Goal: Task Accomplishment & Management: Manage account settings

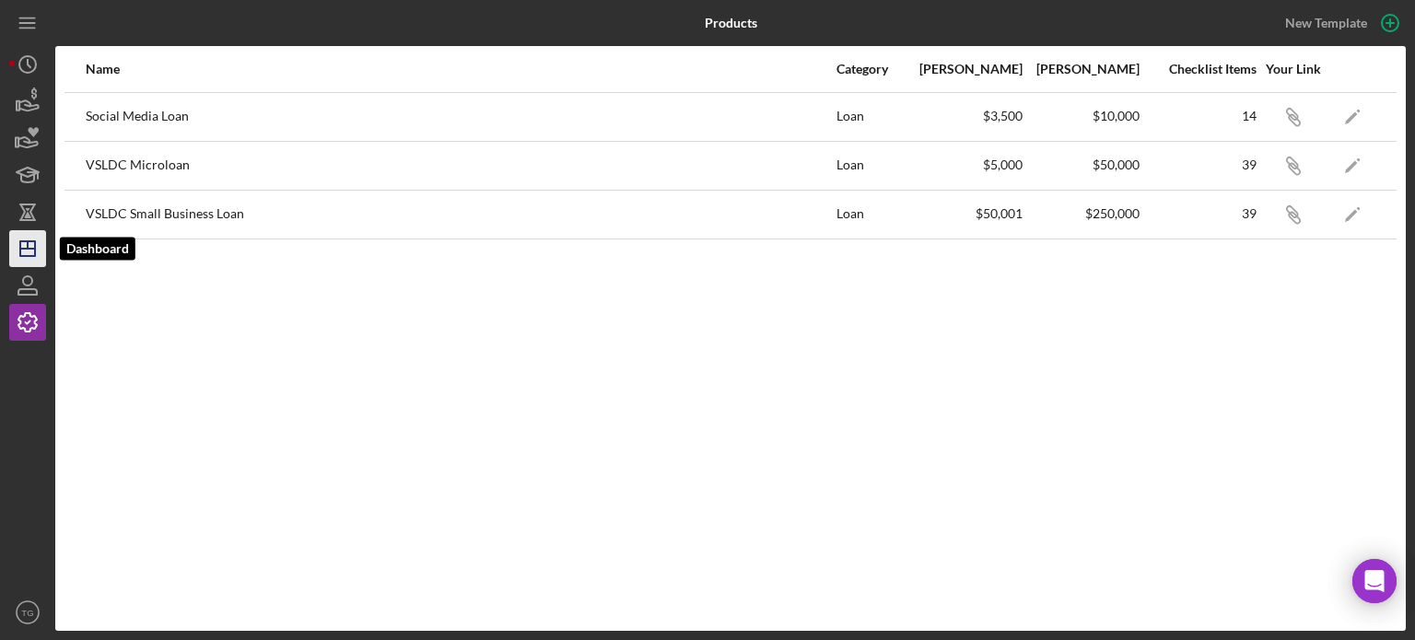
click at [22, 246] on icon "Icon/Dashboard" at bounding box center [28, 249] width 46 height 46
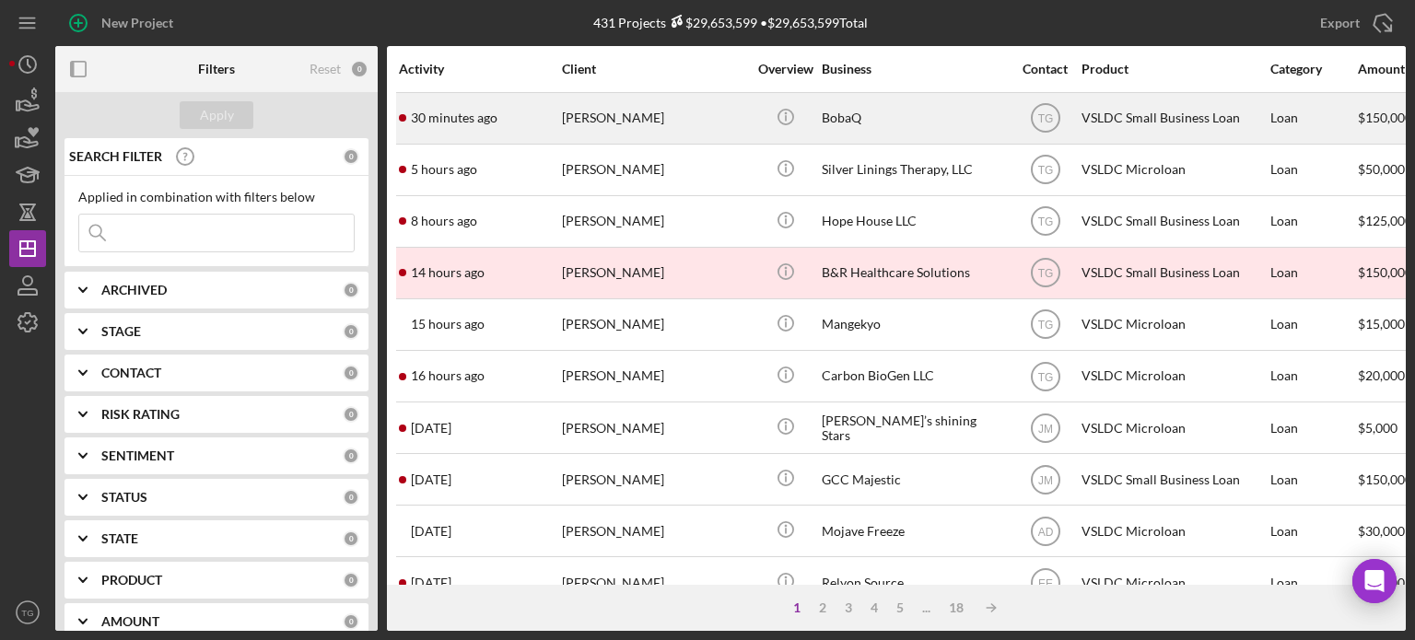
click at [610, 123] on div "[PERSON_NAME]" at bounding box center [654, 118] width 184 height 49
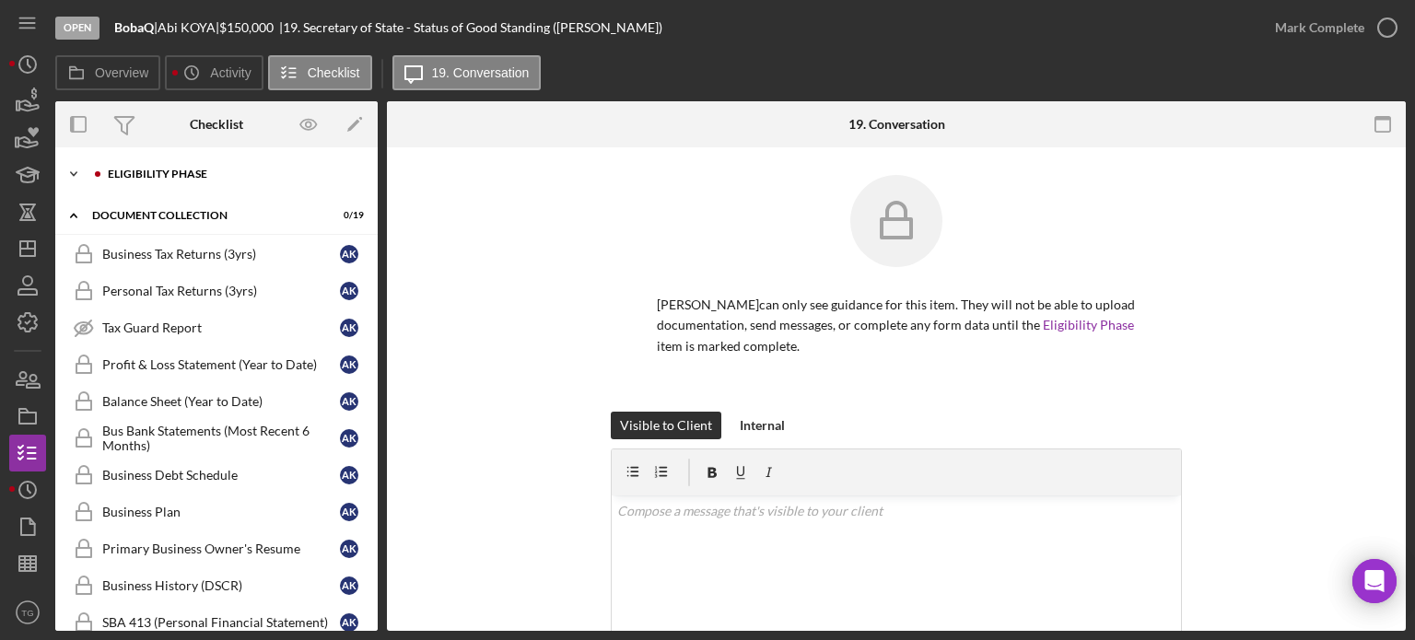
click at [133, 174] on div "Eligibility Phase" at bounding box center [231, 174] width 247 height 11
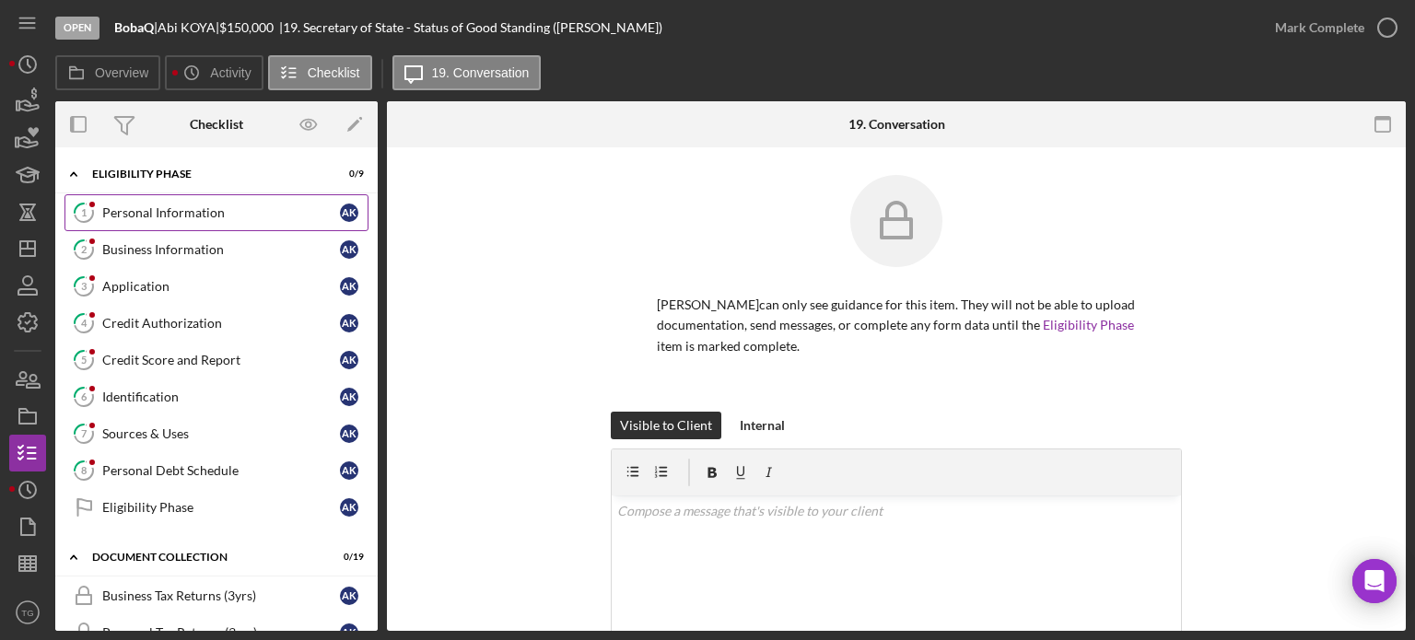
click at [128, 211] on div "Personal Information" at bounding box center [221, 212] width 238 height 15
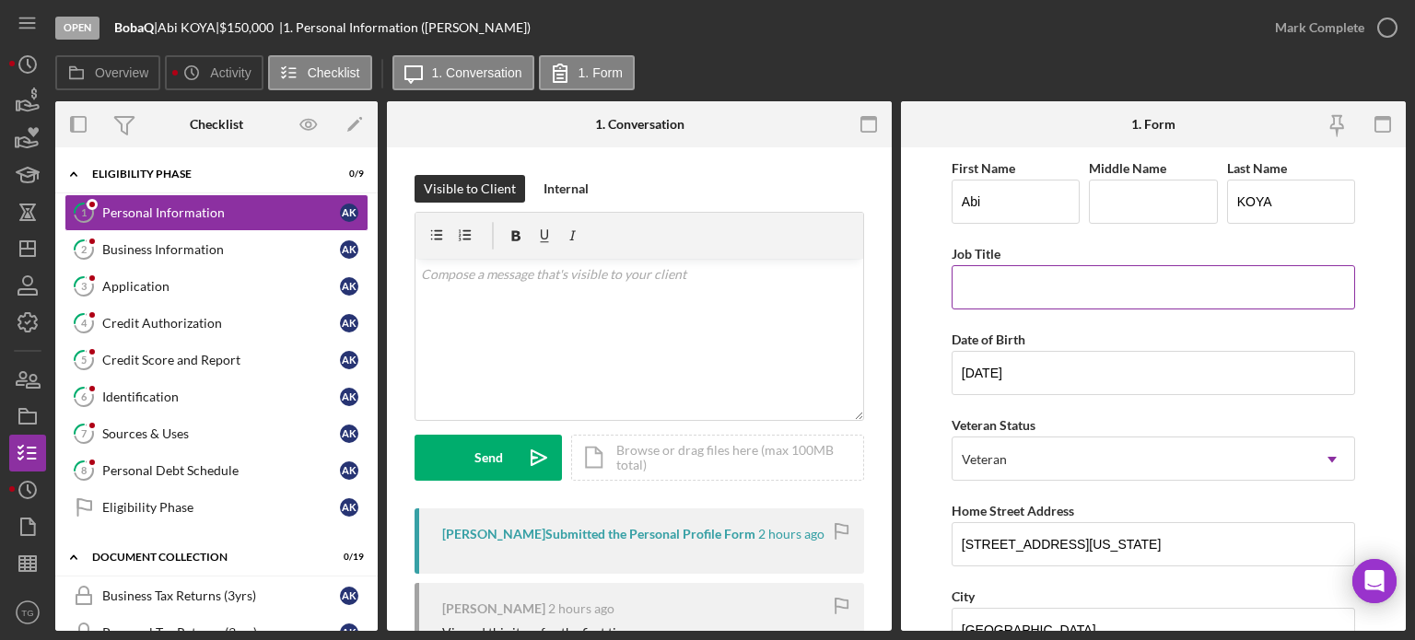
click at [1102, 280] on input "Job Title" at bounding box center [1154, 287] width 404 height 44
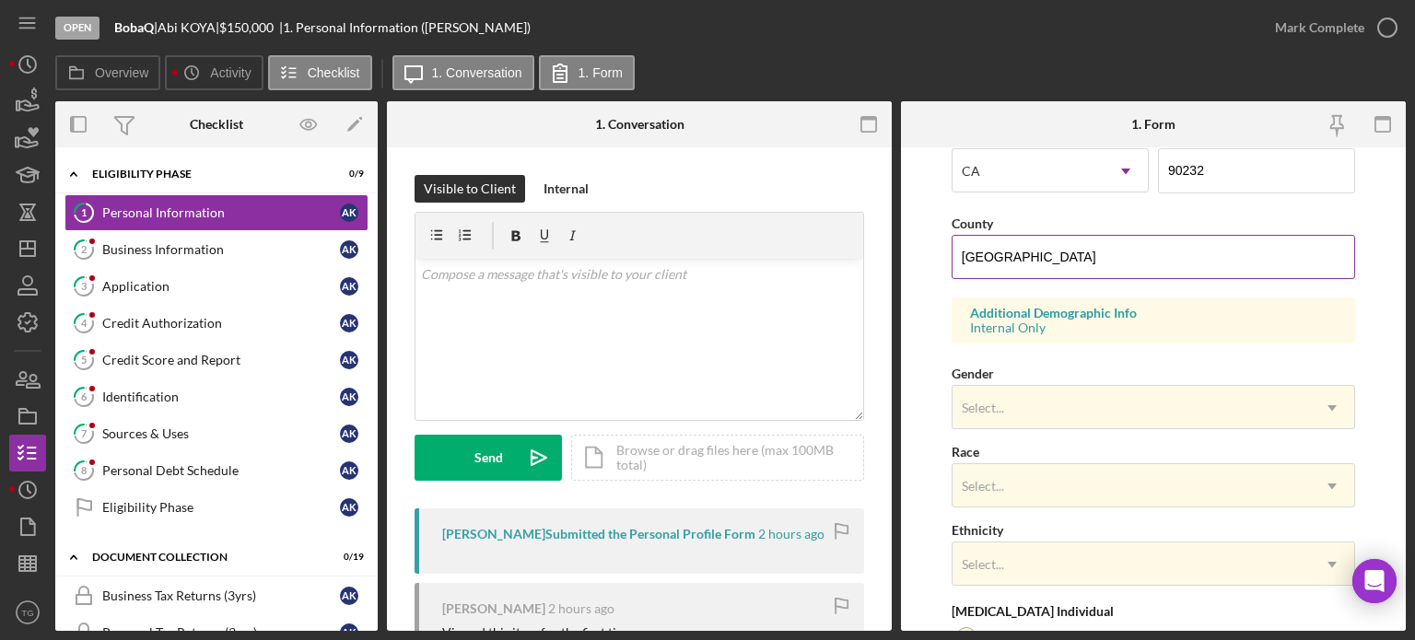
scroll to position [553, 0]
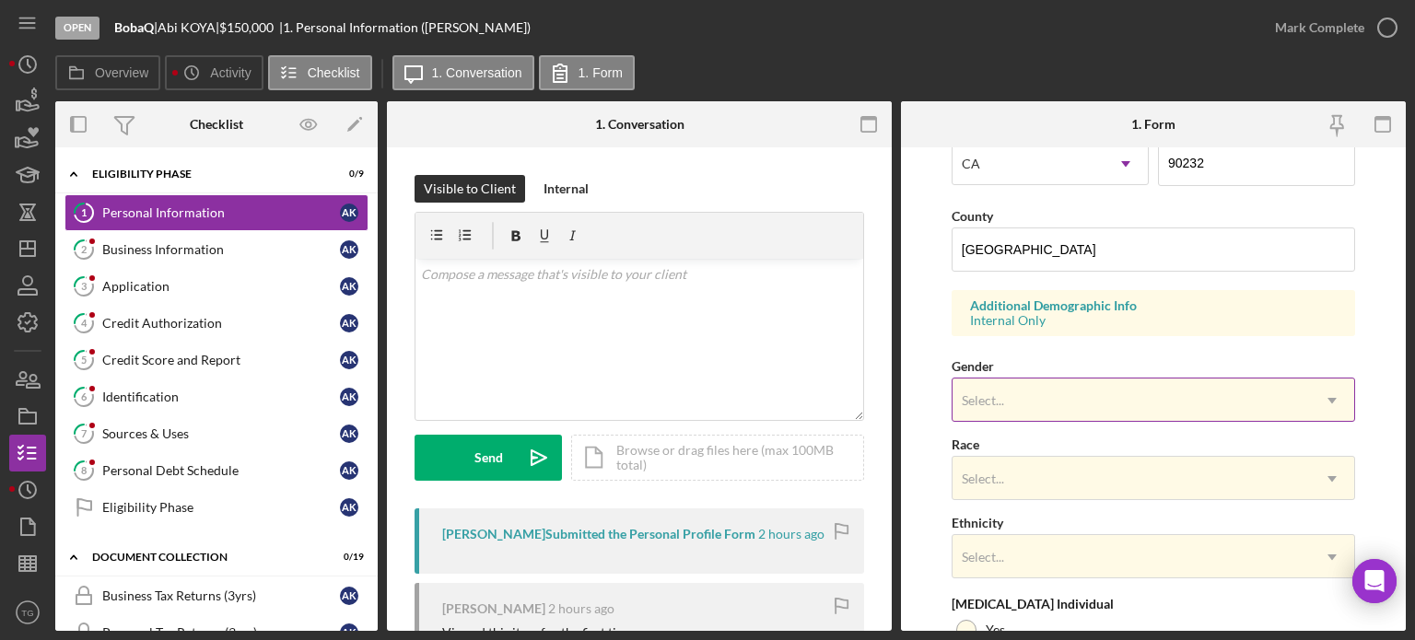
type input "owner"
click at [1032, 400] on div "Select..." at bounding box center [1132, 401] width 358 height 42
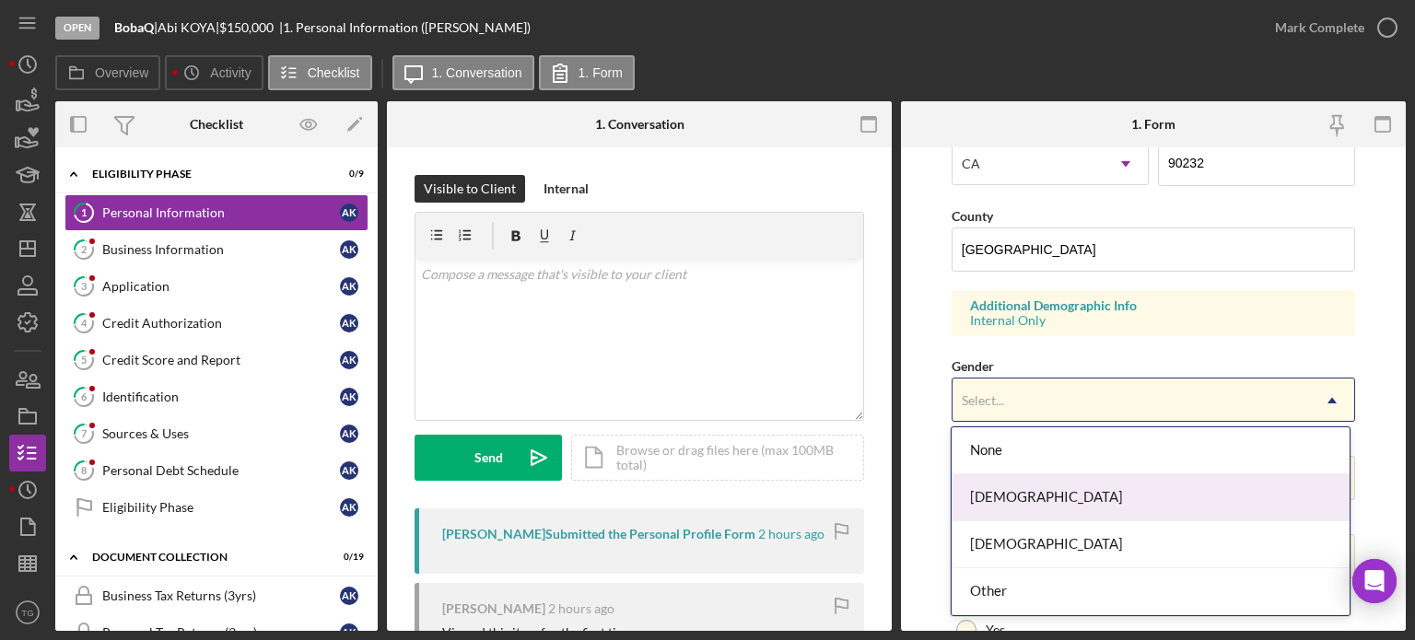
click at [1023, 498] on div "[DEMOGRAPHIC_DATA]" at bounding box center [1151, 498] width 398 height 47
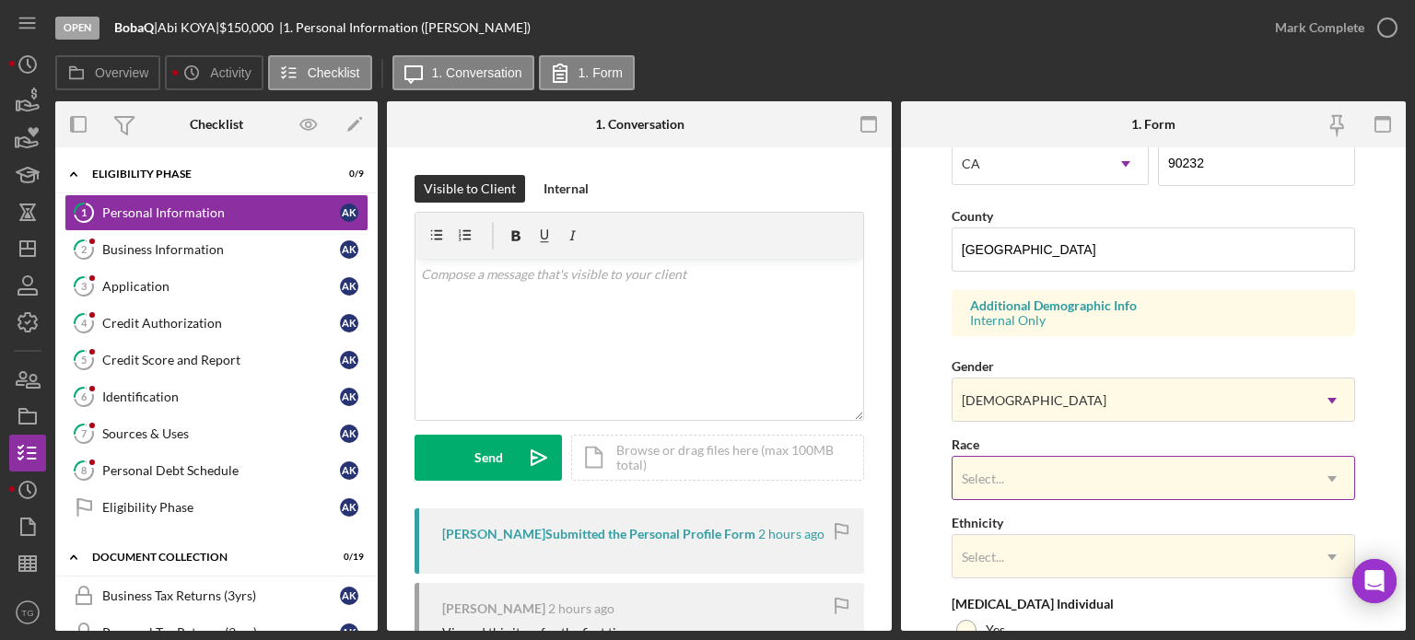
click at [1023, 482] on div "Select..." at bounding box center [1132, 479] width 358 height 42
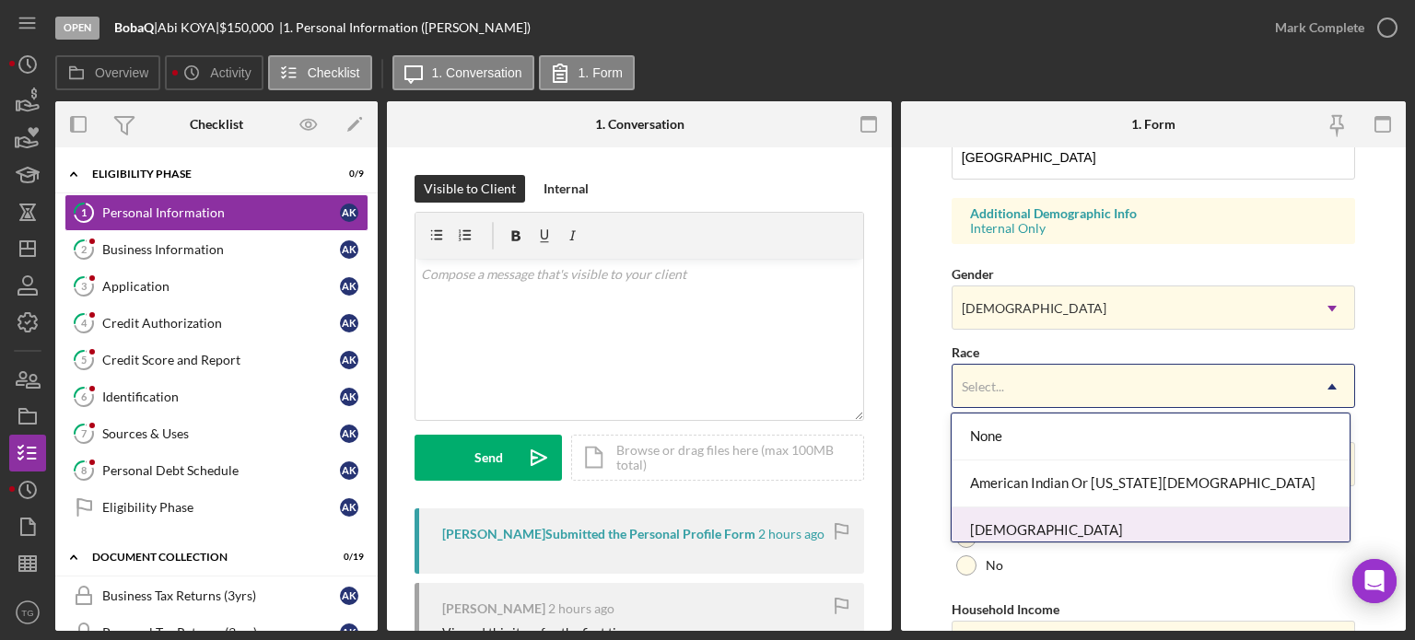
scroll to position [92, 0]
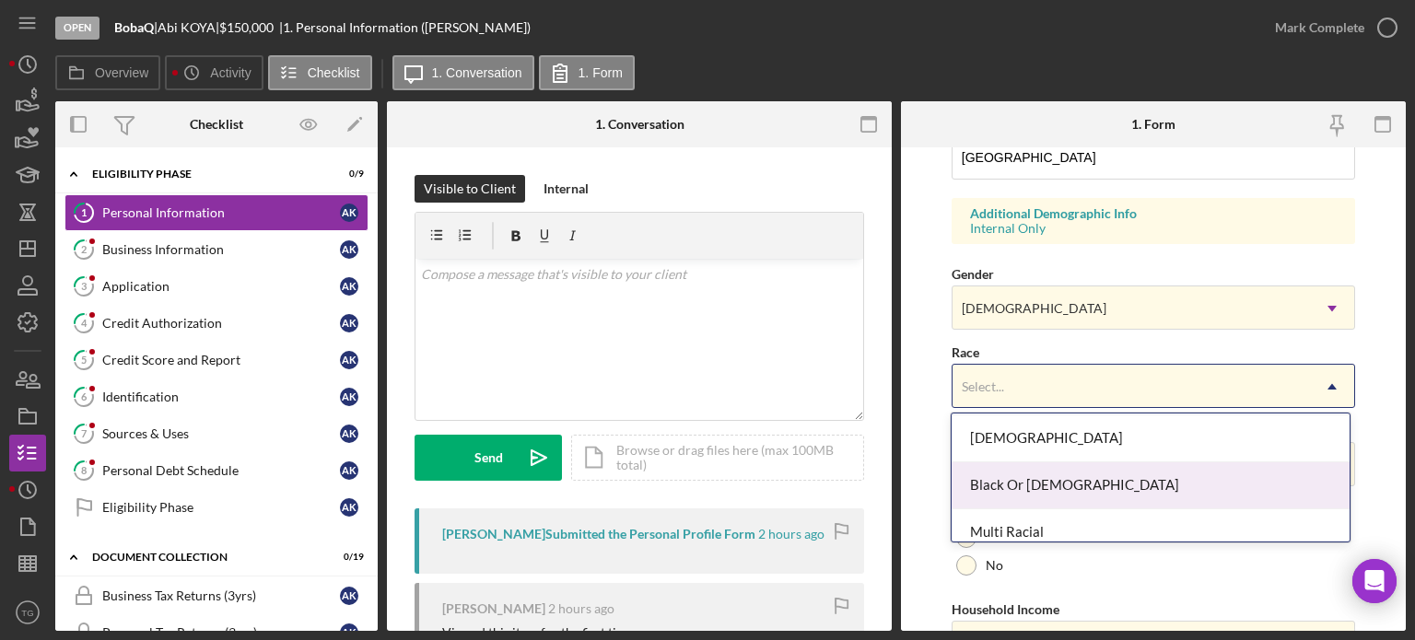
click at [1039, 486] on div "Black Or [DEMOGRAPHIC_DATA]" at bounding box center [1151, 486] width 398 height 47
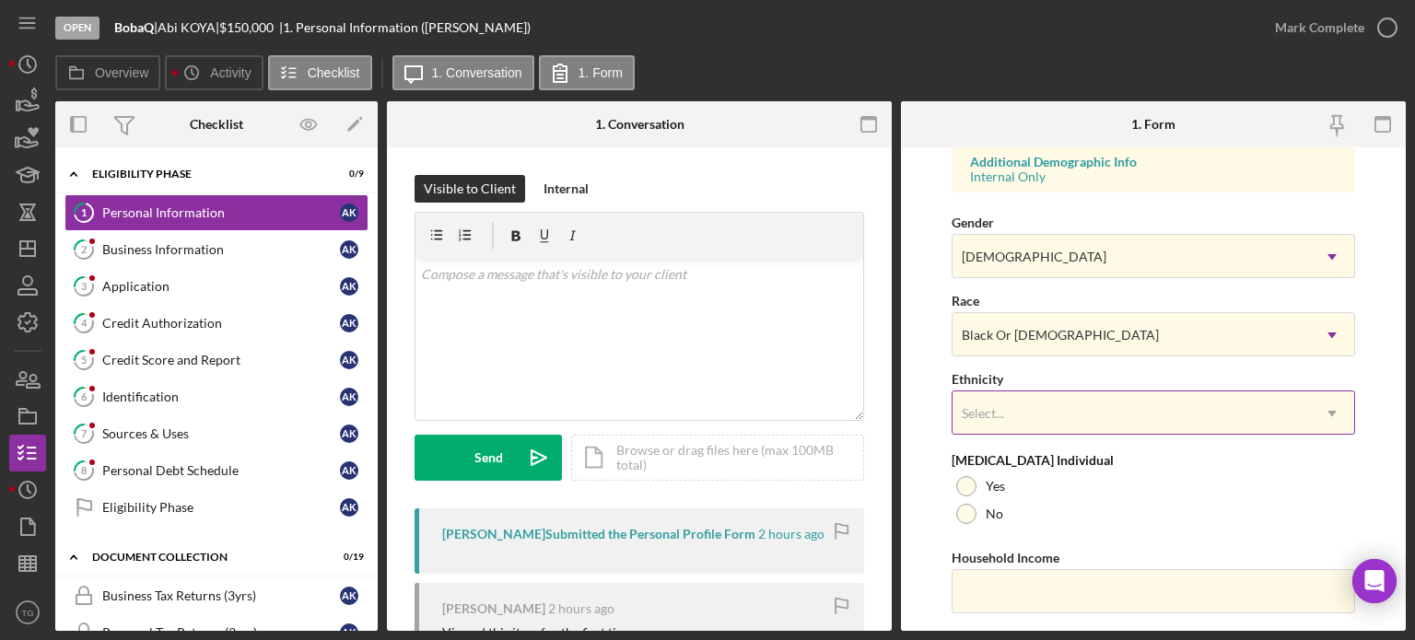
scroll to position [737, 0]
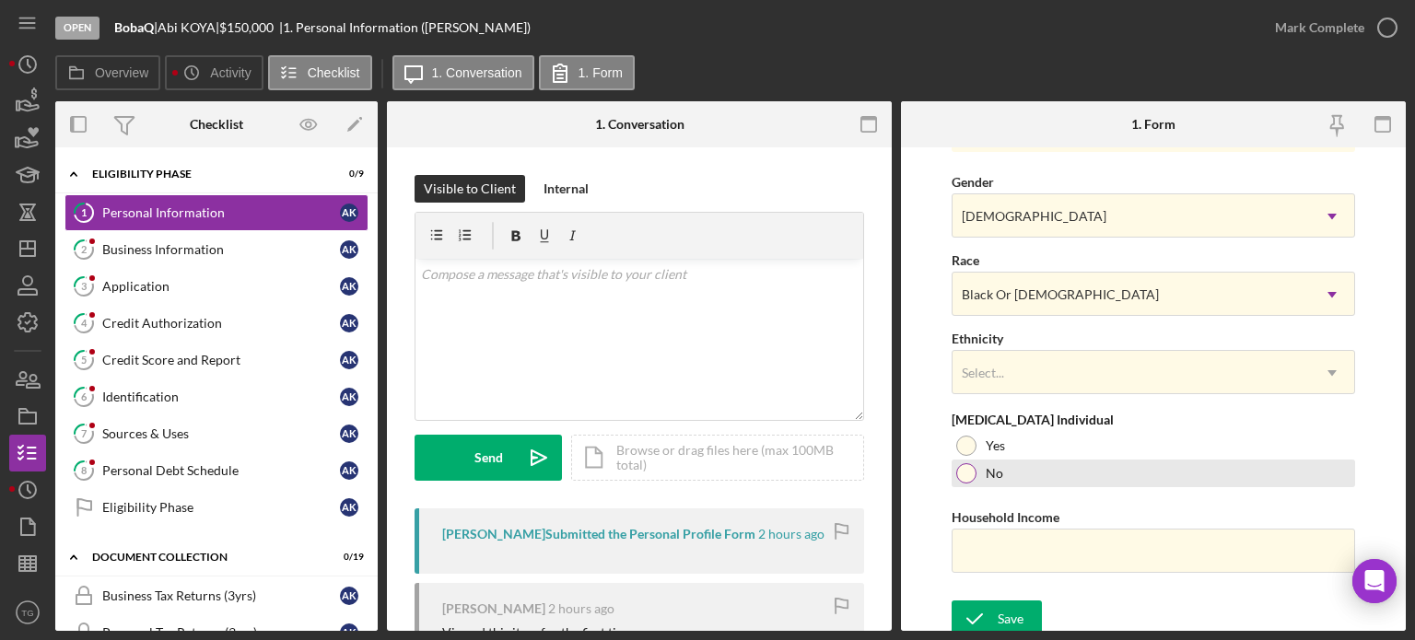
click at [968, 471] on div at bounding box center [966, 473] width 20 height 20
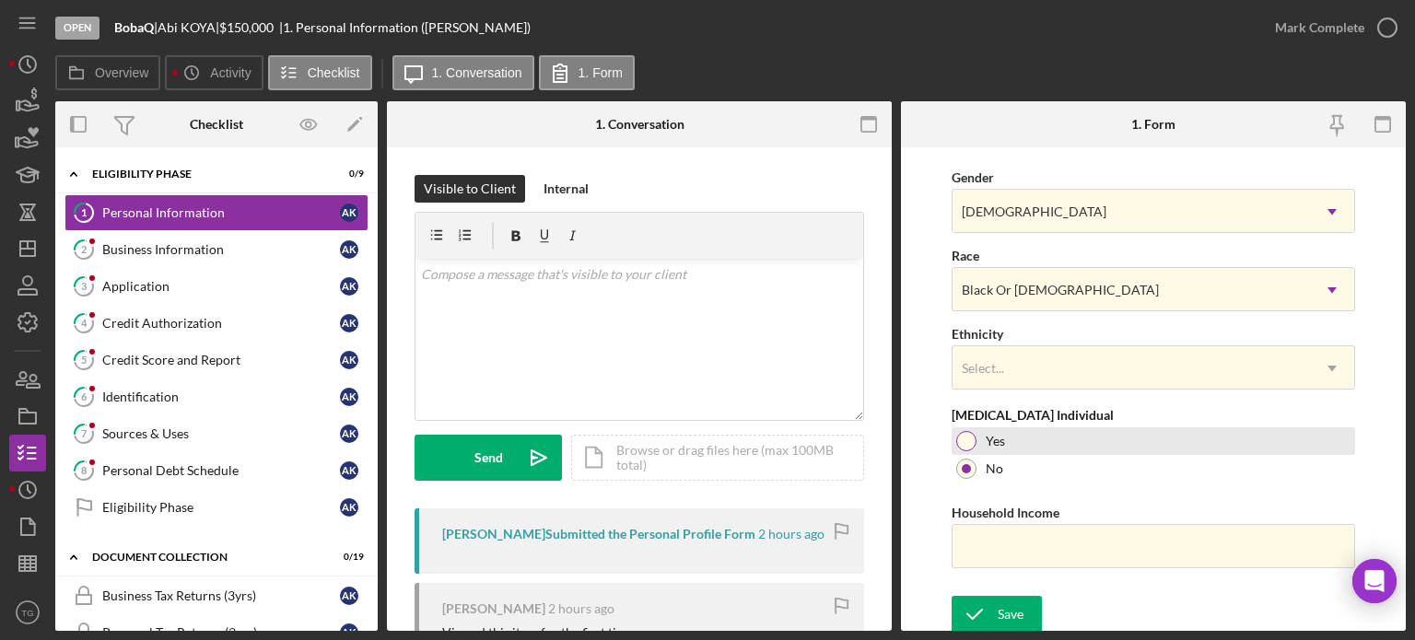
scroll to position [743, 0]
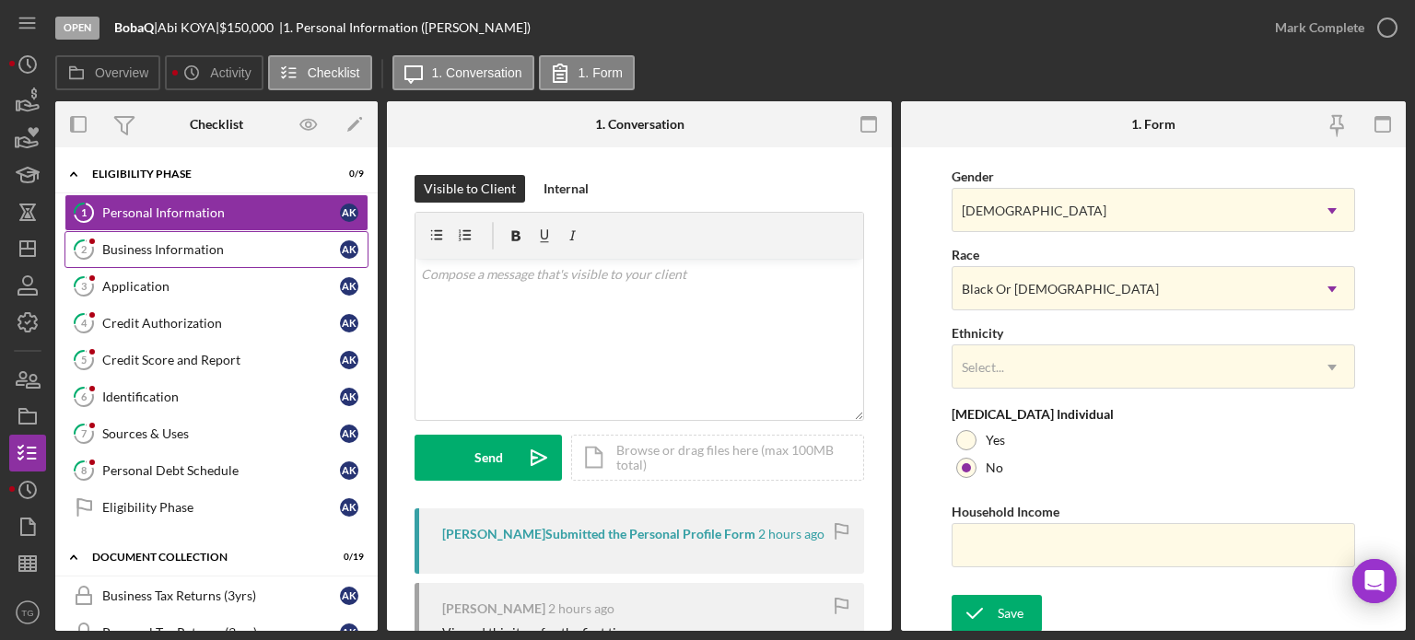
click at [198, 262] on link "2 Business Information A K" at bounding box center [216, 249] width 304 height 37
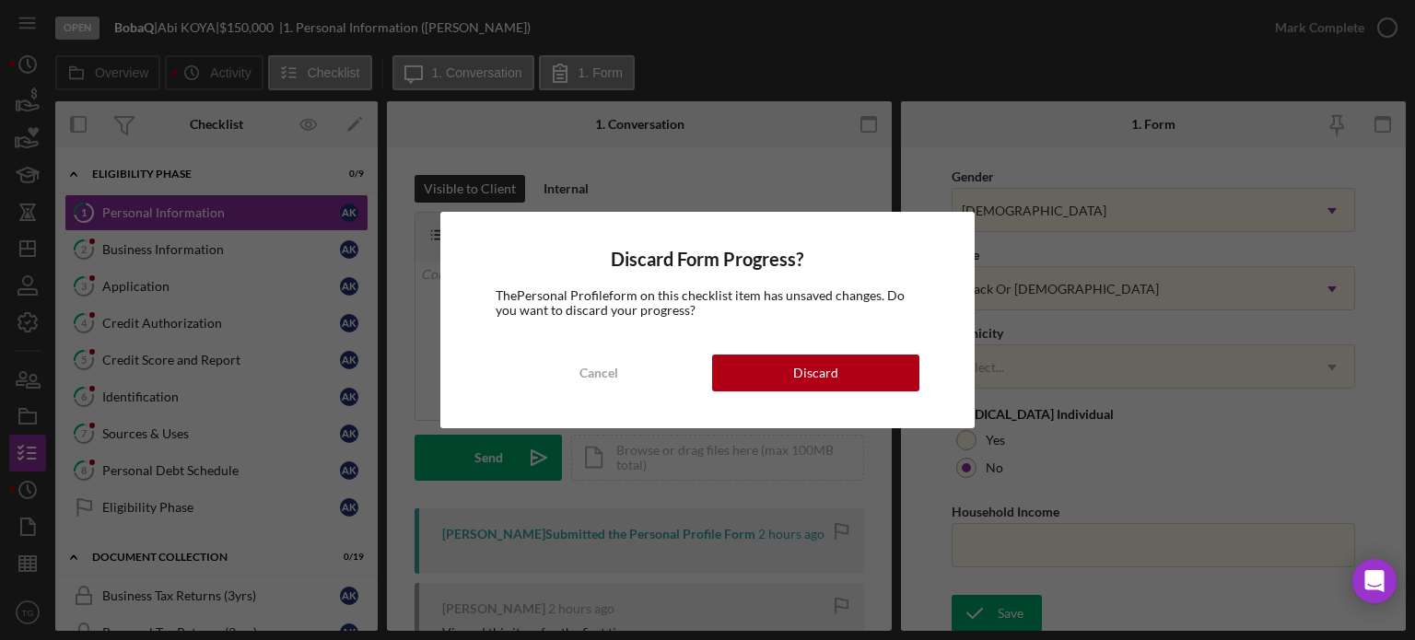
click at [792, 340] on div "Discard Form Progress? The Personal Profile form on this checklist item has uns…" at bounding box center [707, 320] width 535 height 217
click at [788, 372] on button "Discard" at bounding box center [815, 373] width 207 height 37
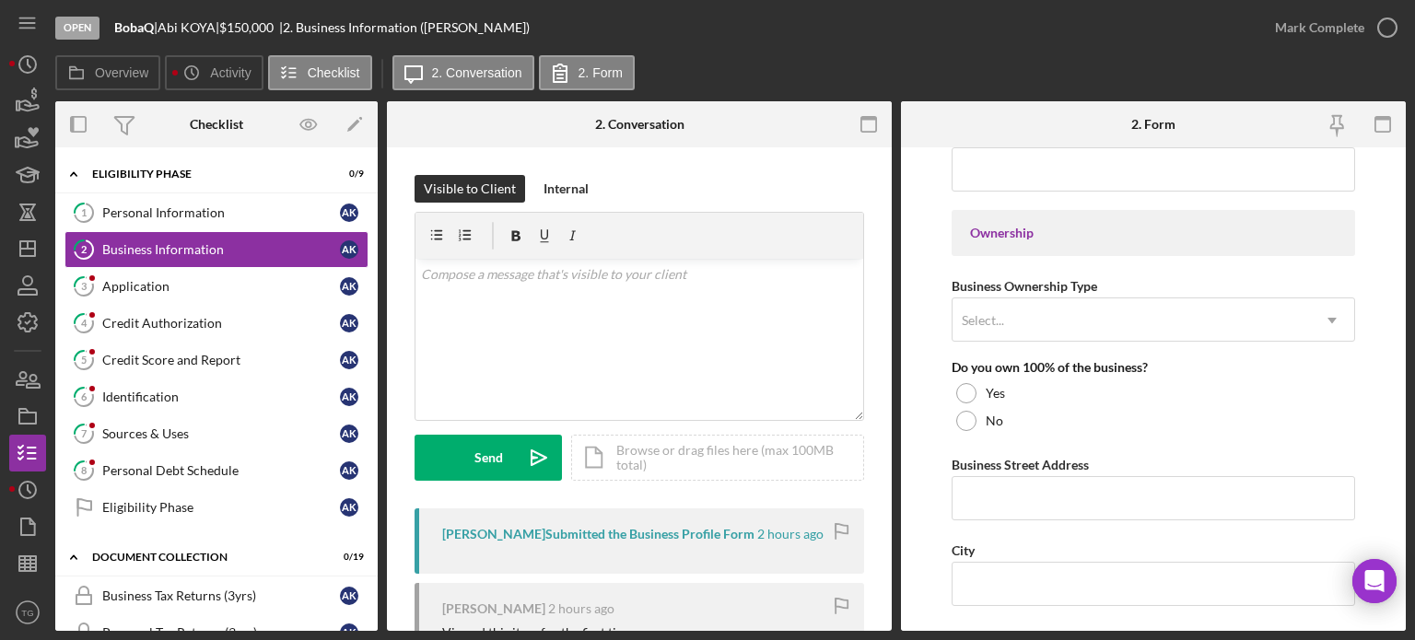
scroll to position [829, 0]
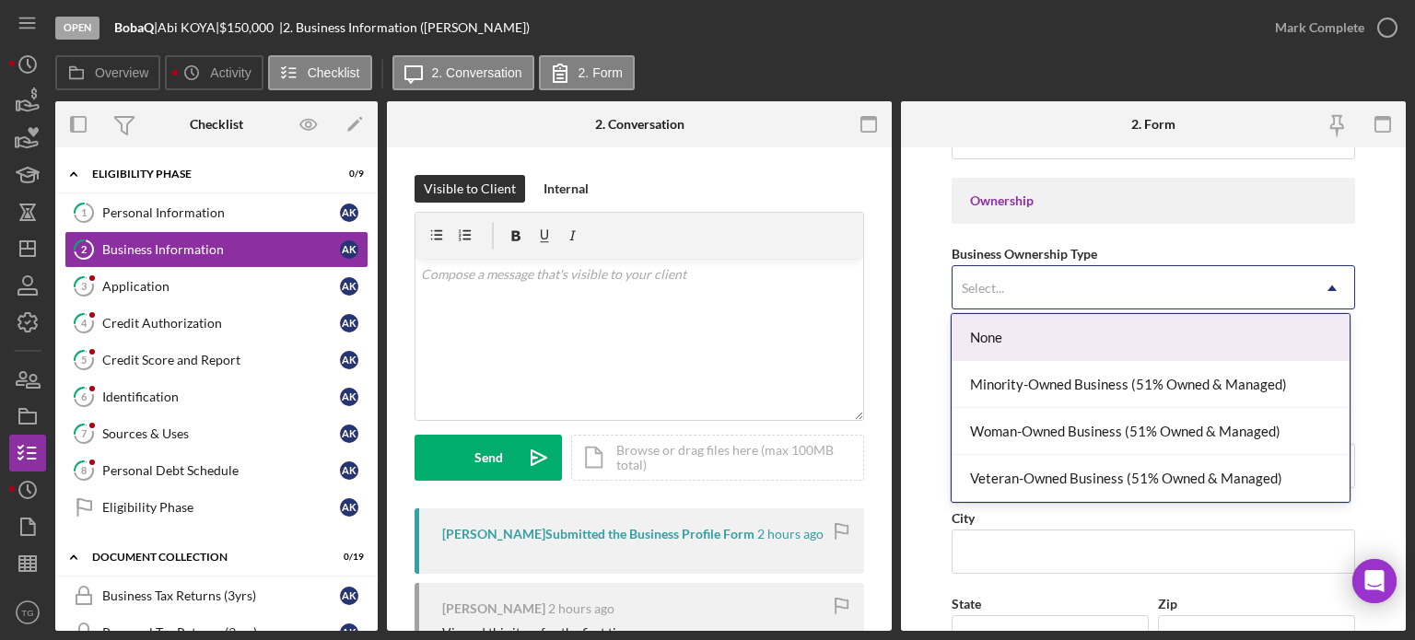
click at [1044, 267] on div "Select..." at bounding box center [1132, 288] width 358 height 42
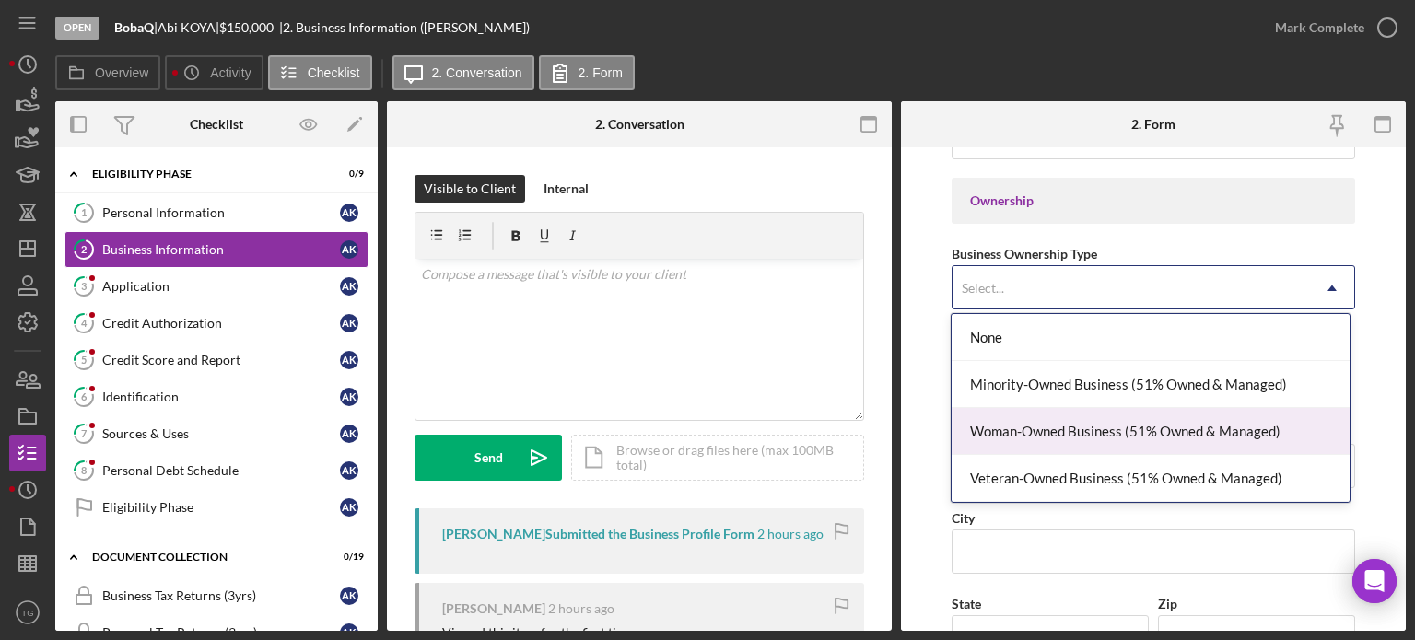
click at [1010, 435] on div "Woman-Owned Business (51% Owned & Managed)" at bounding box center [1151, 431] width 398 height 47
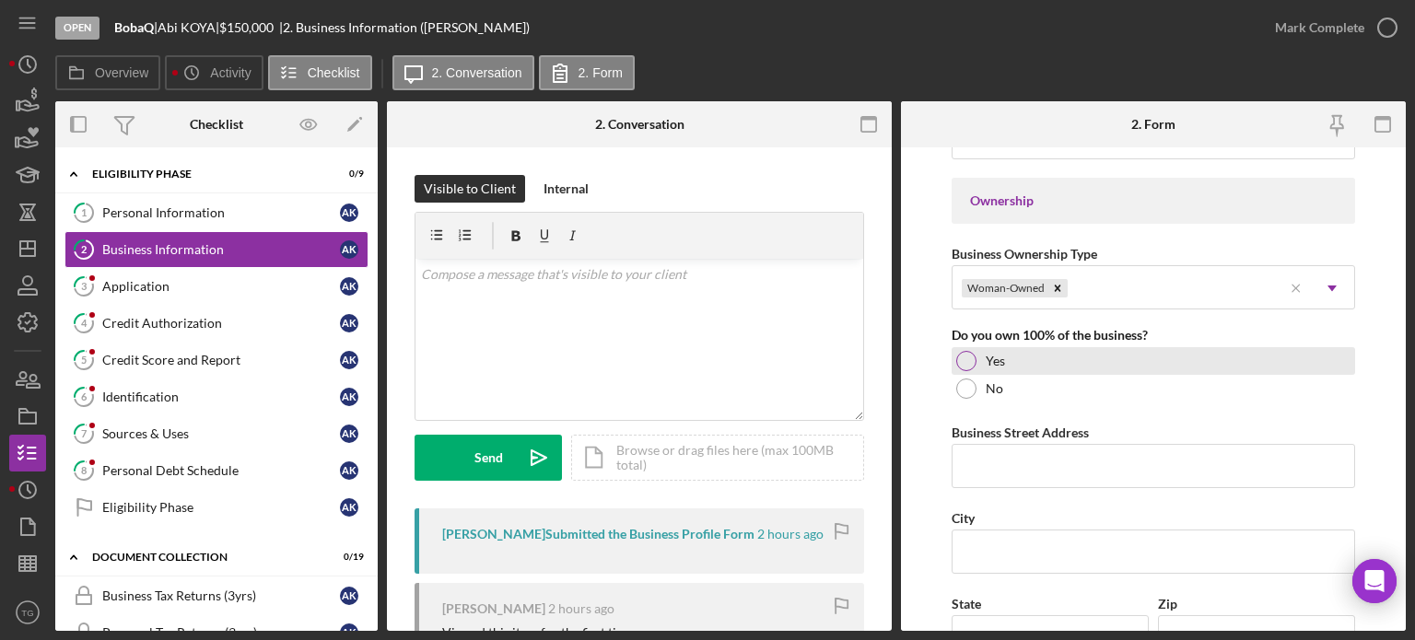
click at [975, 357] on div at bounding box center [966, 361] width 20 height 20
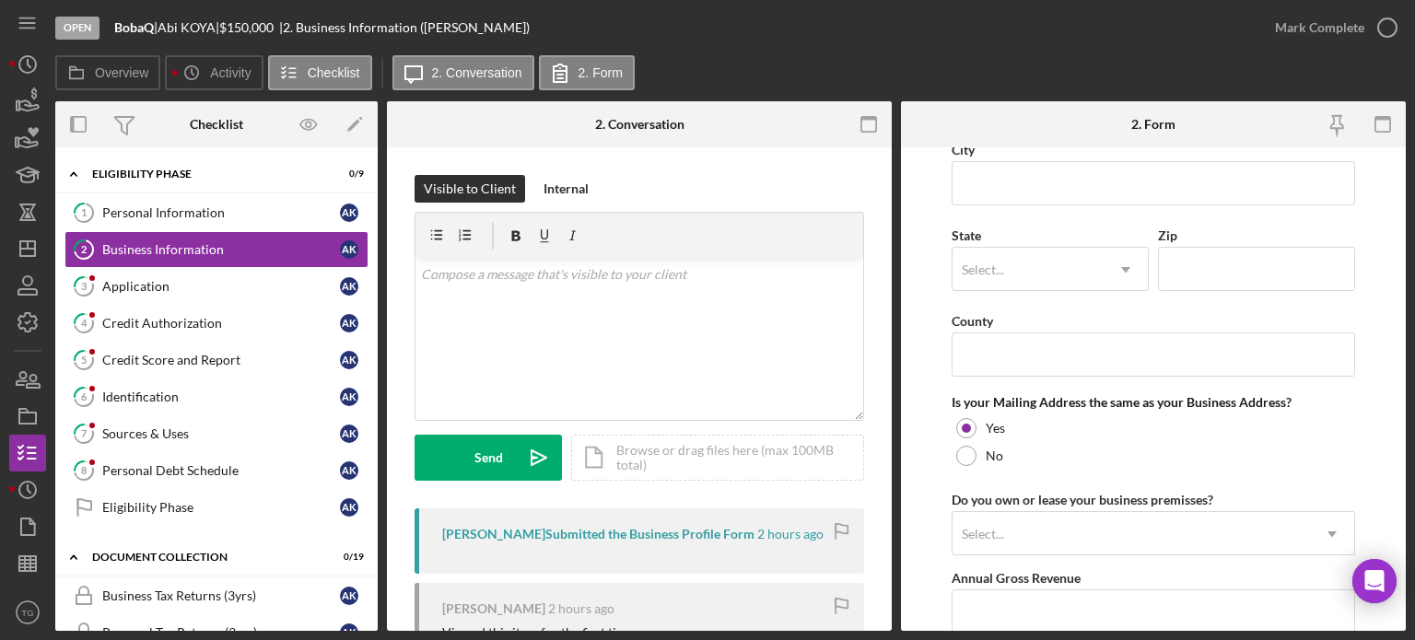
scroll to position [1290, 0]
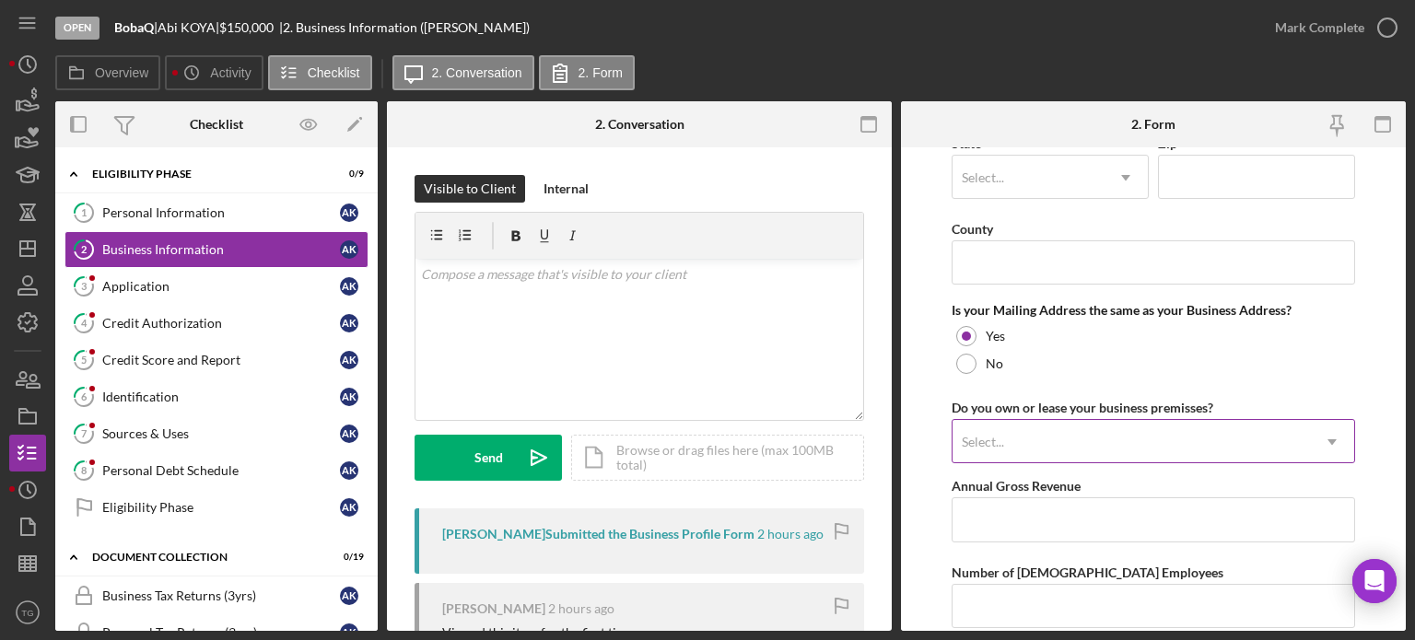
drag, startPoint x: 1064, startPoint y: 375, endPoint x: 1271, endPoint y: 440, distance: 216.2
click at [1271, 440] on div "Select..." at bounding box center [1132, 442] width 358 height 42
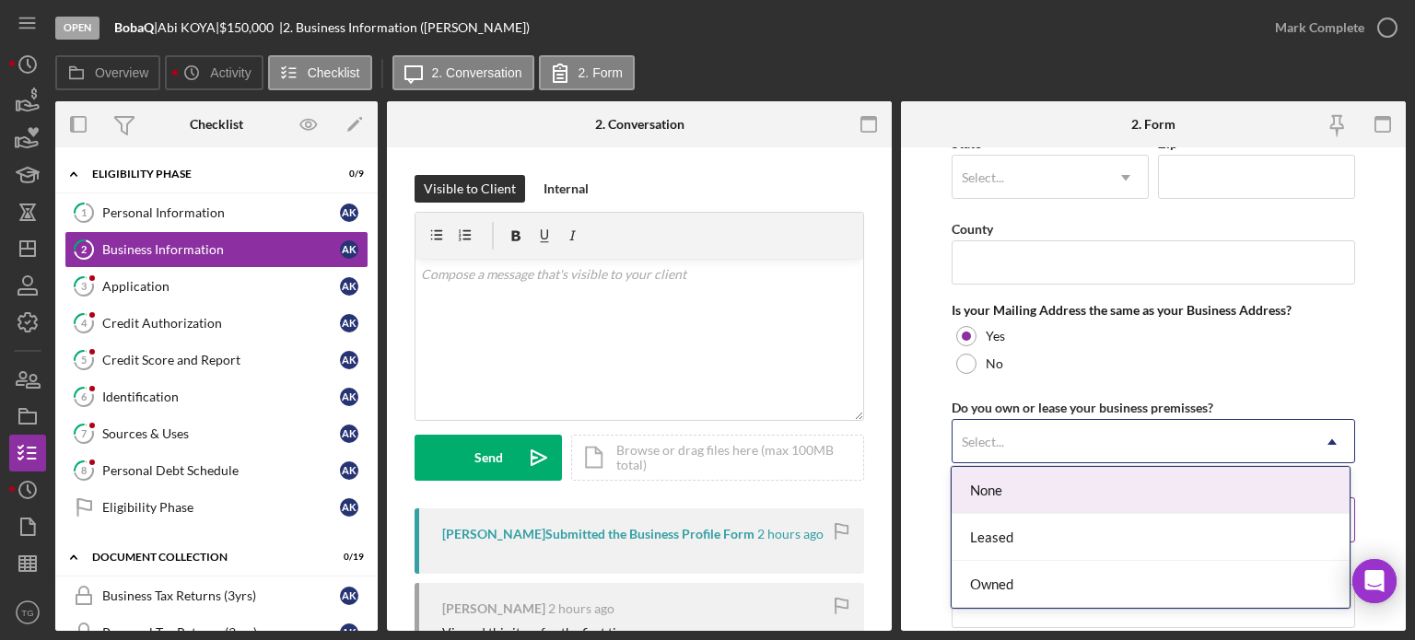
click at [1005, 481] on div "None" at bounding box center [1151, 490] width 398 height 47
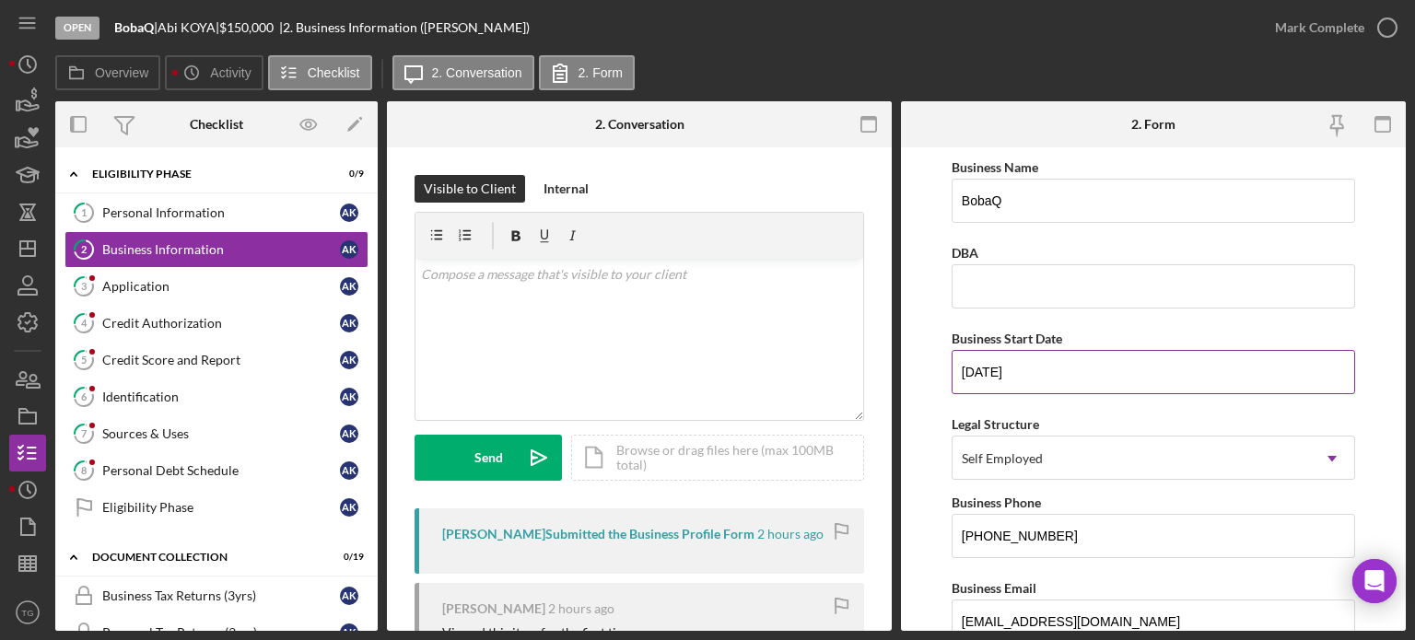
scroll to position [0, 0]
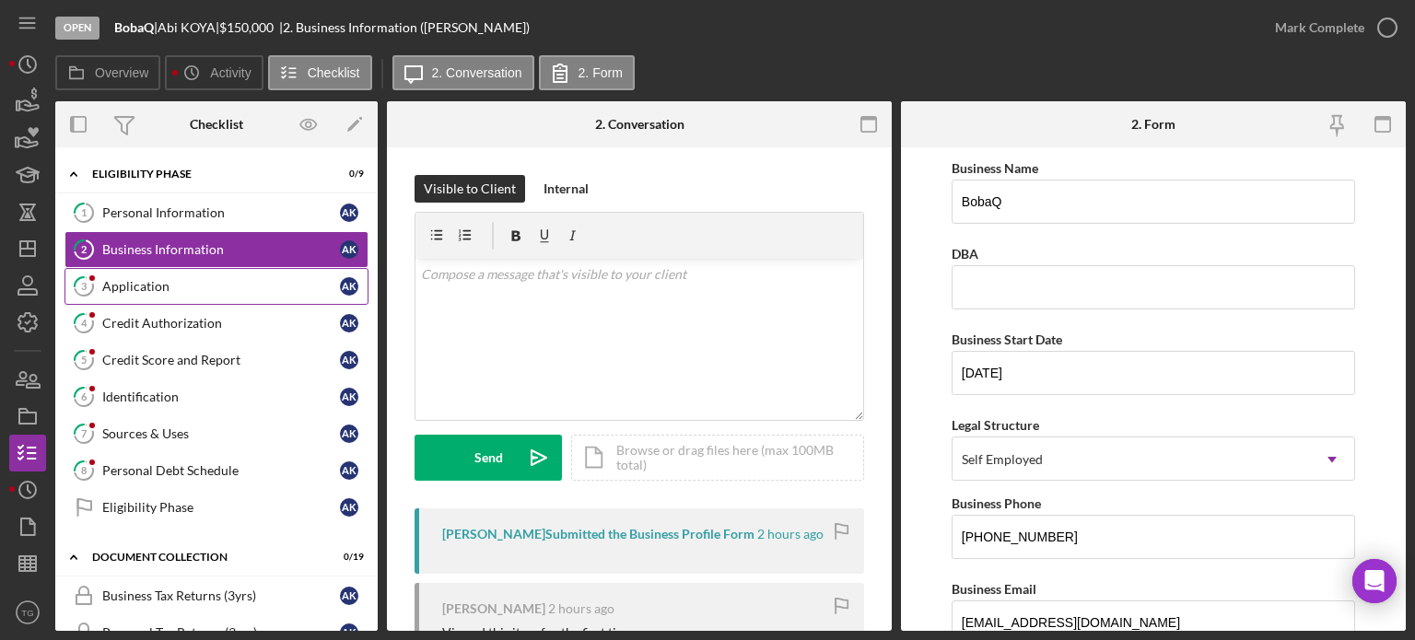
click at [158, 290] on div "Application" at bounding box center [221, 286] width 238 height 15
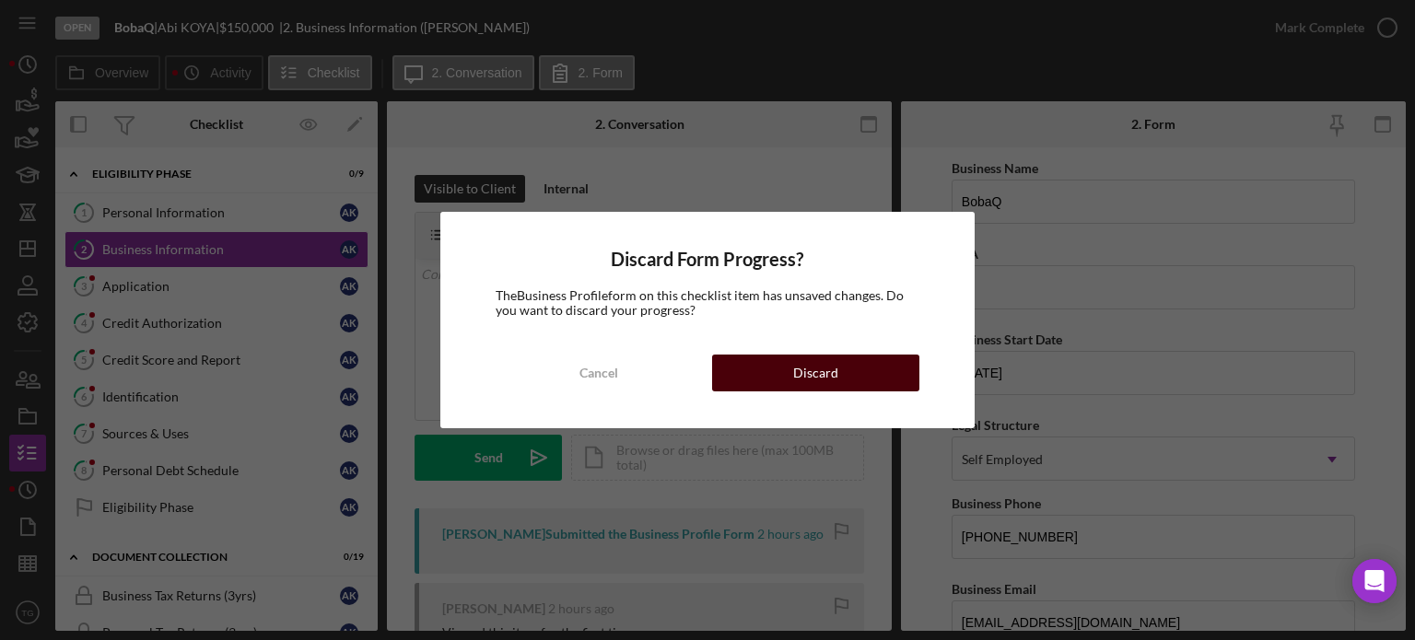
click at [850, 383] on button "Discard" at bounding box center [815, 373] width 207 height 37
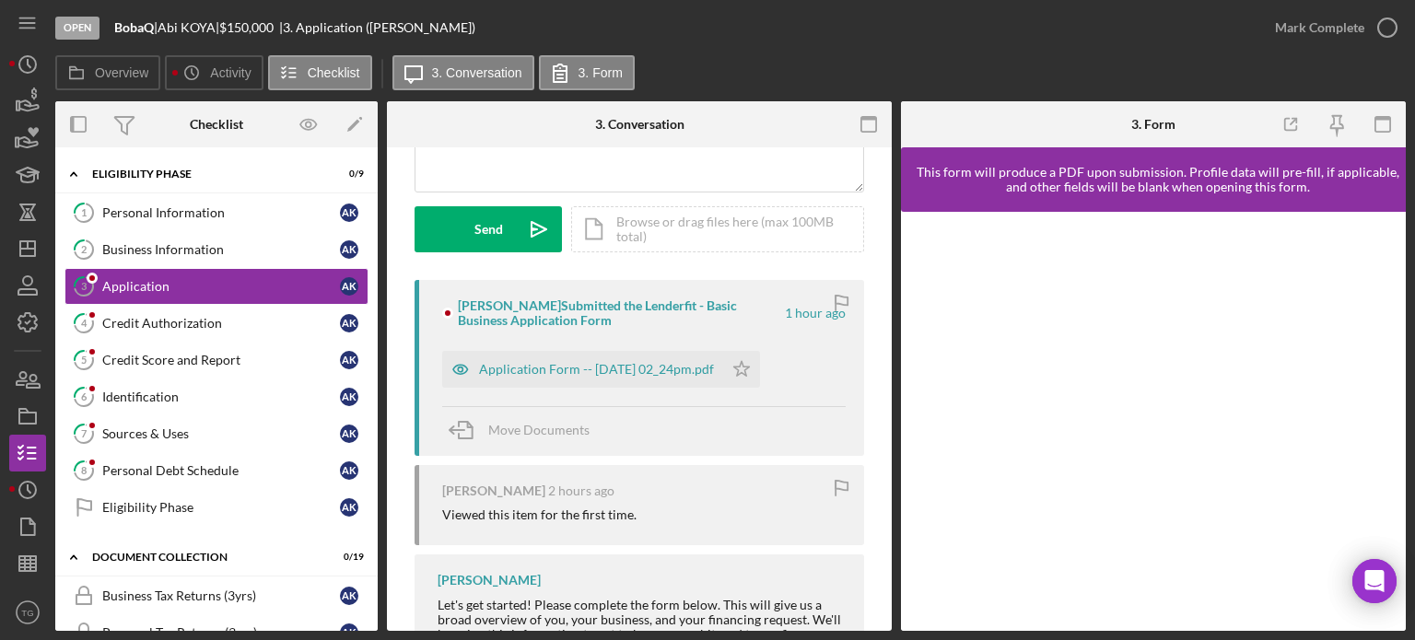
scroll to position [276, 0]
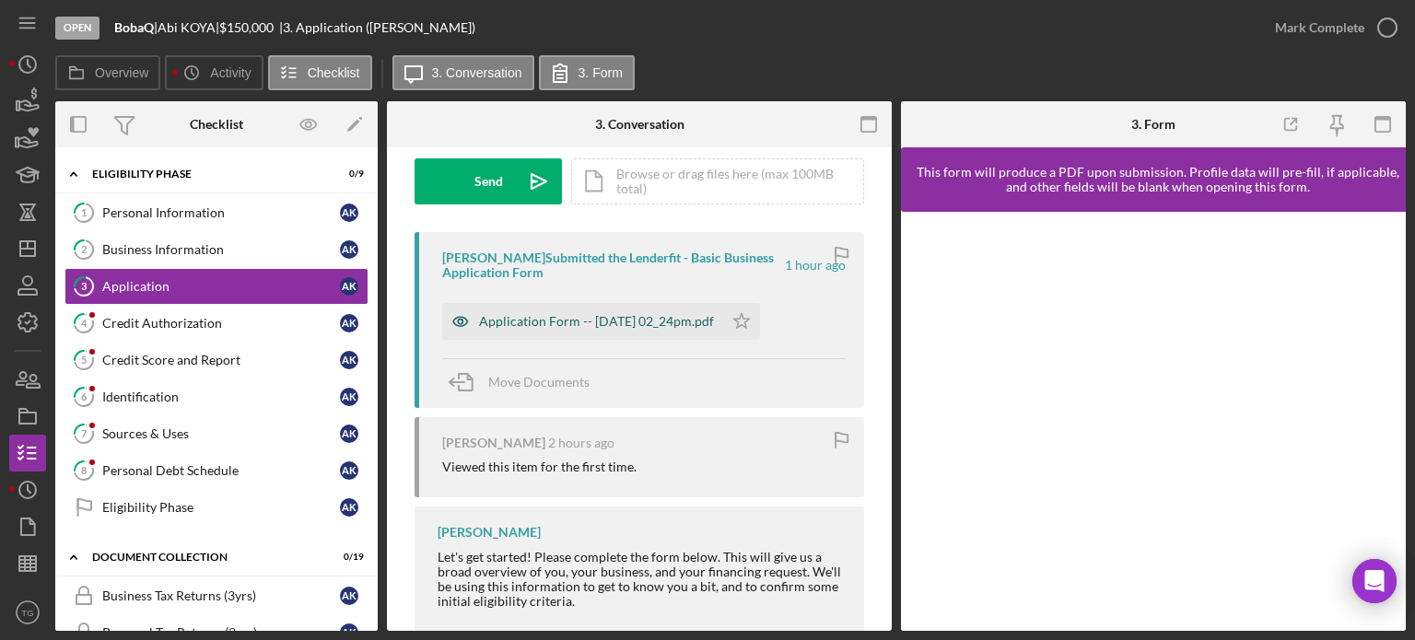
click at [582, 317] on div "Application Form -- [DATE] 02_24pm.pdf" at bounding box center [596, 321] width 235 height 15
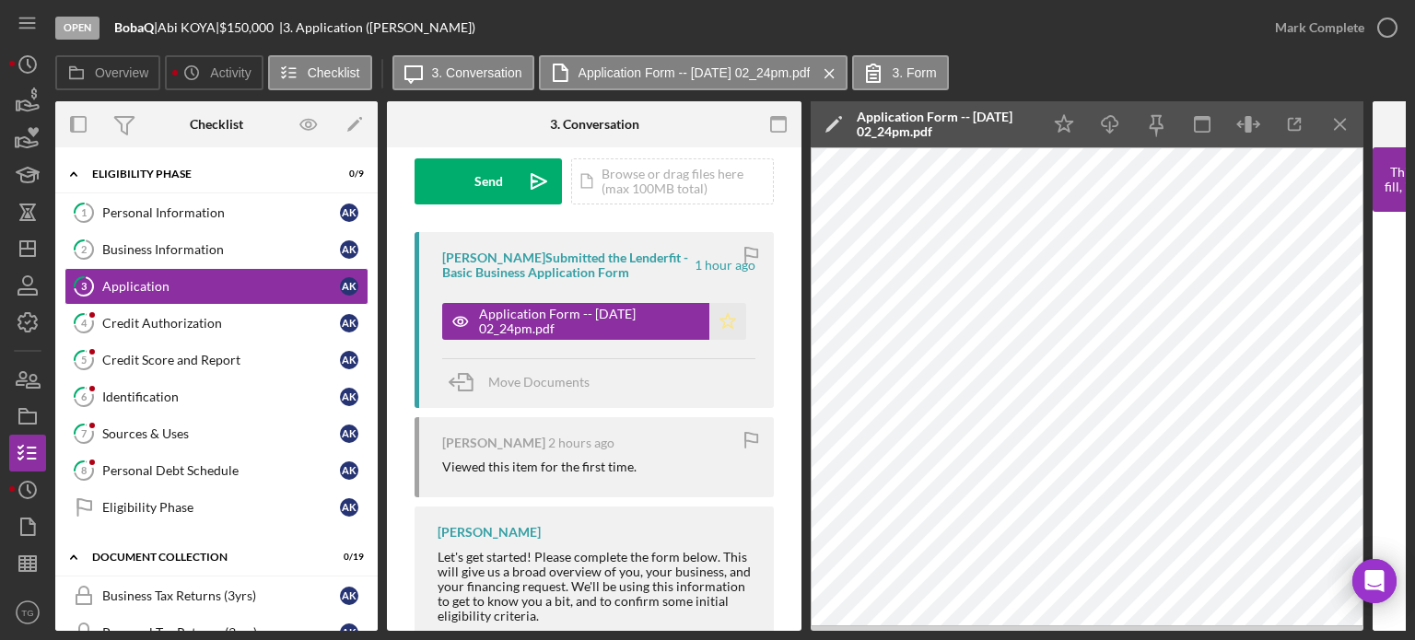
click at [721, 318] on polygon "button" at bounding box center [729, 320] width 16 height 15
click at [1381, 21] on icon "button" at bounding box center [1388, 28] width 46 height 46
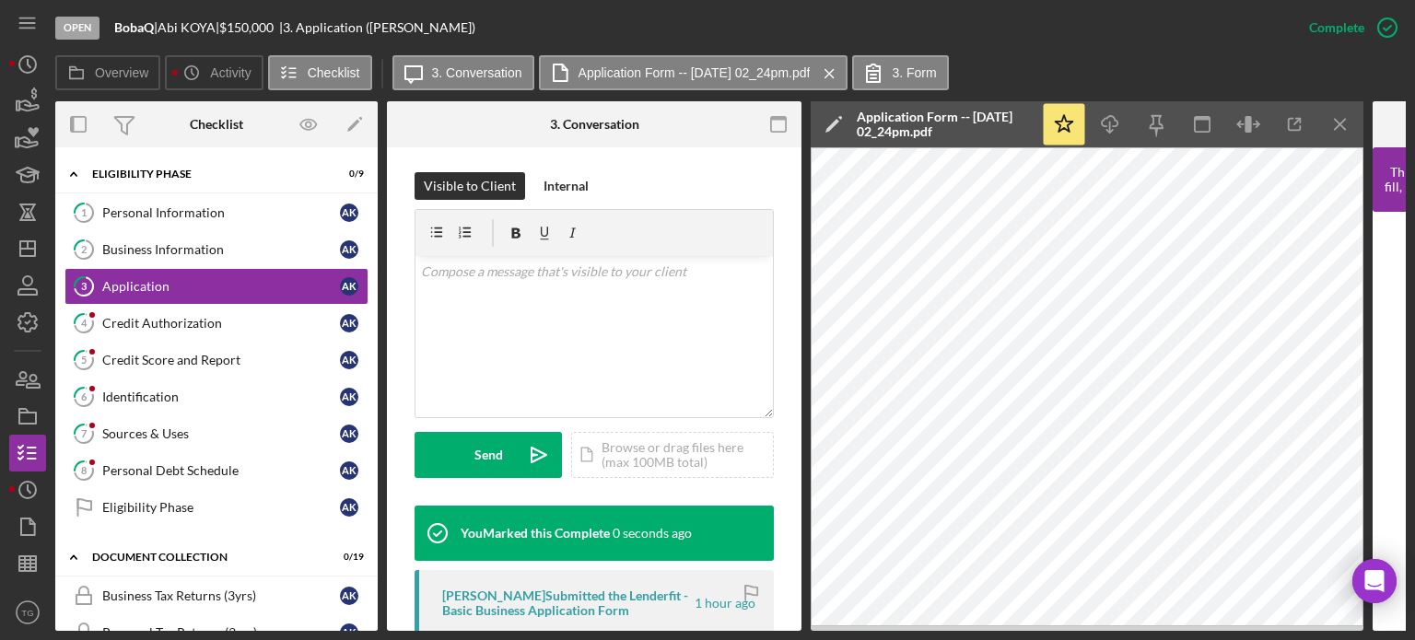
scroll to position [549, 0]
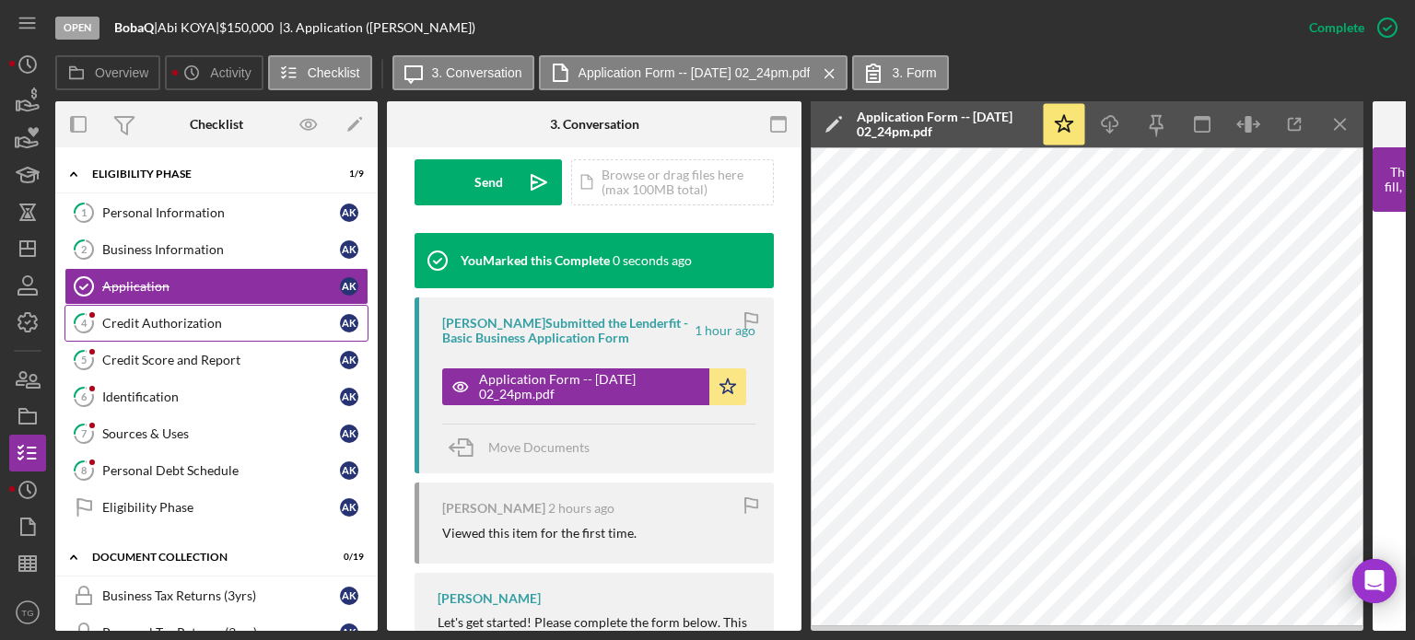
click at [192, 323] on div "Credit Authorization" at bounding box center [221, 323] width 238 height 15
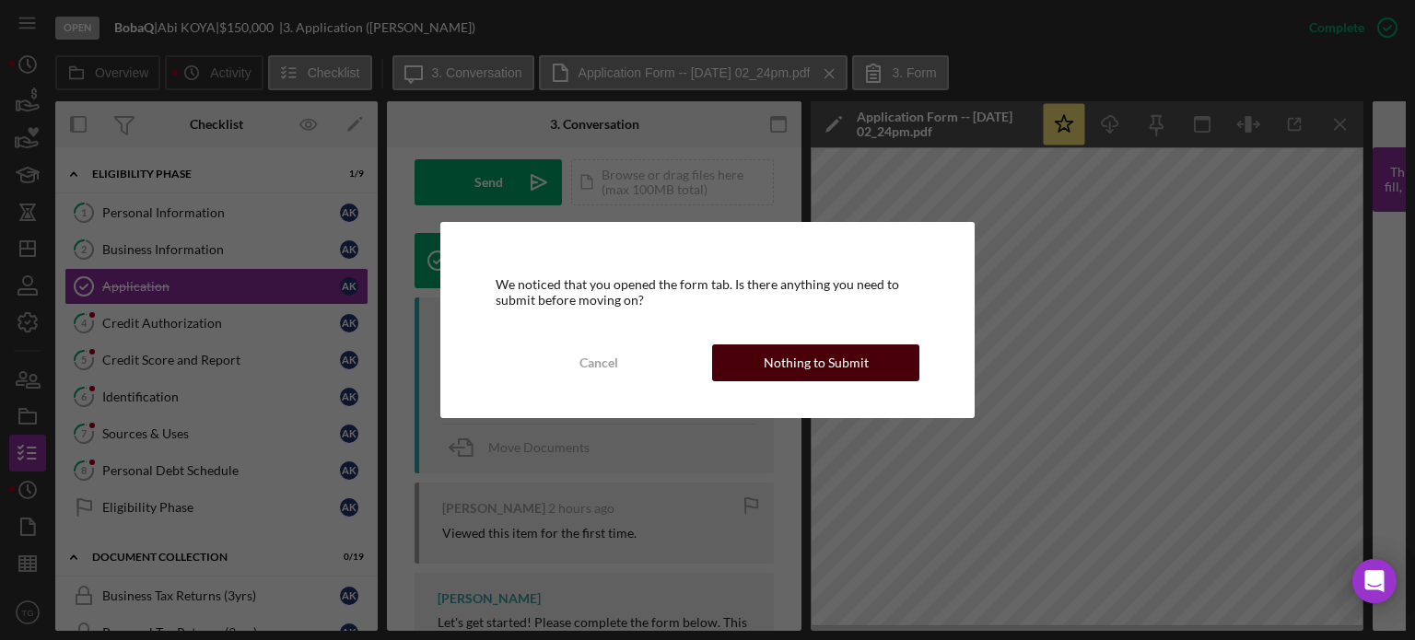
click at [778, 346] on div "Nothing to Submit" at bounding box center [816, 363] width 105 height 37
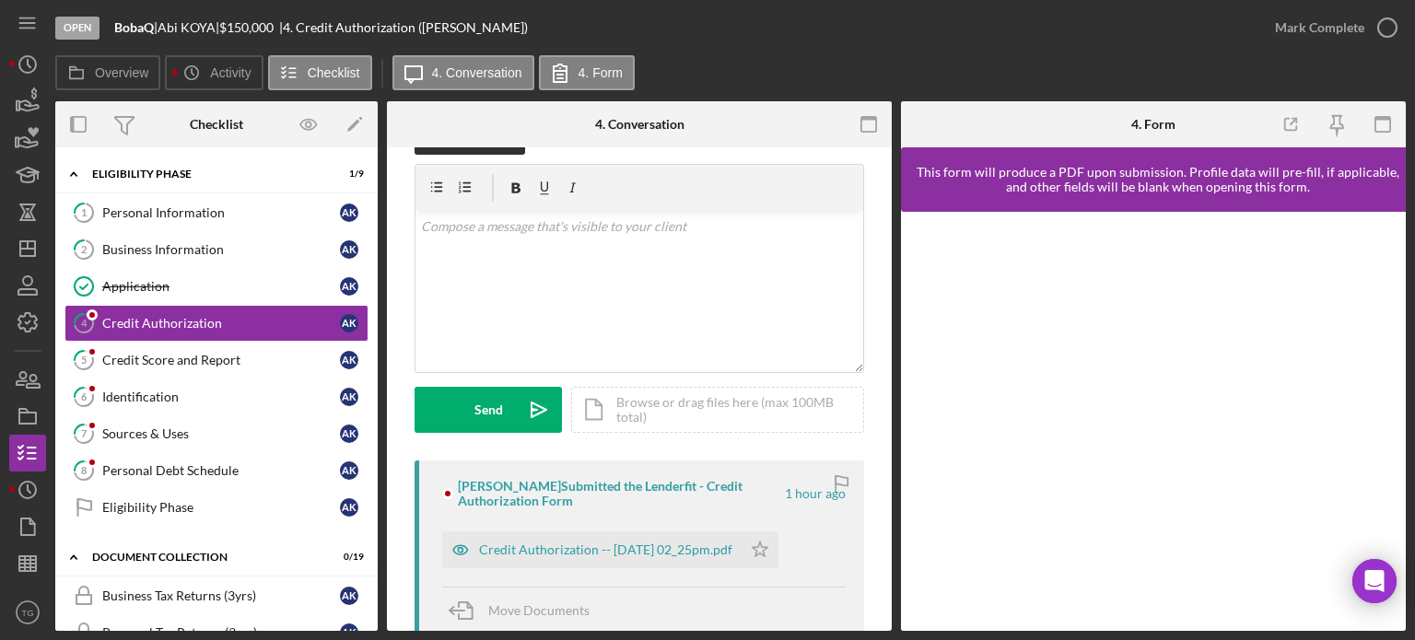
scroll to position [184, 0]
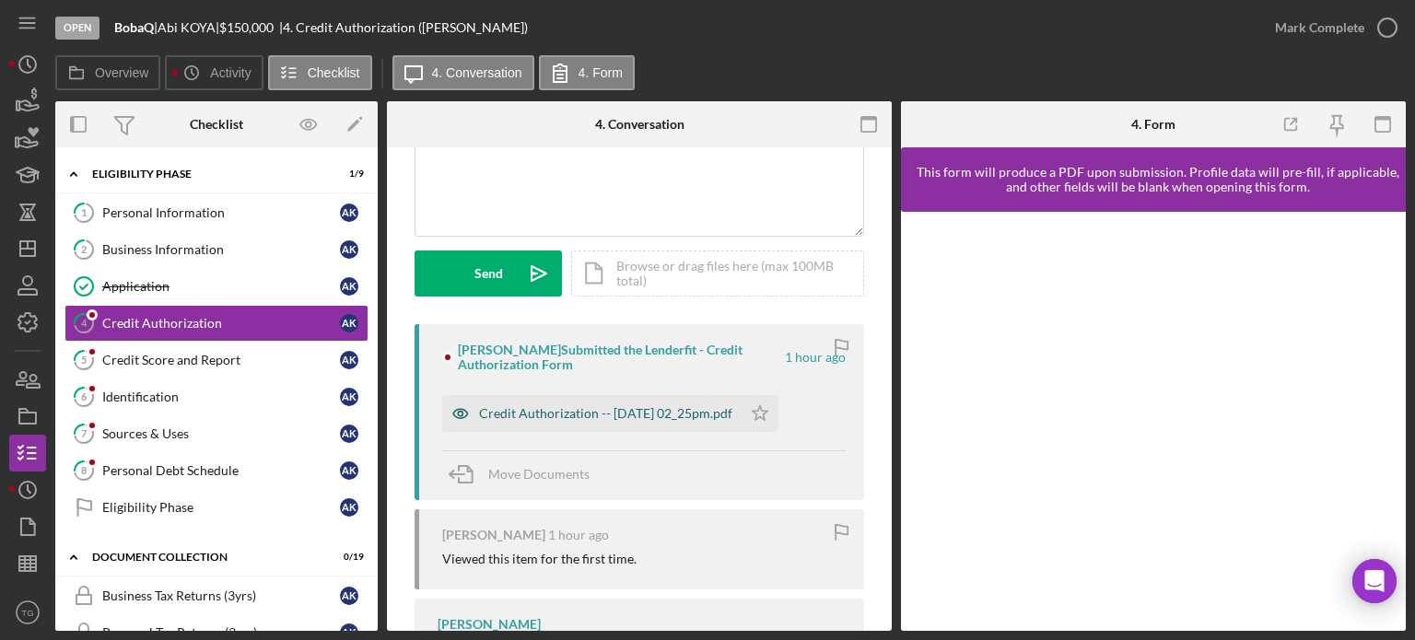
click at [630, 423] on div "Credit Authorization -- [DATE] 02_25pm.pdf" at bounding box center [591, 413] width 299 height 37
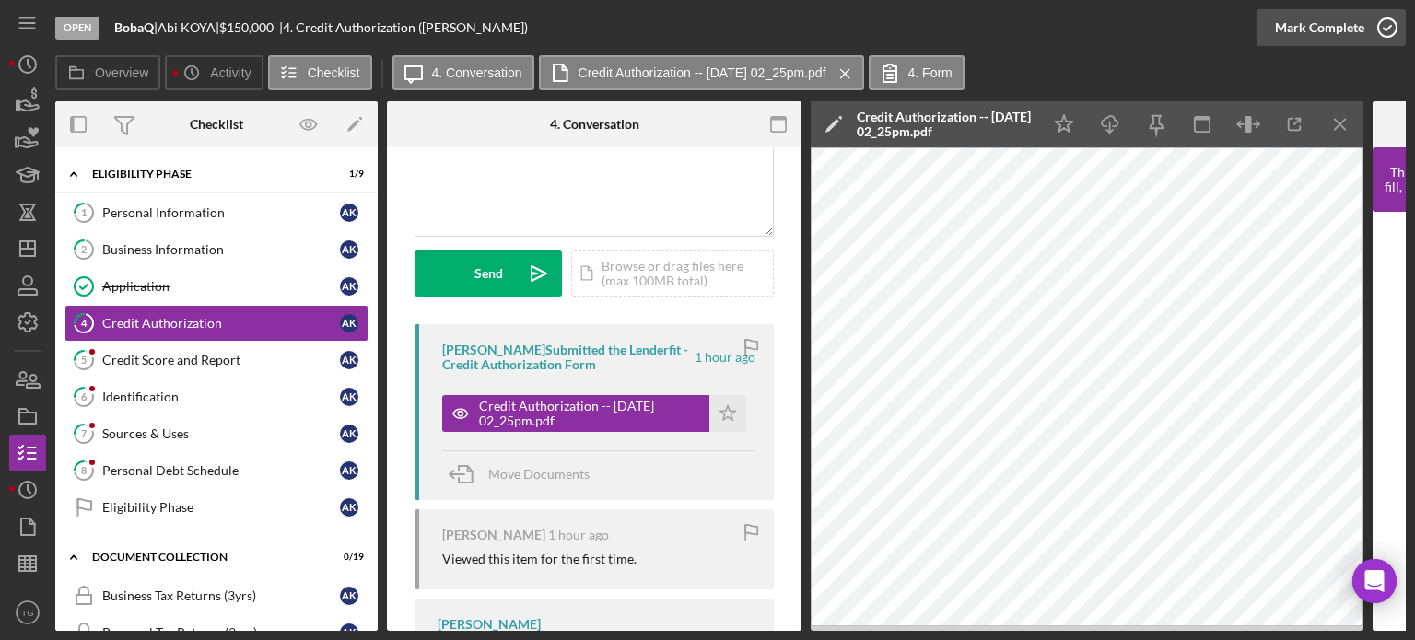
click at [1388, 25] on icon "button" at bounding box center [1388, 28] width 46 height 46
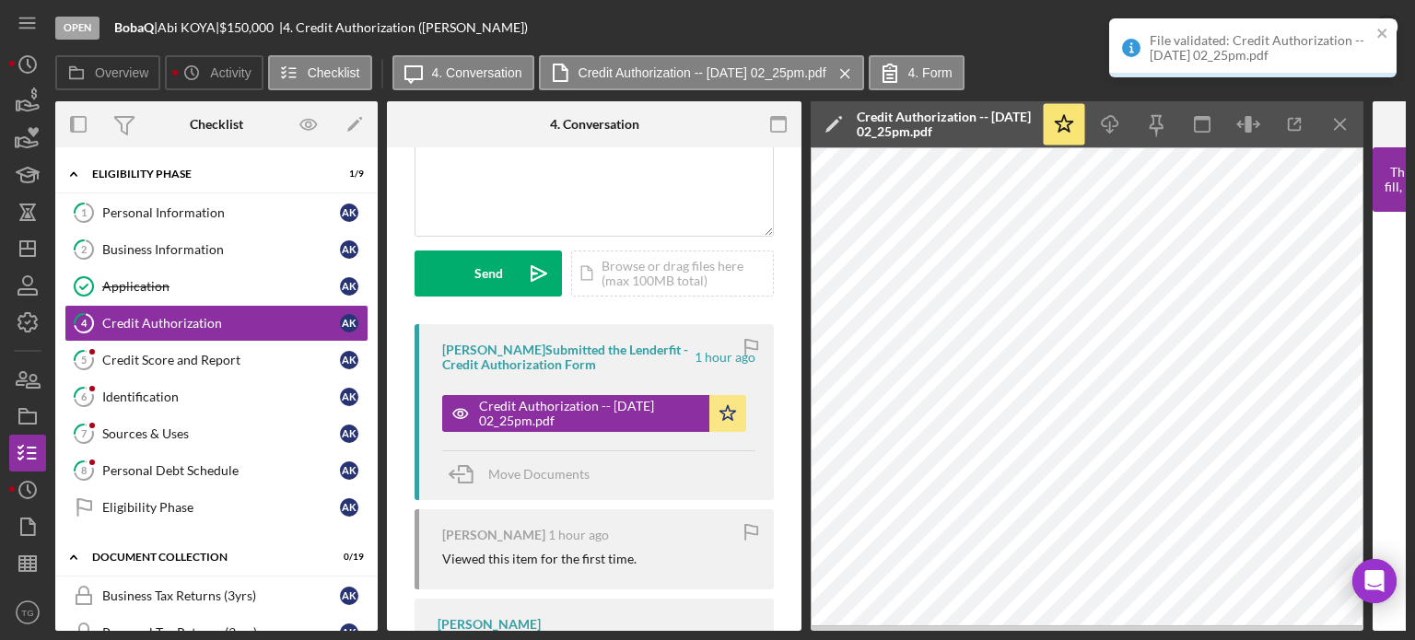
scroll to position [458, 0]
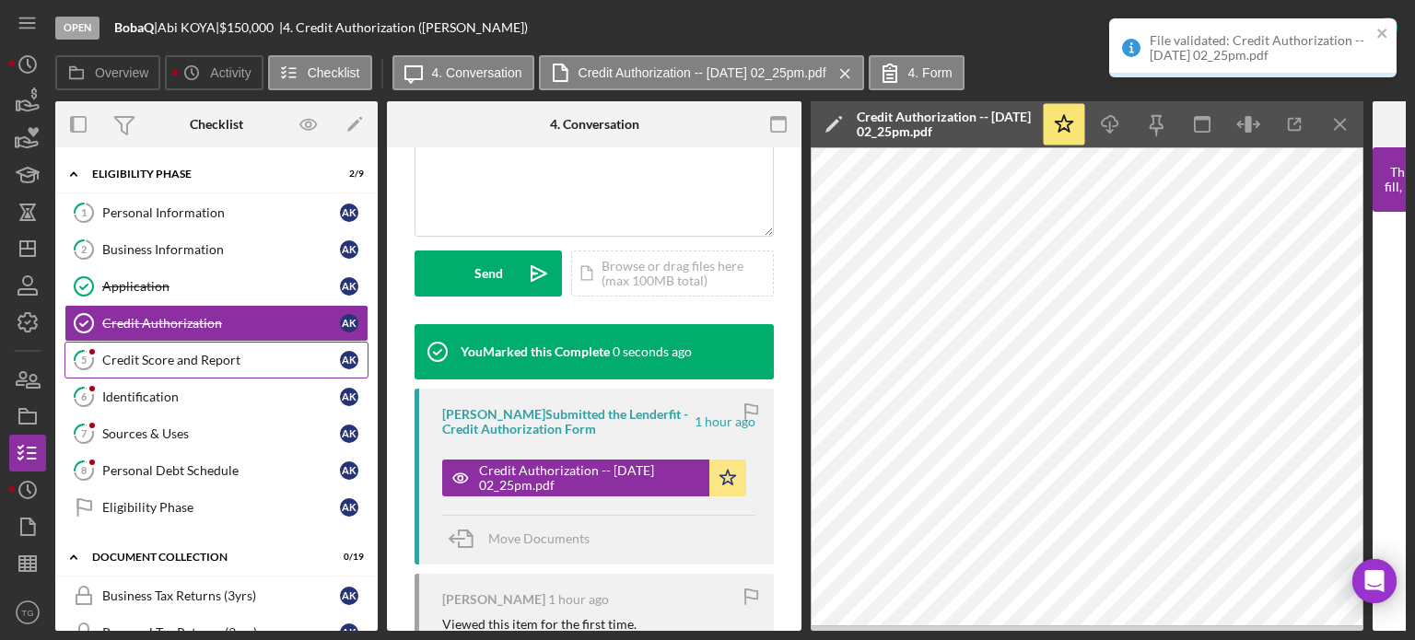
click at [147, 356] on div "Credit Score and Report" at bounding box center [221, 360] width 238 height 15
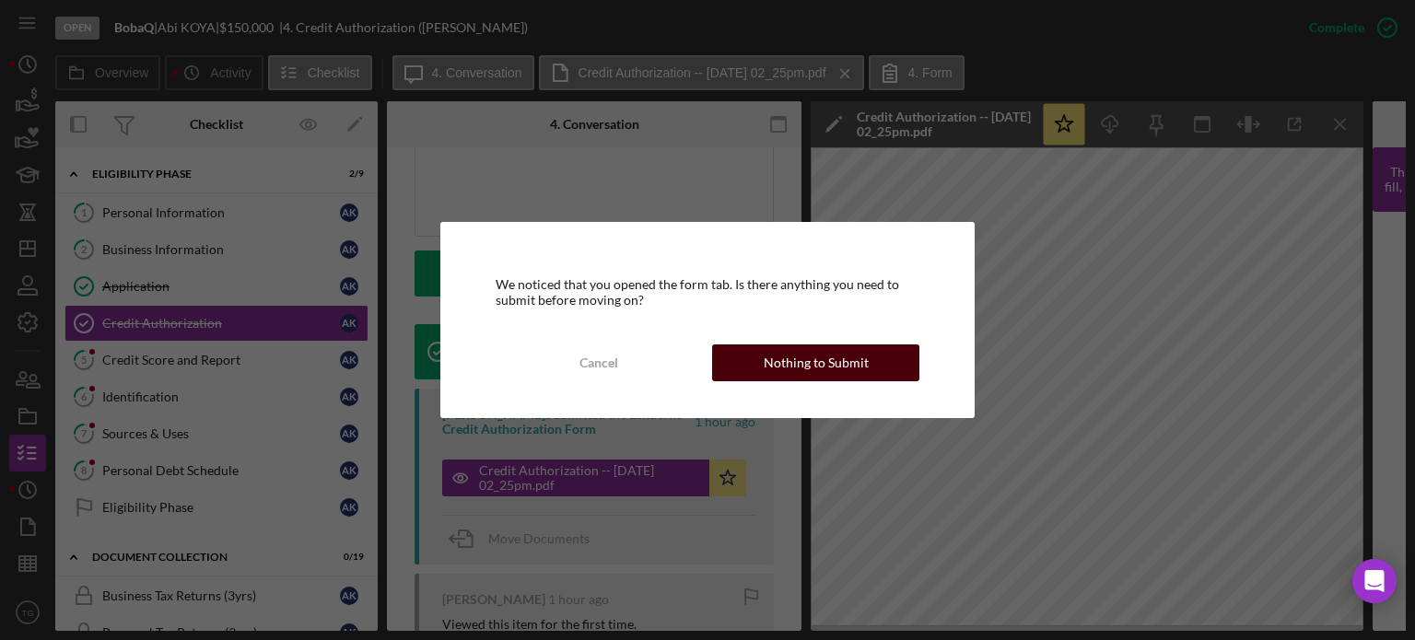
click at [826, 361] on div "Nothing to Submit" at bounding box center [816, 363] width 105 height 37
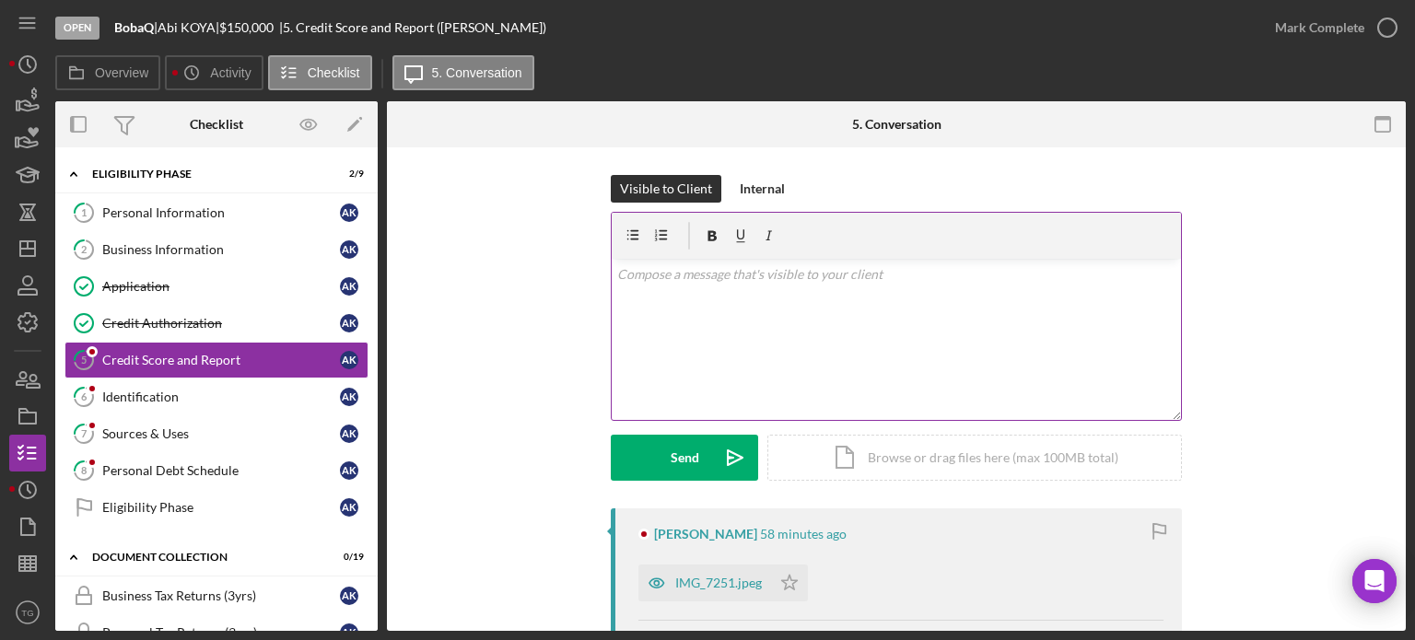
scroll to position [184, 0]
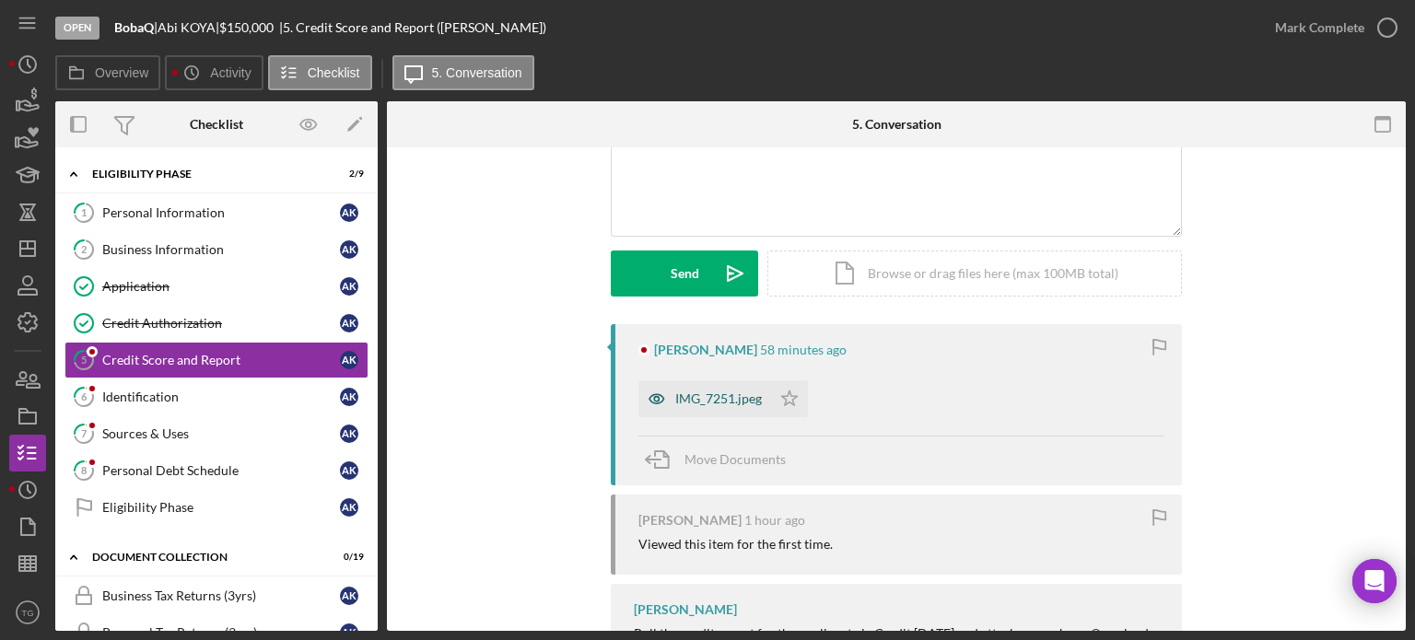
click at [733, 408] on div "IMG_7251.jpeg" at bounding box center [705, 399] width 133 height 37
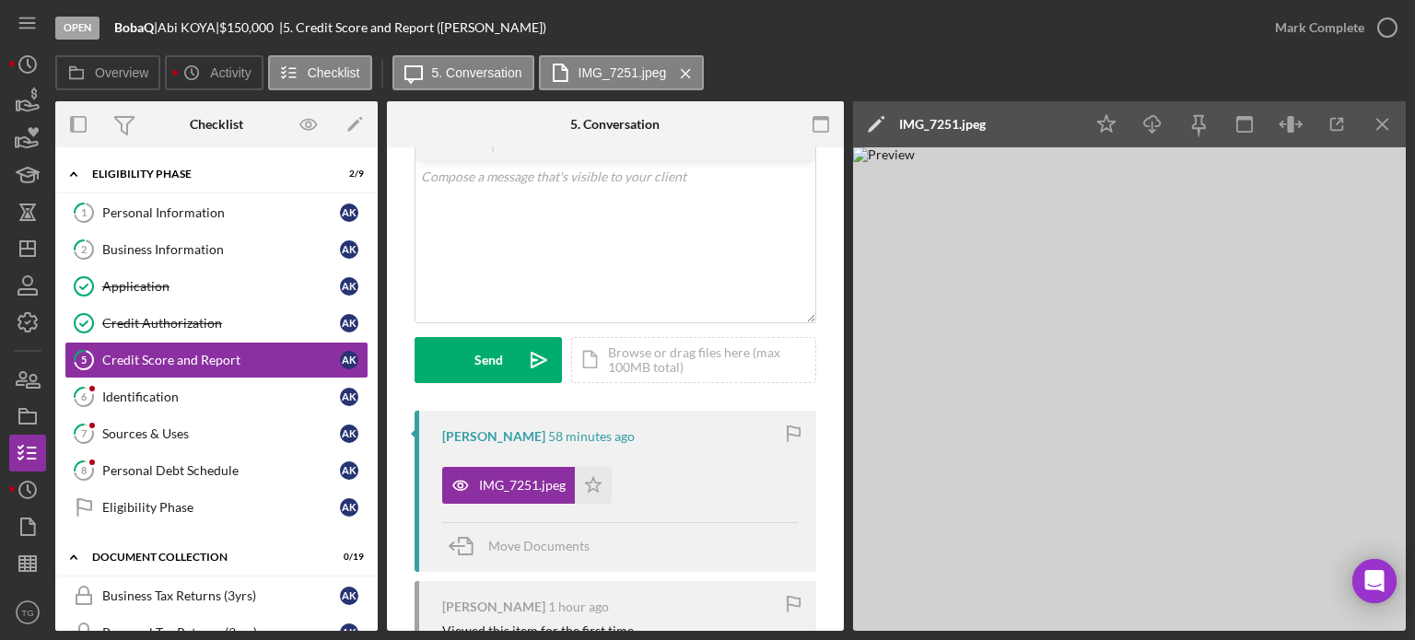
scroll to position [0, 0]
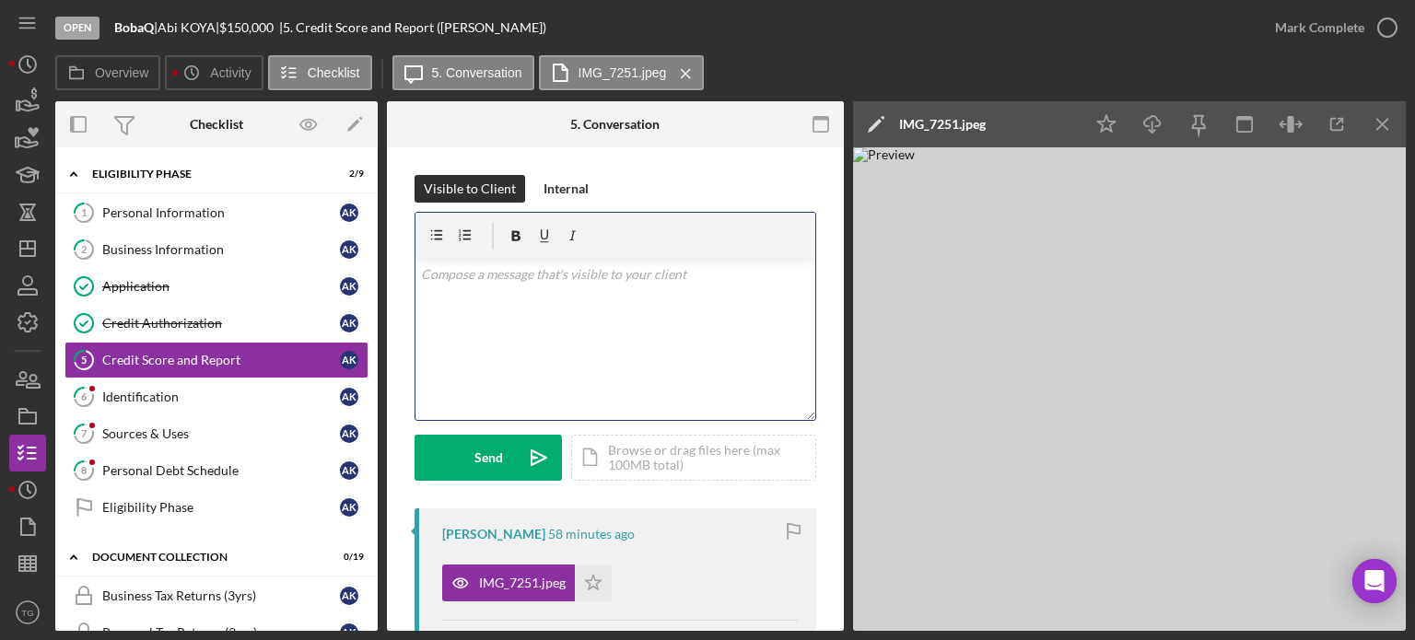
click at [475, 279] on p at bounding box center [616, 274] width 390 height 20
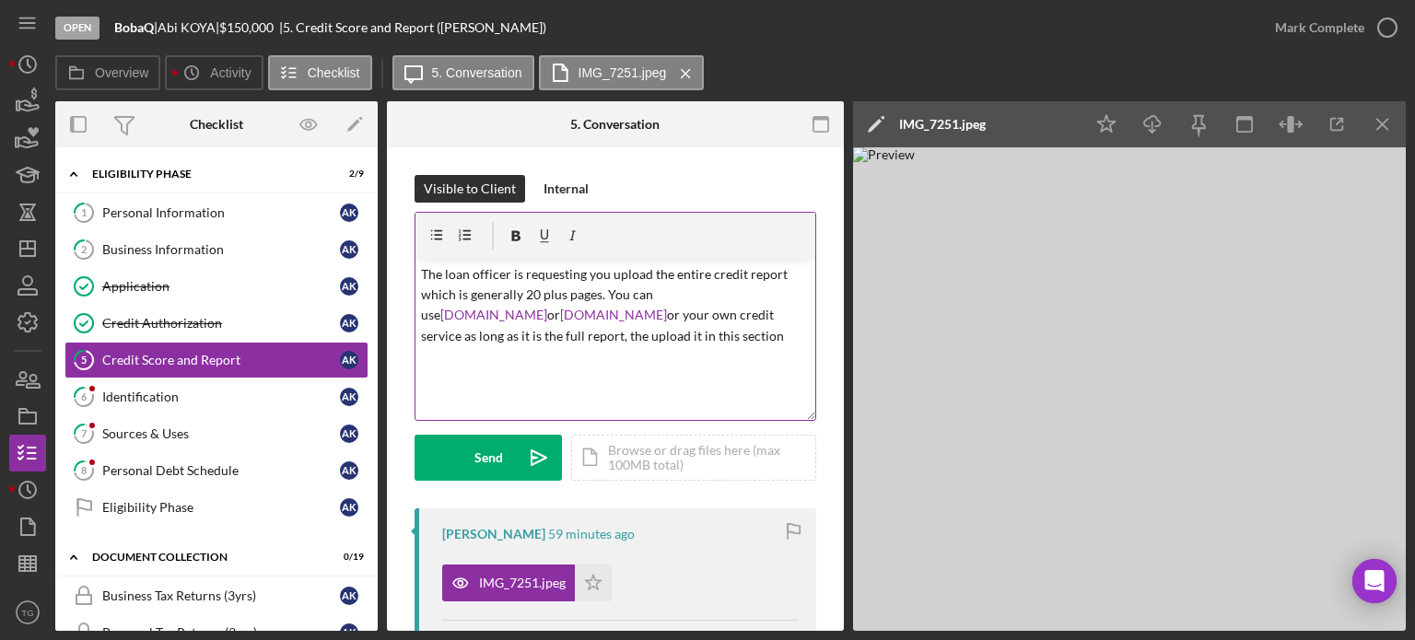
drag, startPoint x: 489, startPoint y: 453, endPoint x: 674, endPoint y: 348, distance: 212.9
click at [638, 350] on form "v Color teal Color pink Remove color Add row above Add row below Add column bef…" at bounding box center [616, 346] width 402 height 269
click at [667, 335] on p "The loan officer is requesting you upload the entire credit report which is gen…" at bounding box center [616, 305] width 390 height 83
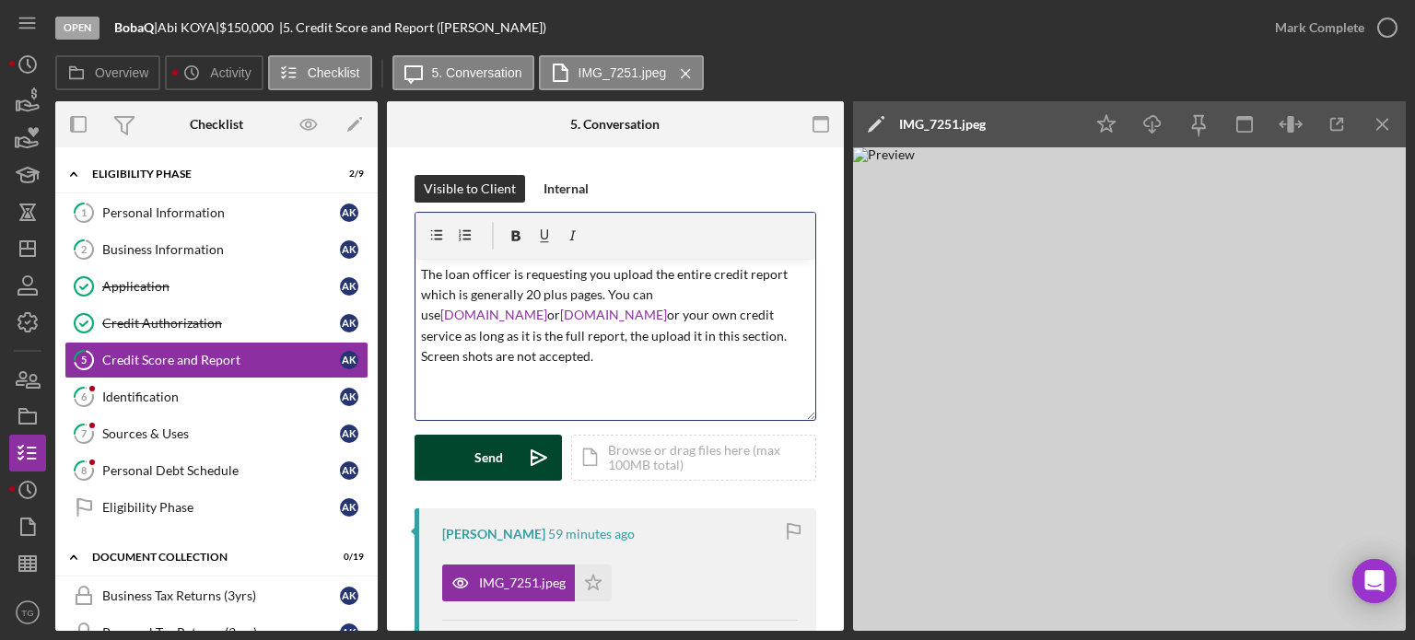
click at [488, 451] on div "Send" at bounding box center [489, 458] width 29 height 46
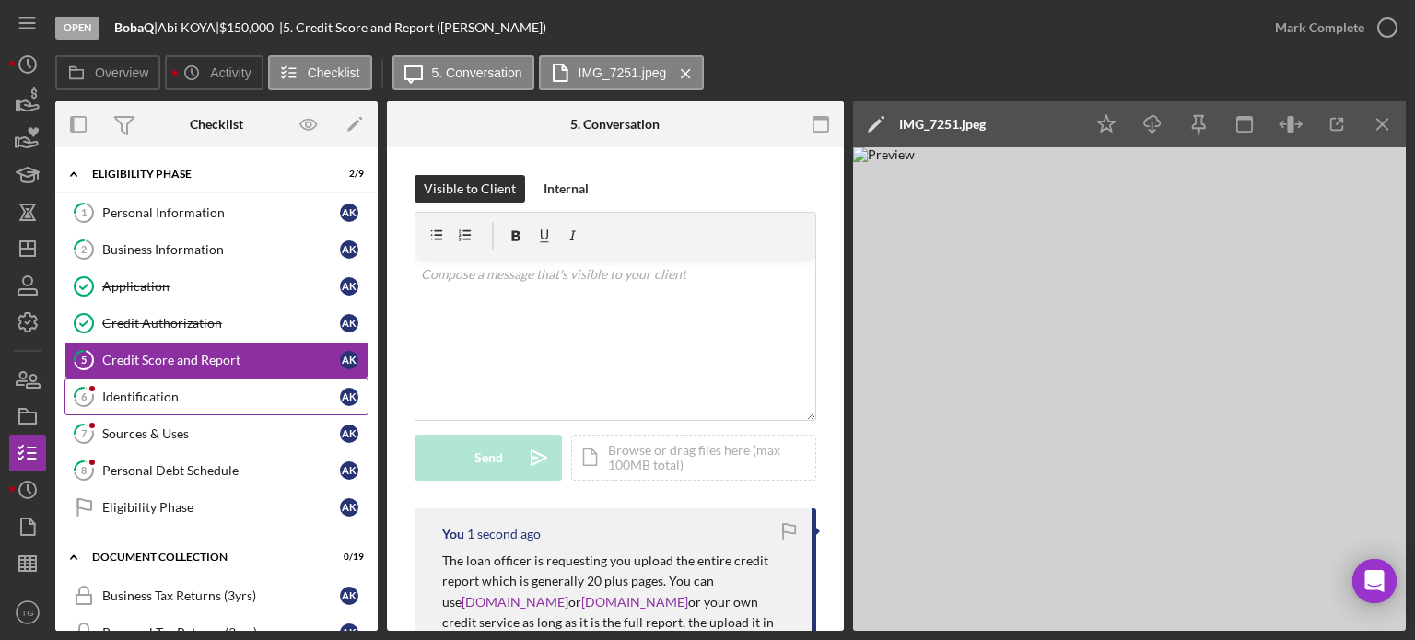
click at [147, 398] on div "Identification" at bounding box center [221, 397] width 238 height 15
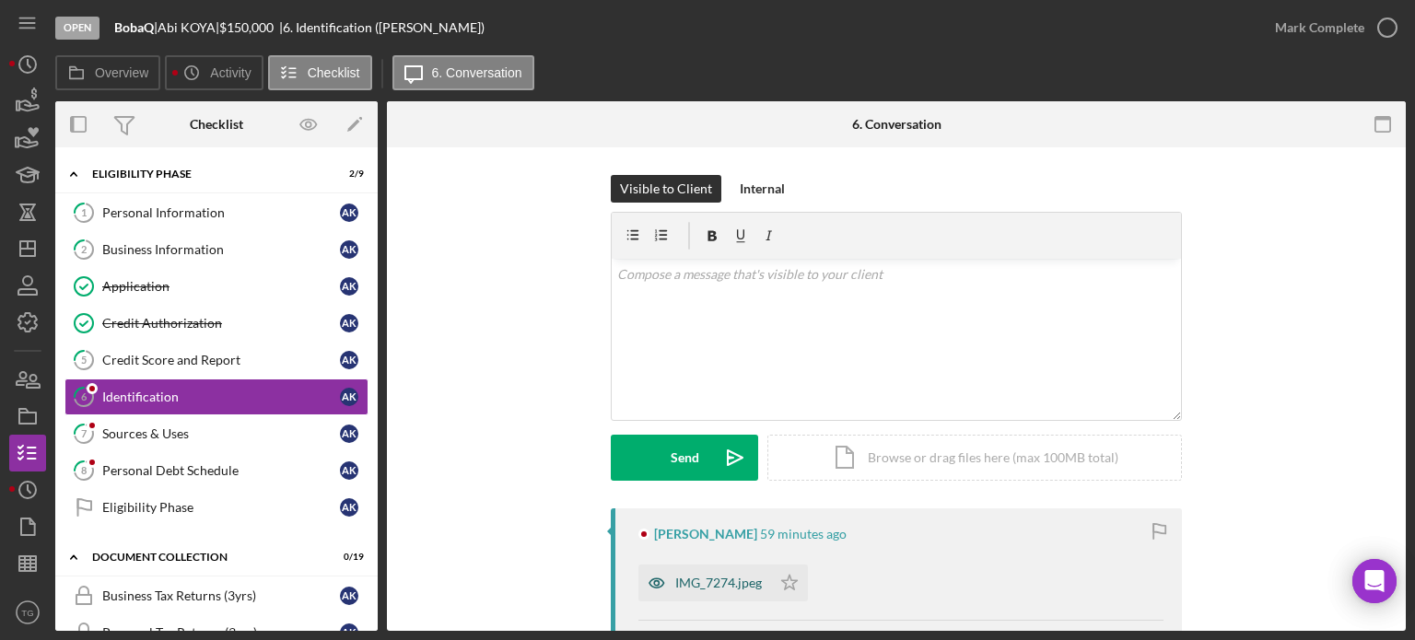
click at [731, 582] on div "IMG_7274.jpeg" at bounding box center [718, 583] width 87 height 15
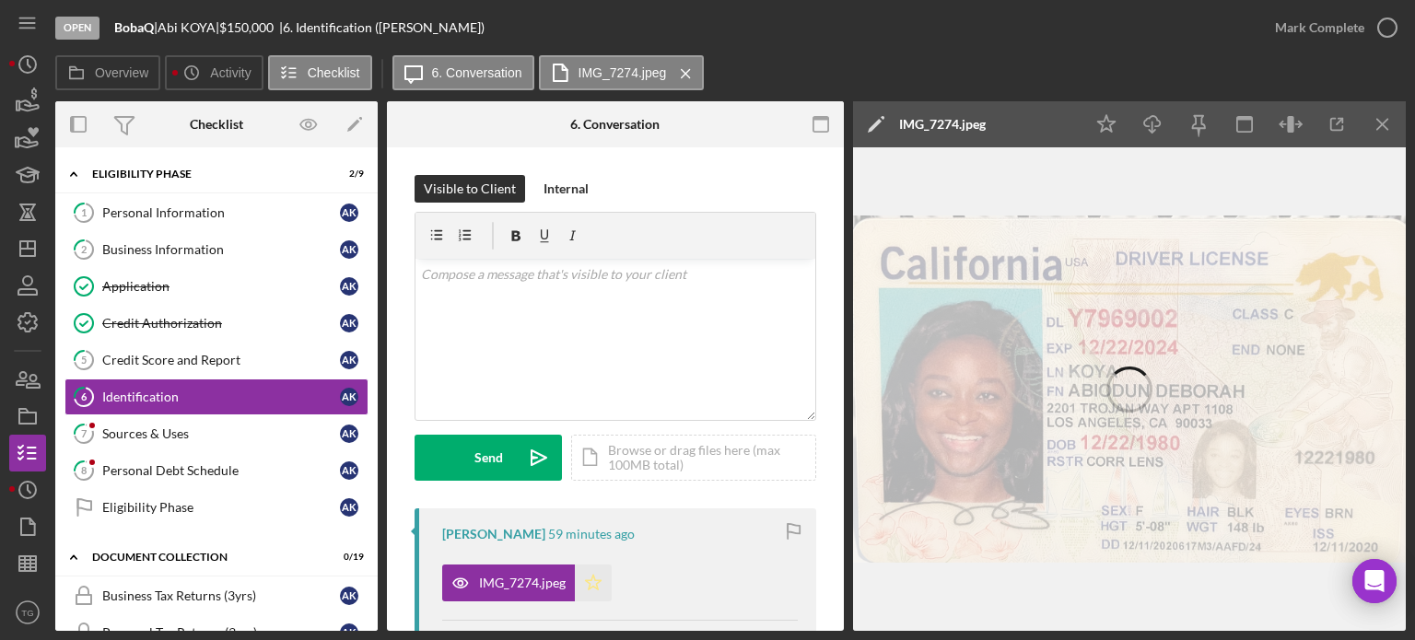
click at [591, 587] on polygon "button" at bounding box center [594, 582] width 16 height 15
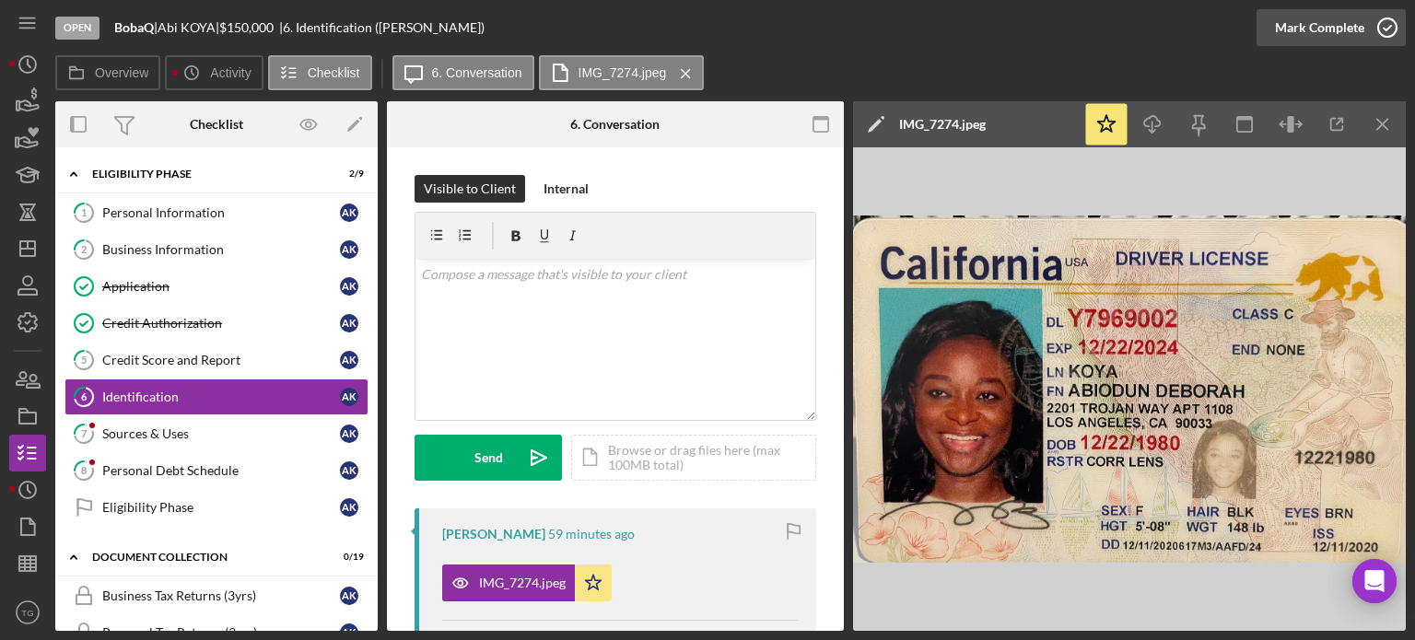
click at [1386, 33] on icon "button" at bounding box center [1388, 28] width 46 height 46
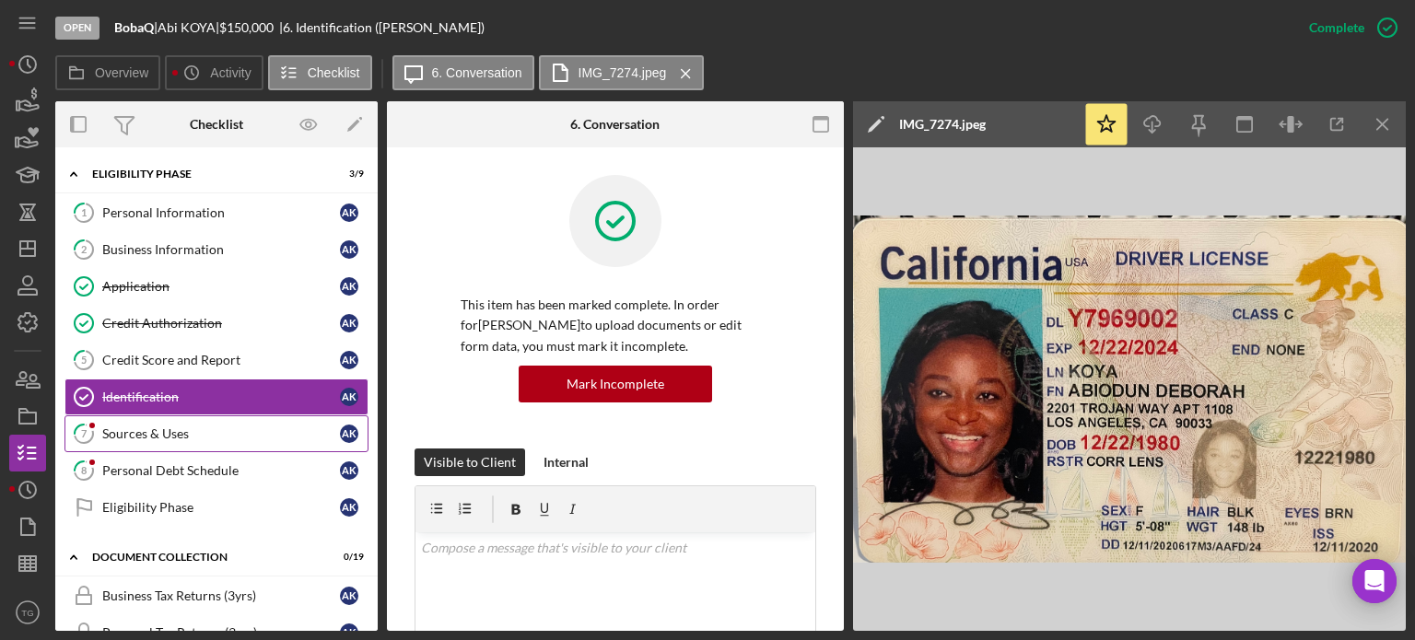
click at [126, 430] on div "Sources & Uses" at bounding box center [221, 434] width 238 height 15
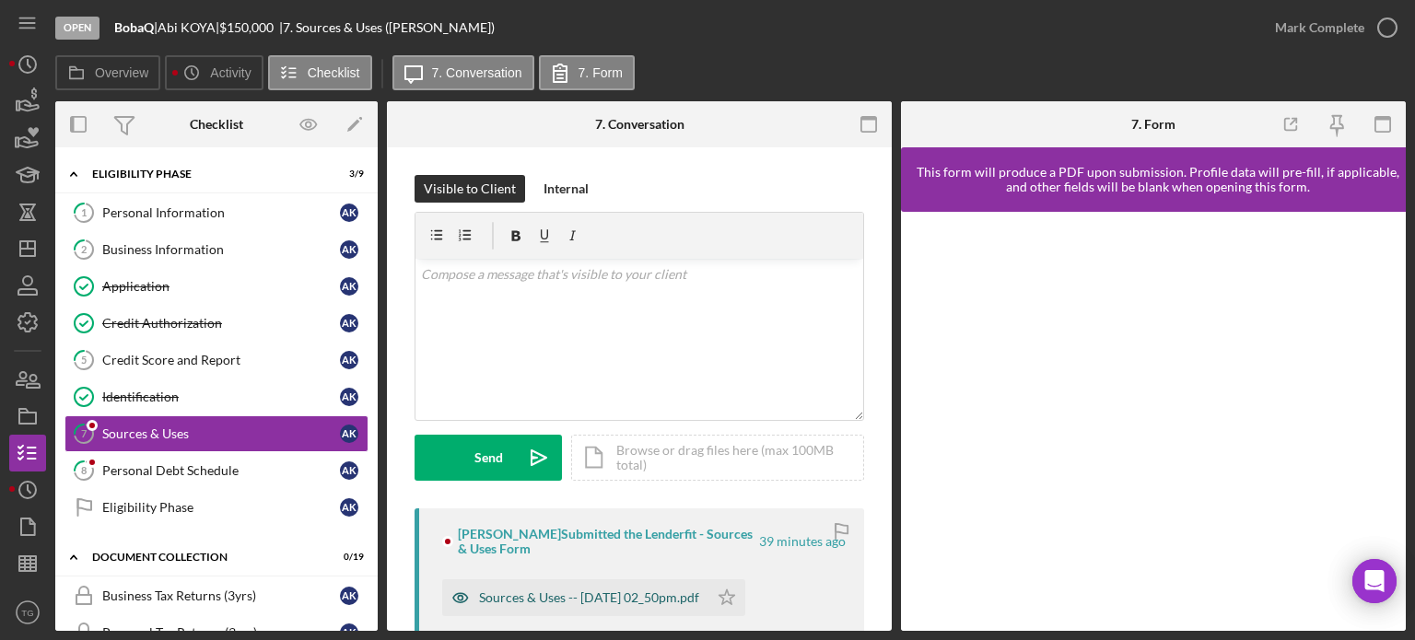
click at [647, 604] on div "Sources & Uses -- [DATE] 02_50pm.pdf" at bounding box center [589, 598] width 220 height 15
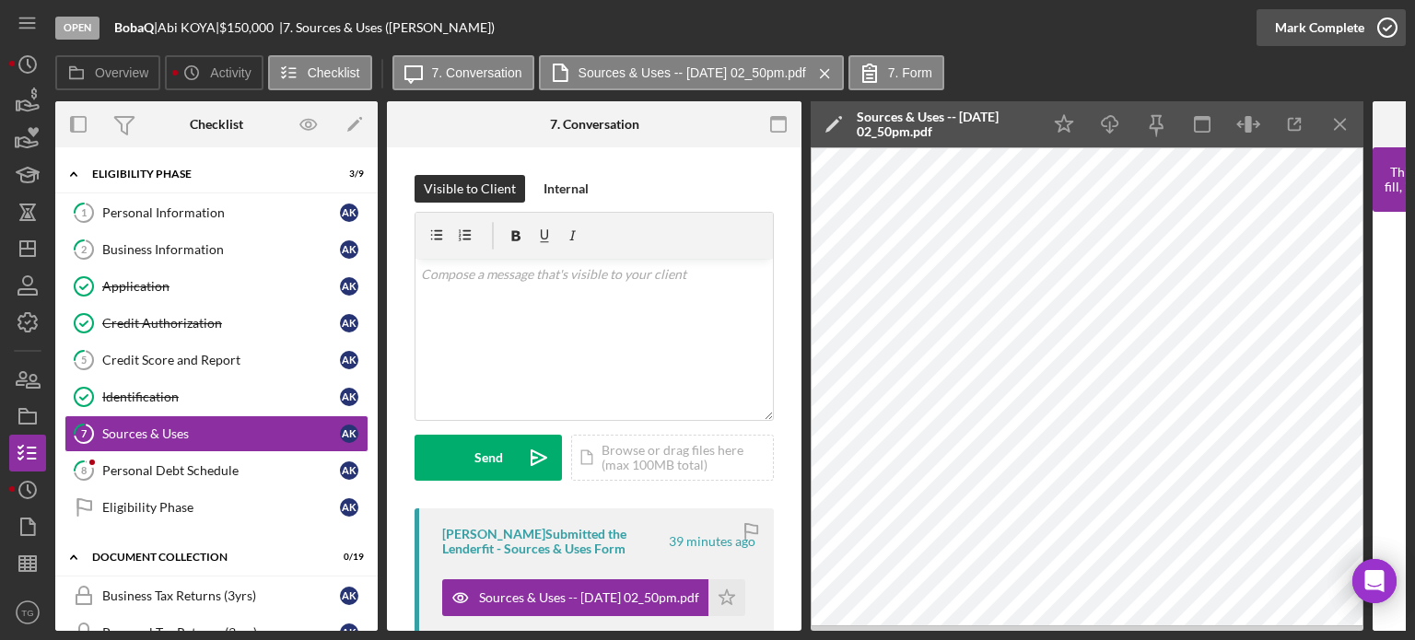
click at [1388, 34] on icon "button" at bounding box center [1388, 28] width 46 height 46
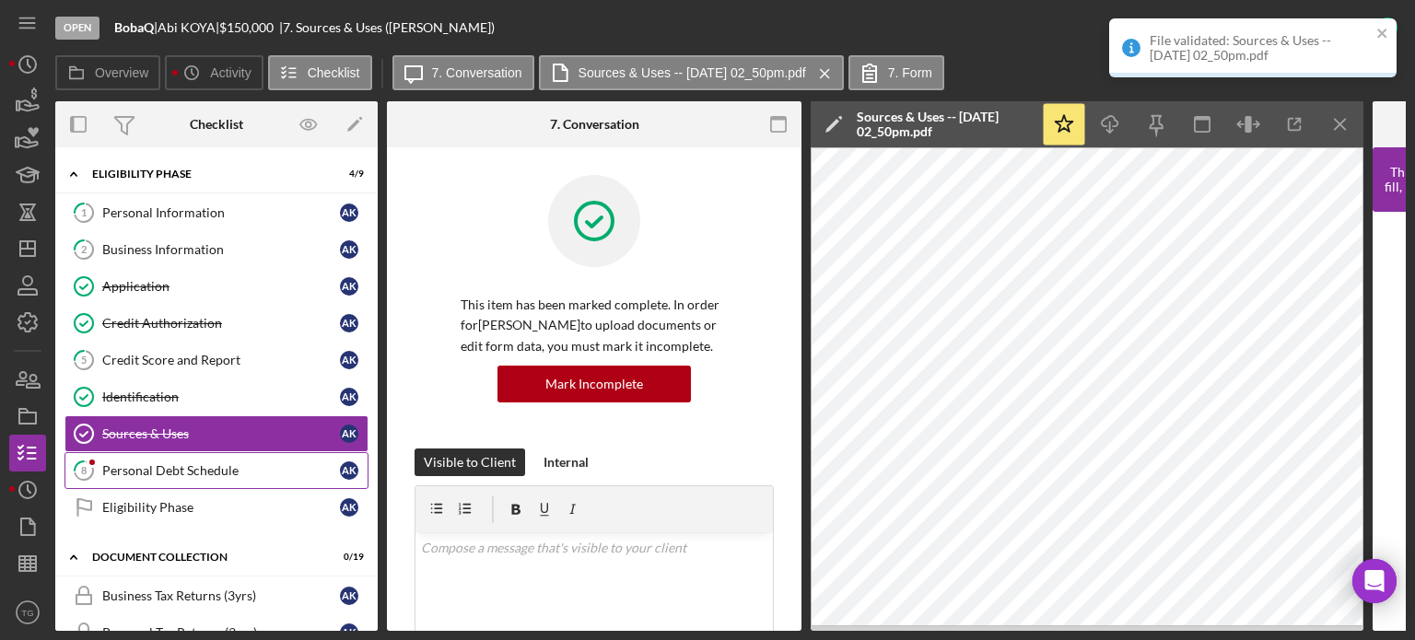
click at [140, 467] on div "Personal Debt Schedule" at bounding box center [221, 470] width 238 height 15
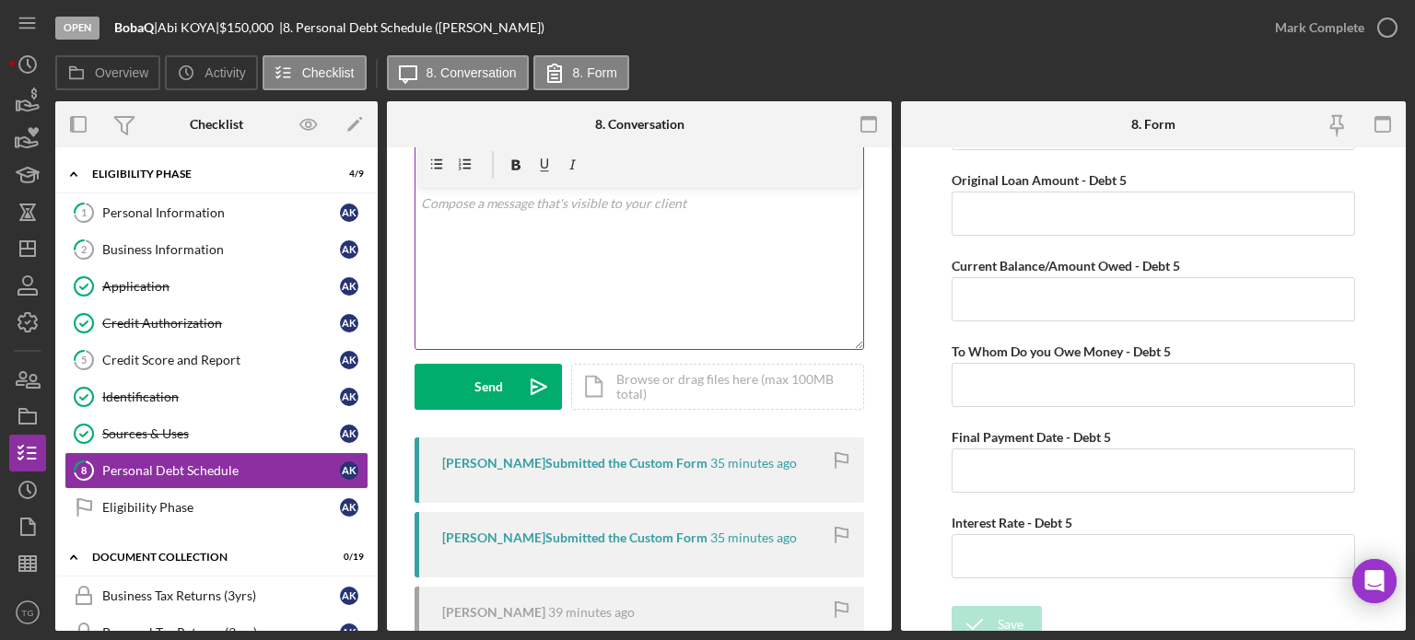
scroll to position [60, 0]
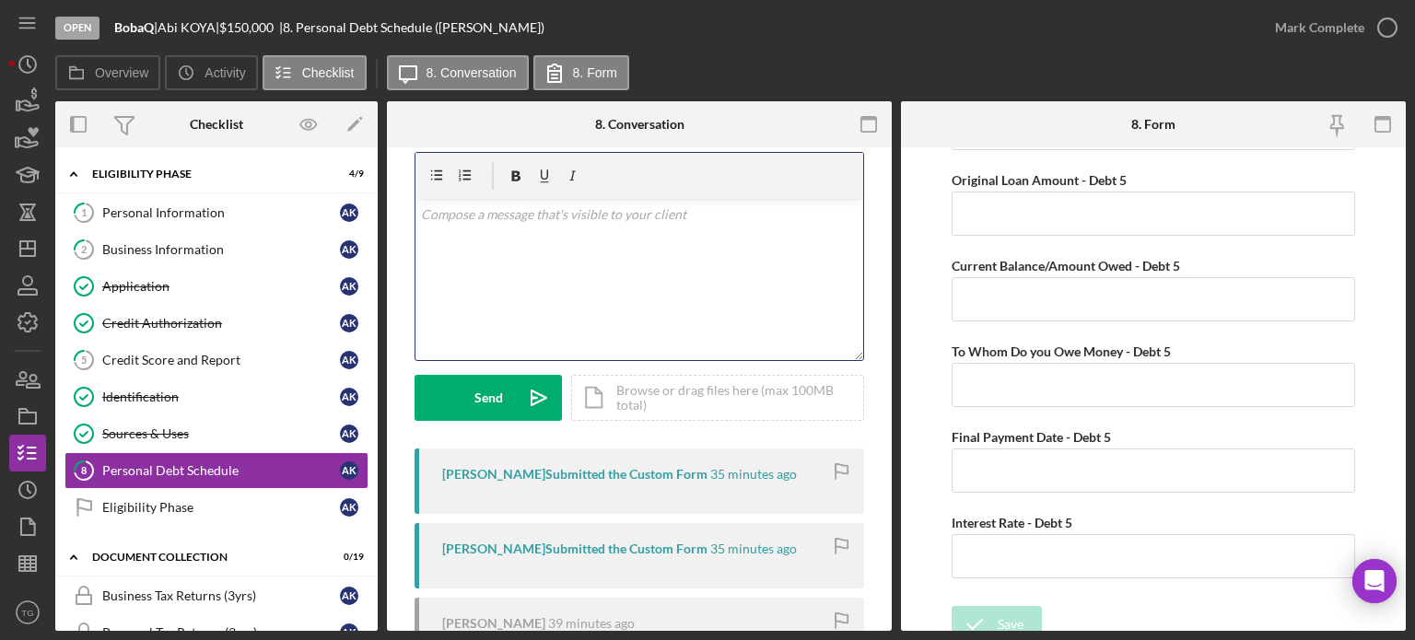
click at [500, 210] on p at bounding box center [640, 215] width 438 height 20
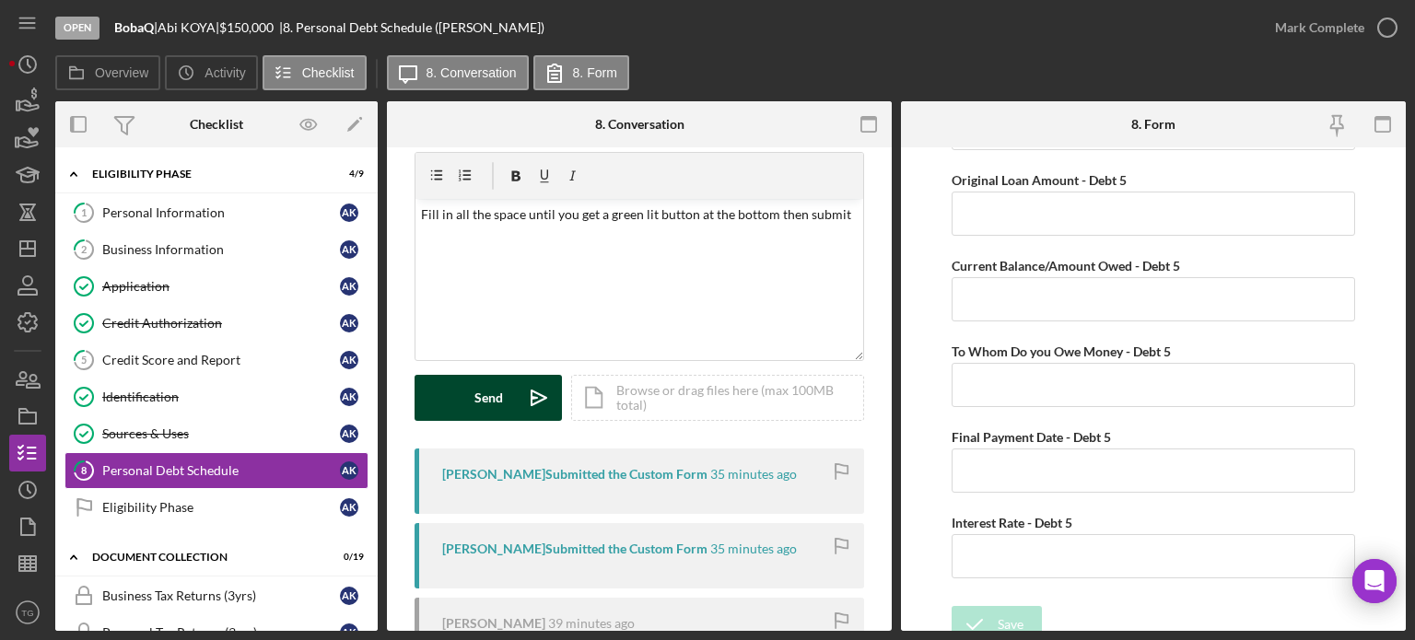
click at [512, 398] on button "Send Icon/icon-invite-send" at bounding box center [488, 398] width 147 height 46
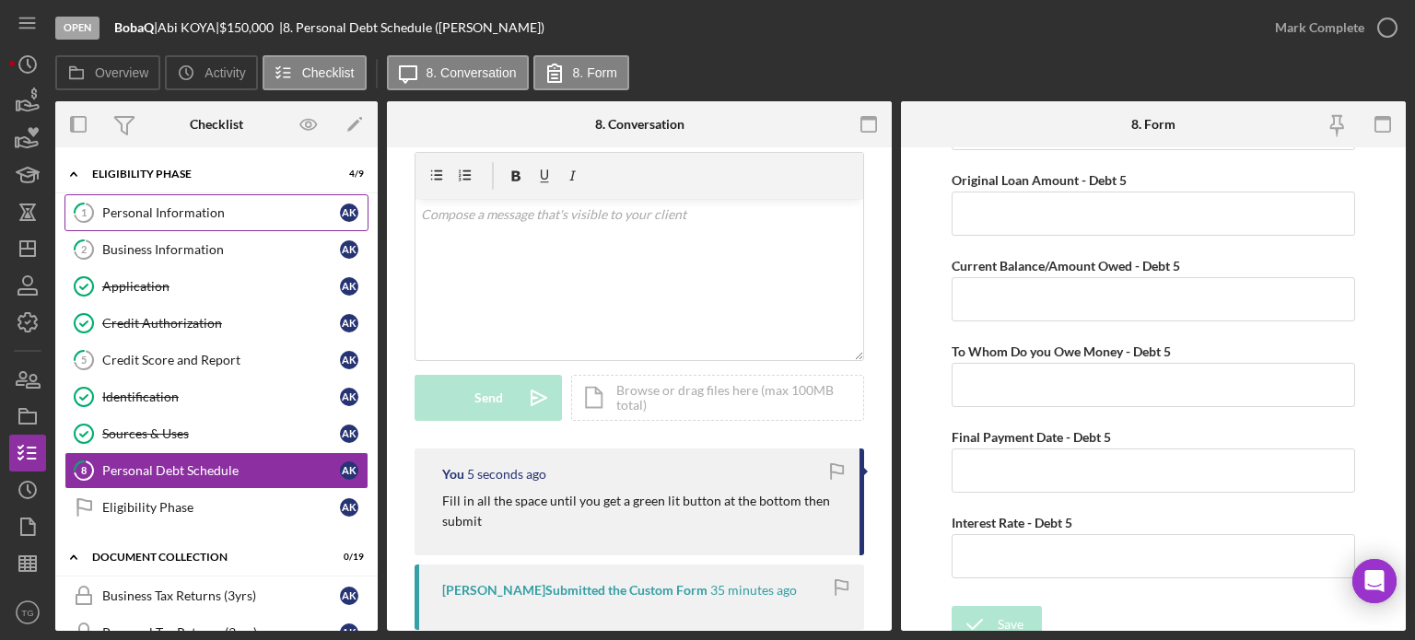
click at [185, 204] on link "1 Personal Information A K" at bounding box center [216, 212] width 304 height 37
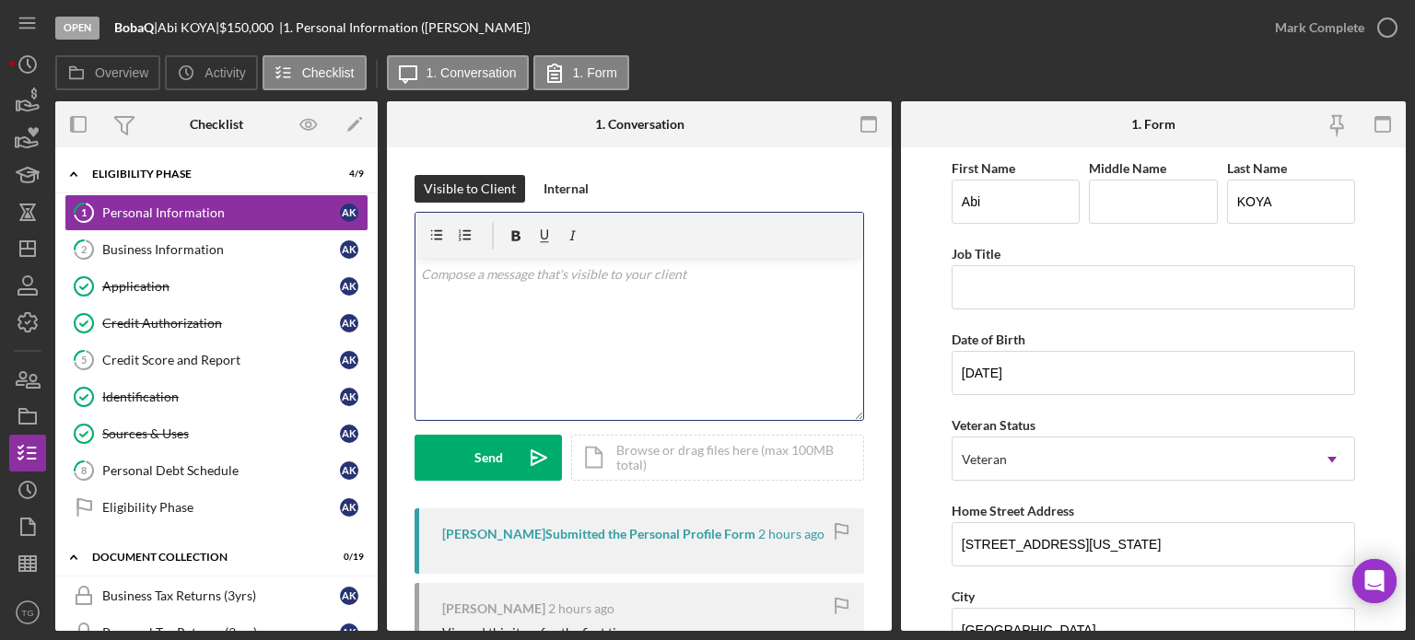
click at [512, 276] on p at bounding box center [640, 274] width 438 height 20
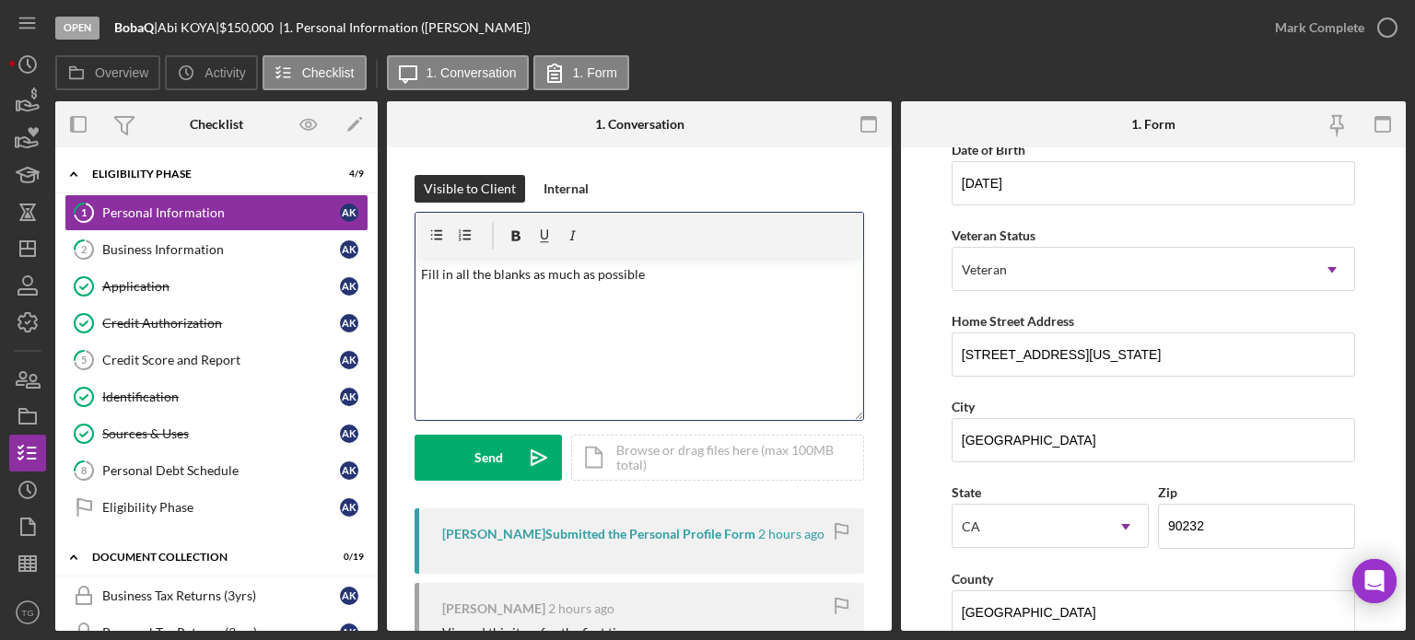
click at [678, 280] on p "Fill in all the blanks as much as possible" at bounding box center [640, 274] width 438 height 20
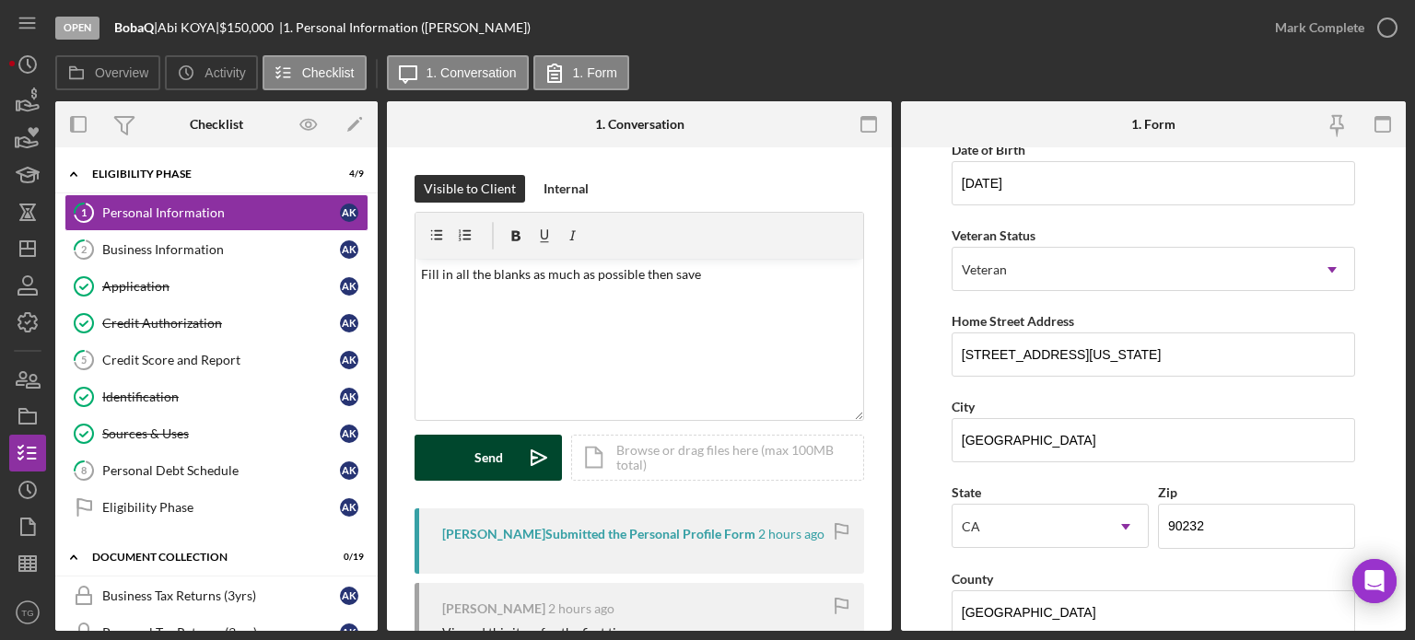
click at [483, 452] on div "Send" at bounding box center [489, 458] width 29 height 46
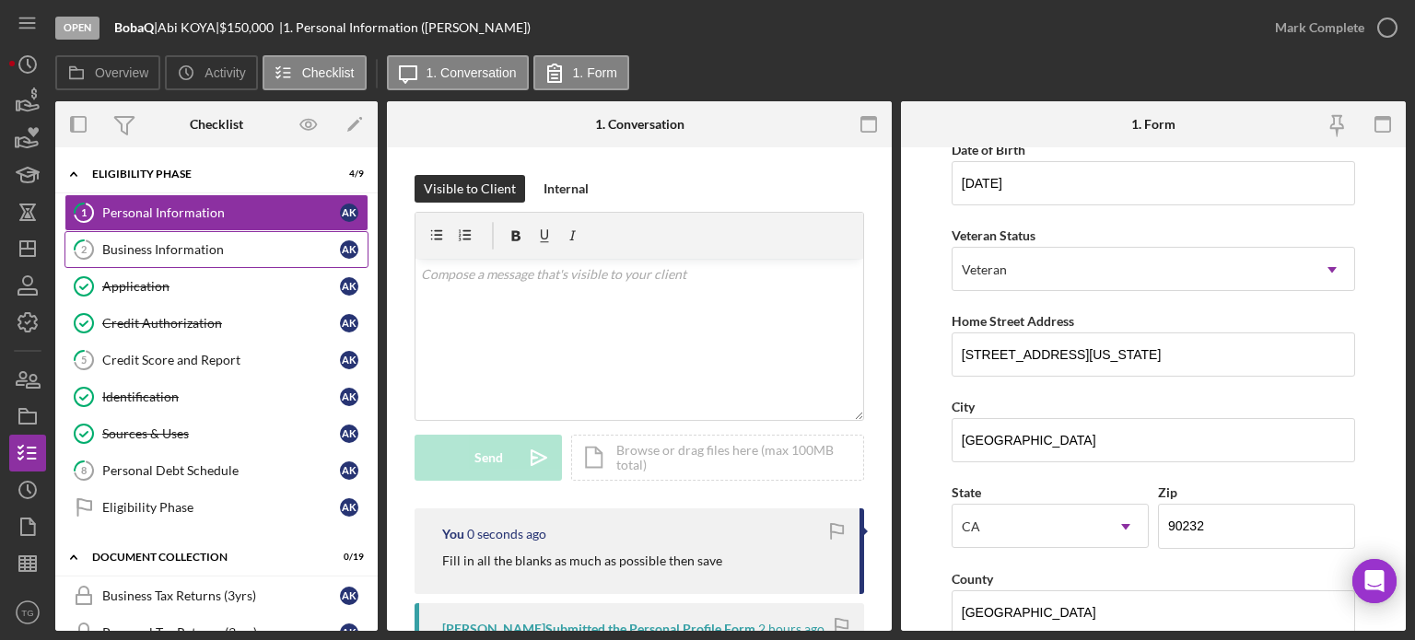
click at [159, 248] on div "Business Information" at bounding box center [221, 249] width 238 height 15
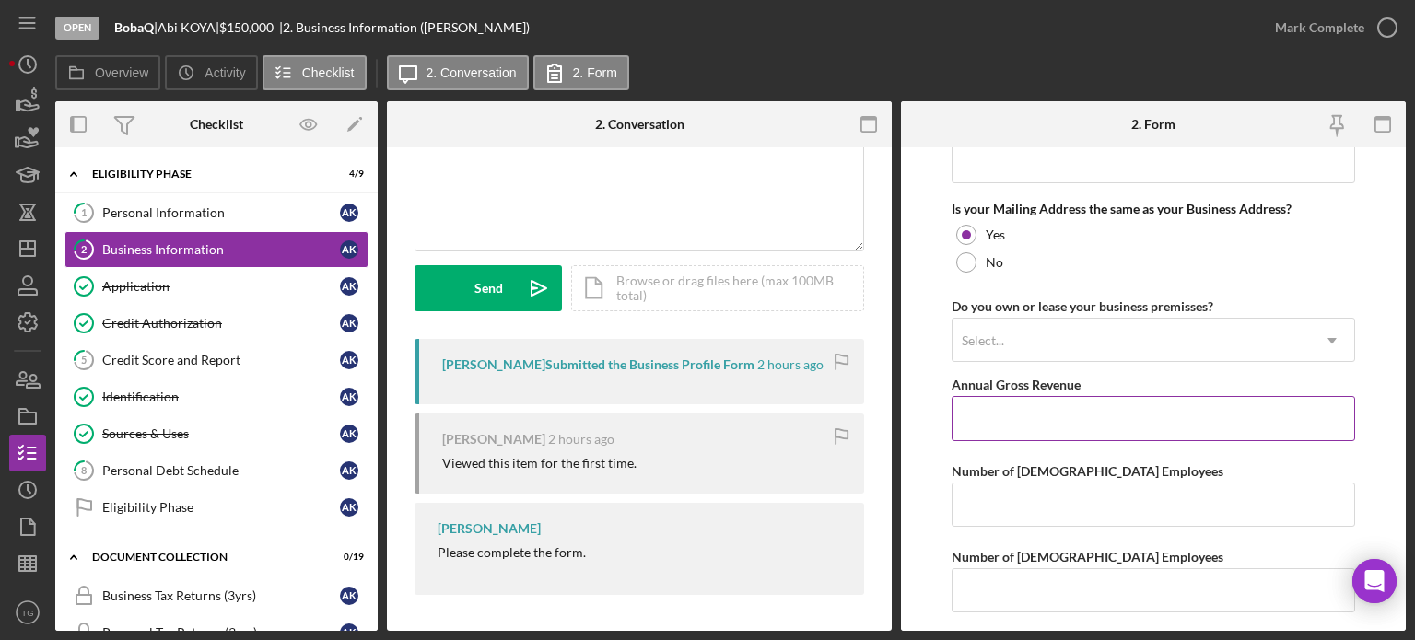
scroll to position [1371, 0]
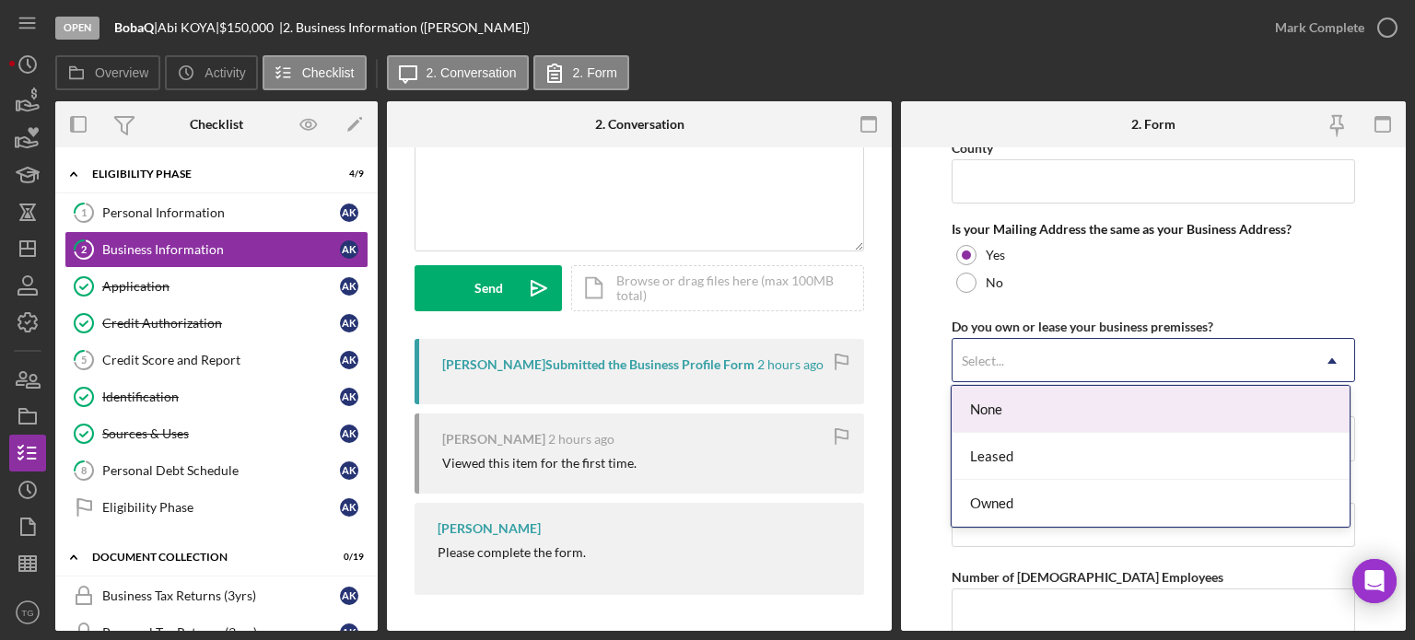
click at [1091, 346] on div "Select..." at bounding box center [1132, 361] width 358 height 42
click at [987, 415] on div "None" at bounding box center [1151, 409] width 398 height 47
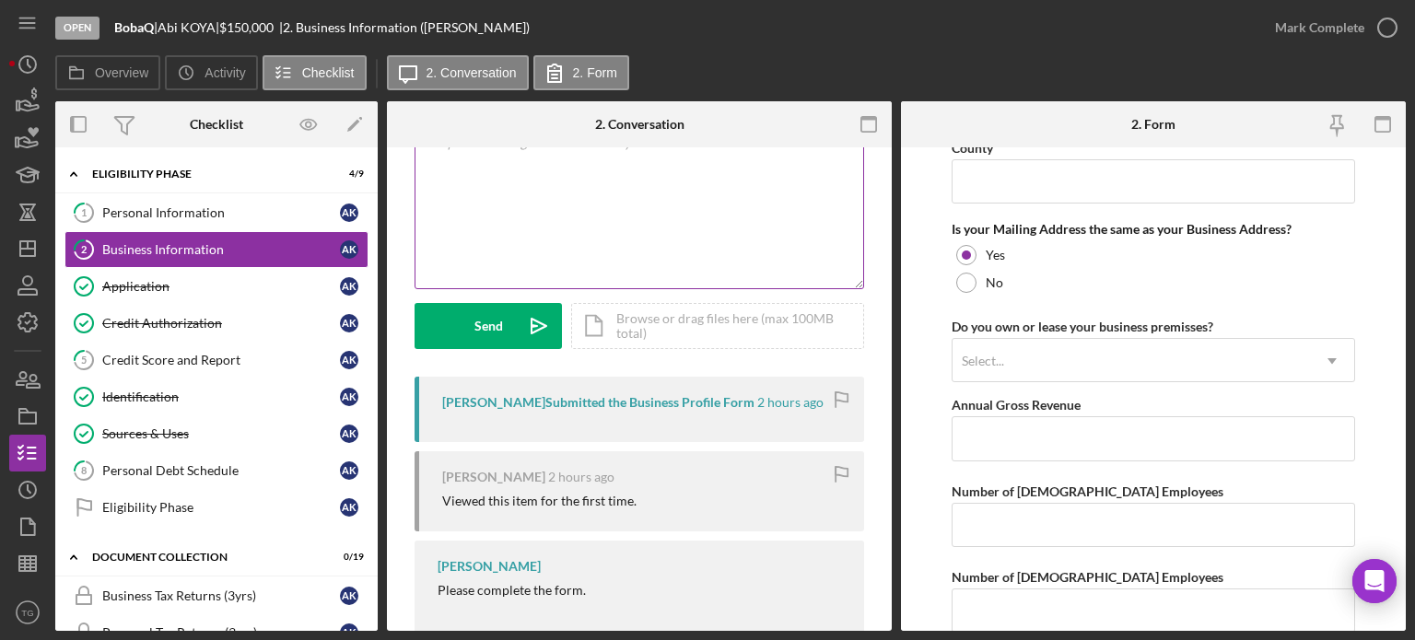
scroll to position [77, 0]
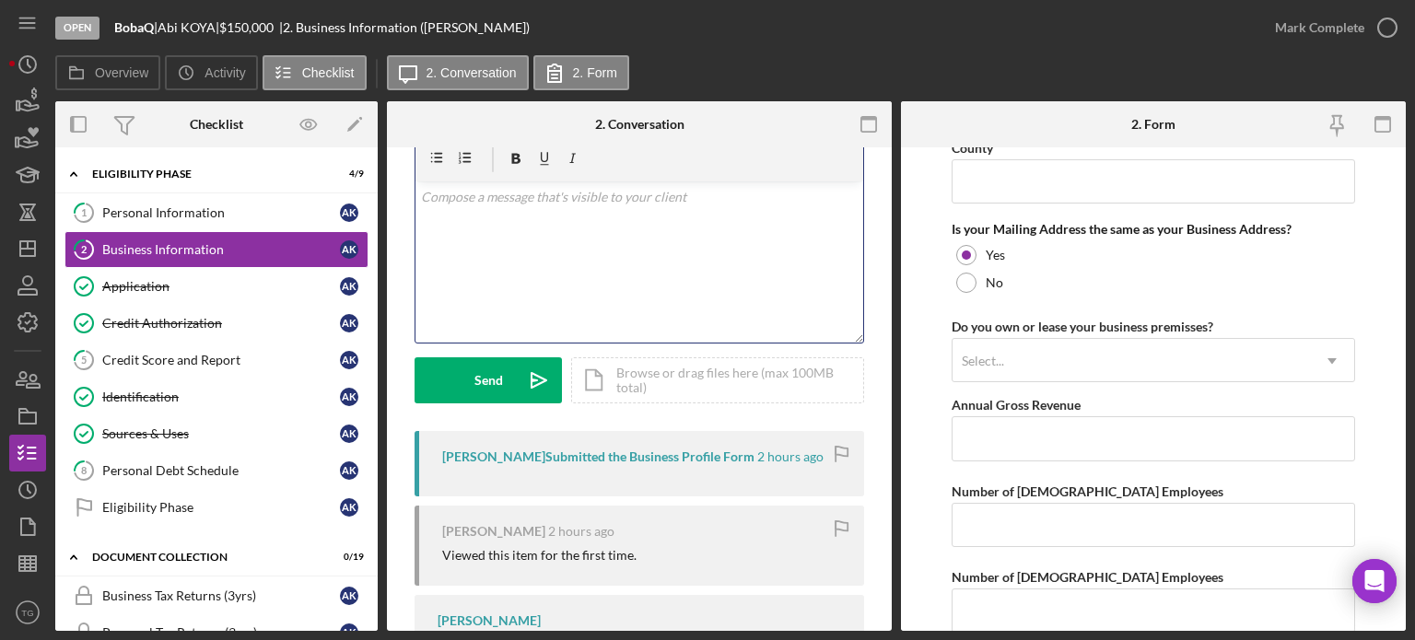
click at [524, 204] on p at bounding box center [640, 197] width 438 height 20
click at [662, 218] on p "So in this section I will find out what the loan officer wants us to do since y…" at bounding box center [640, 207] width 438 height 41
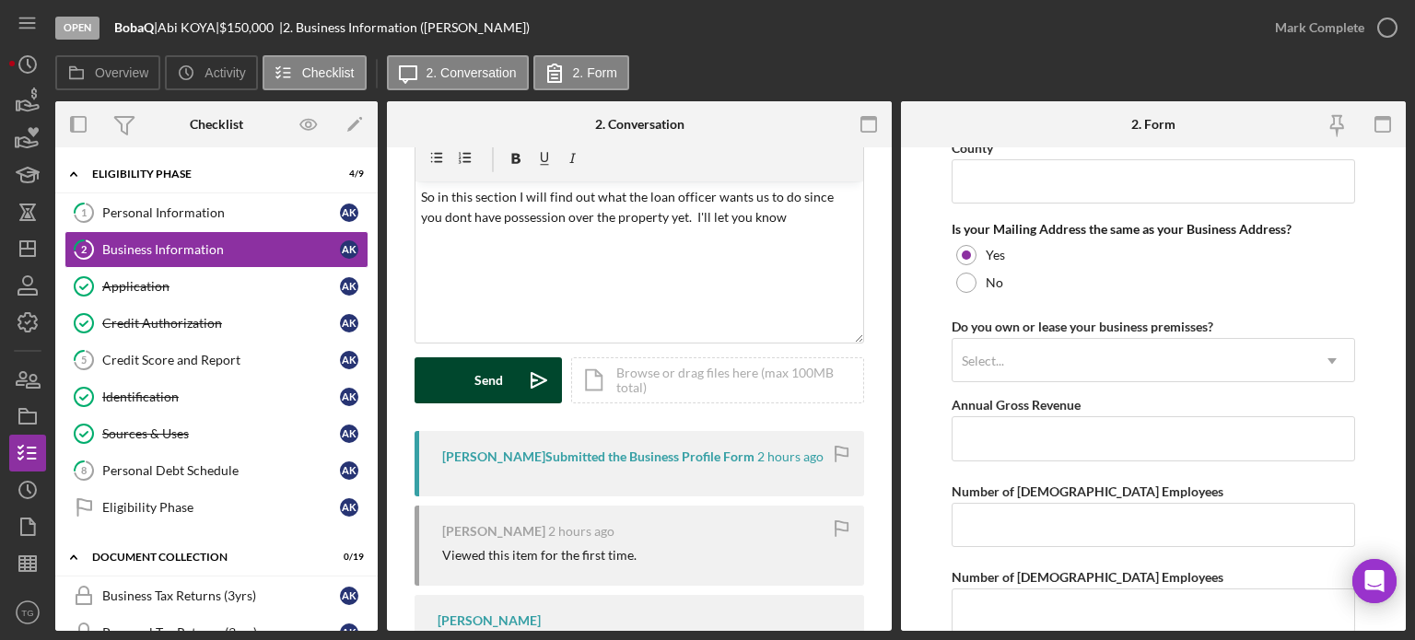
click at [476, 384] on div "Send" at bounding box center [489, 381] width 29 height 46
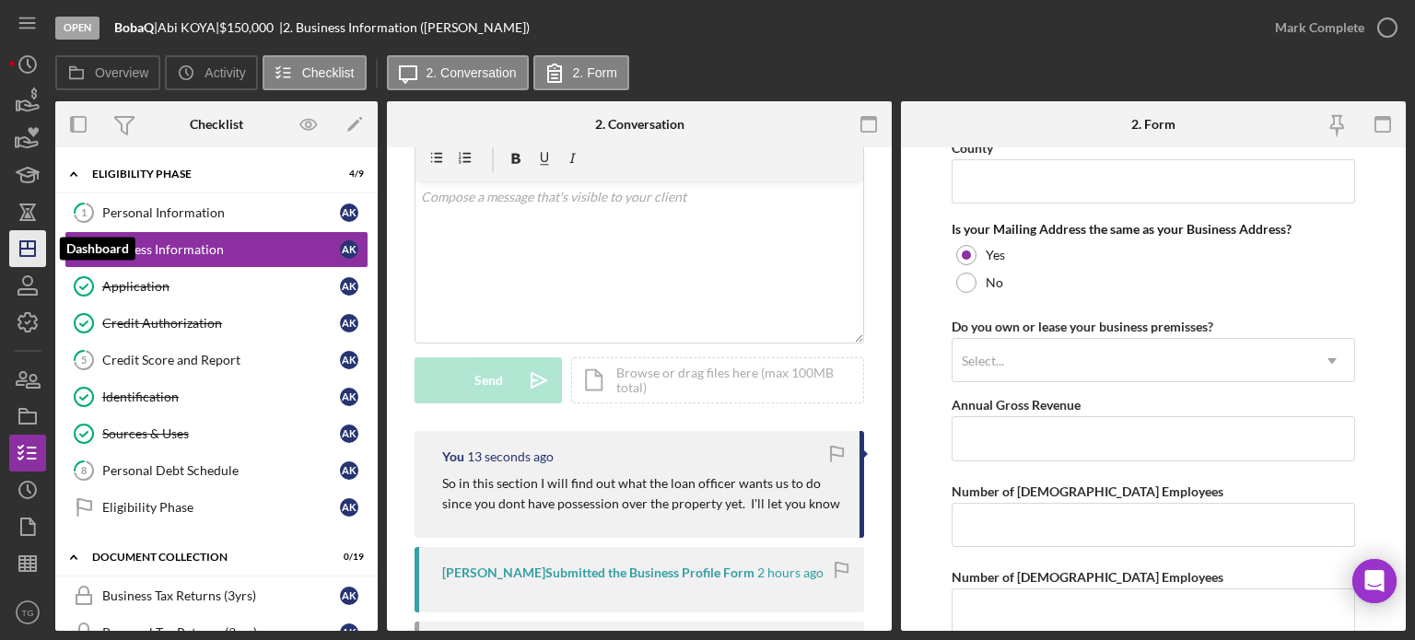
click at [30, 253] on icon "Icon/Dashboard" at bounding box center [28, 249] width 46 height 46
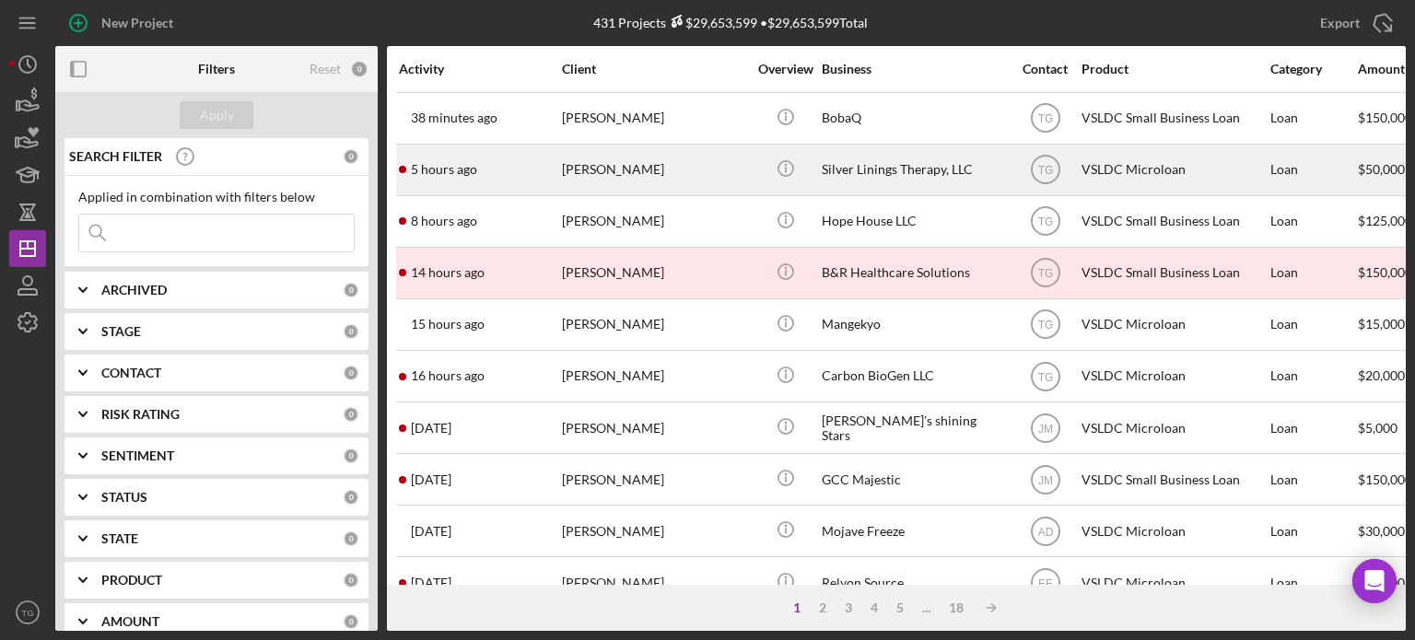
click at [634, 175] on div "[PERSON_NAME]" at bounding box center [654, 170] width 184 height 49
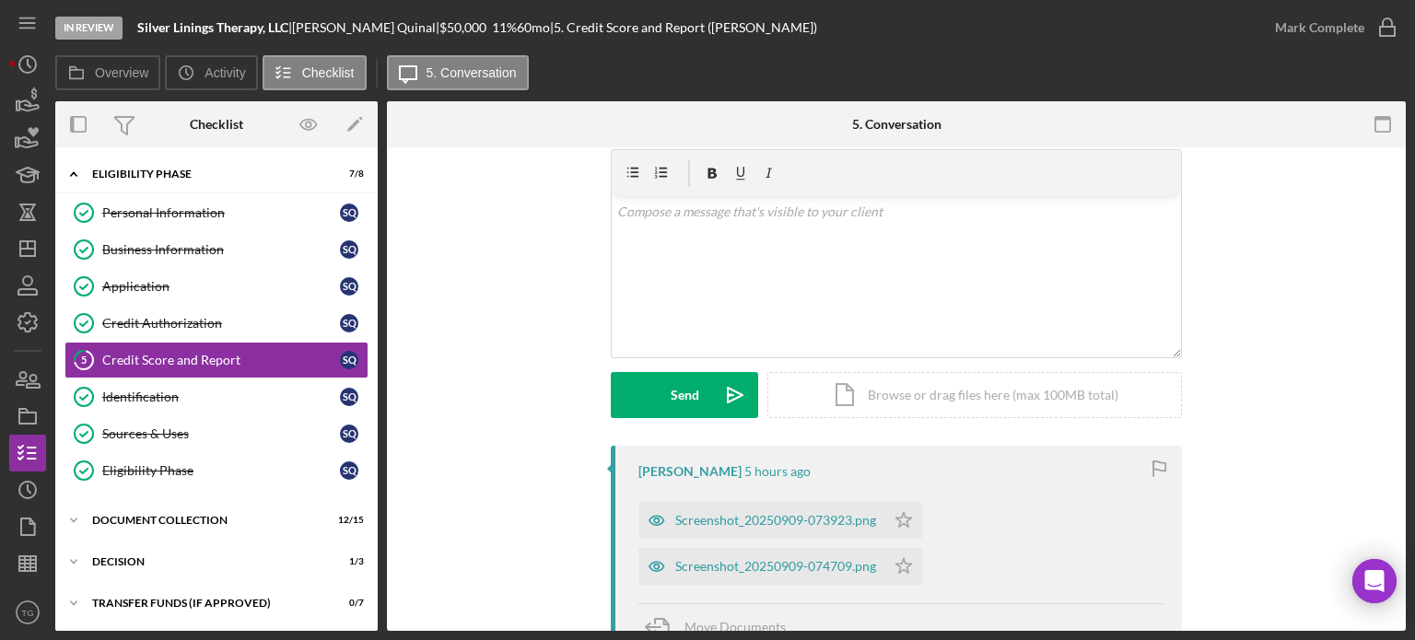
scroll to position [92, 0]
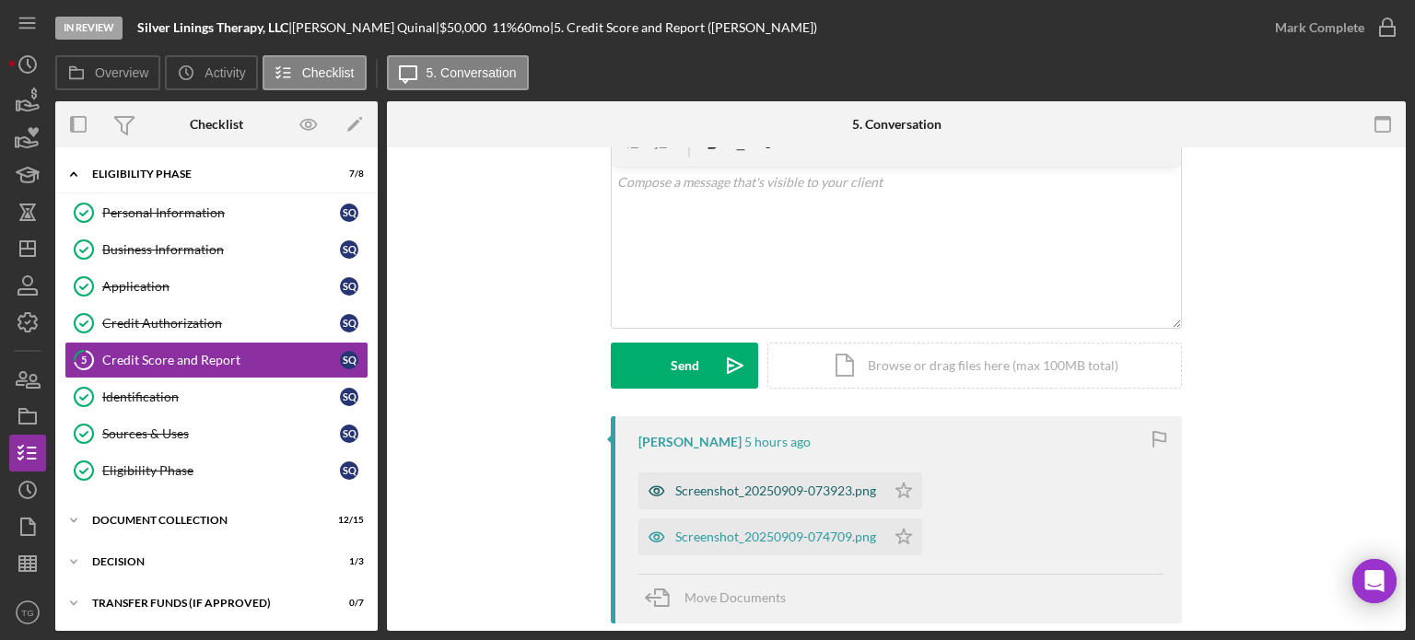
click at [799, 489] on div "Screenshot_20250909-073923.png" at bounding box center [775, 491] width 201 height 15
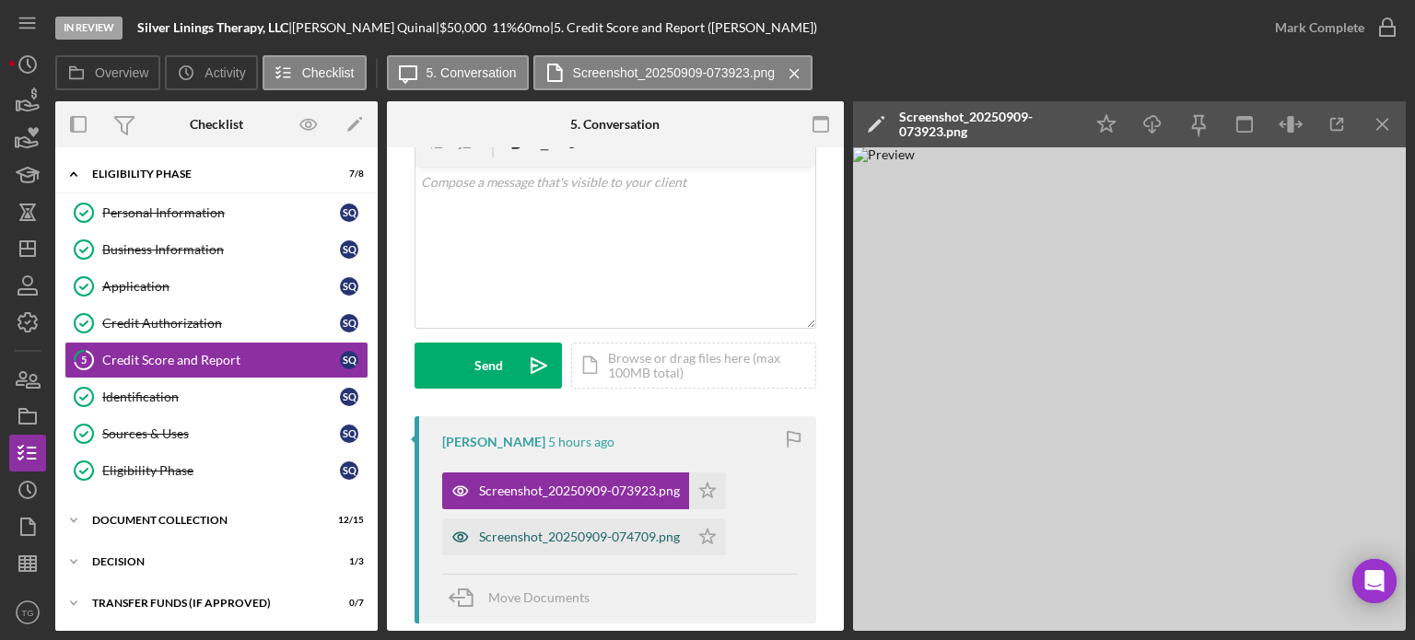
click at [631, 548] on div "Screenshot_20250909-074709.png" at bounding box center [565, 537] width 247 height 37
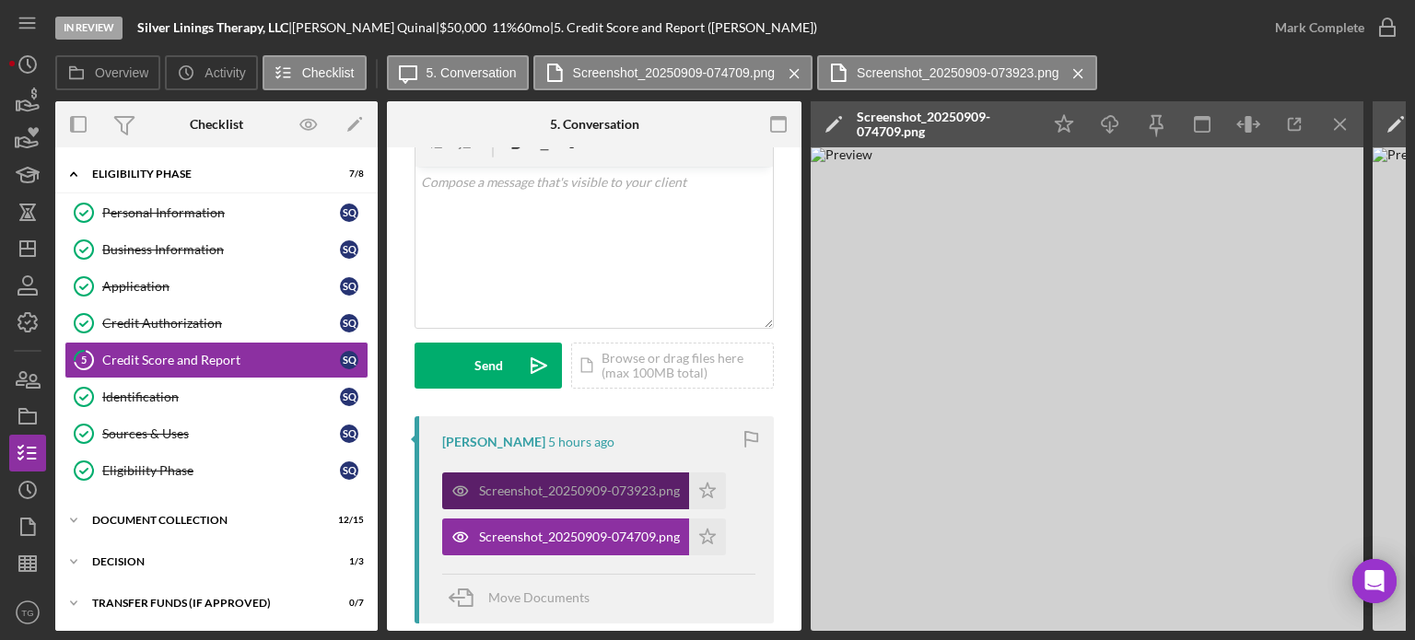
click at [590, 489] on div "Screenshot_20250909-073923.png" at bounding box center [579, 491] width 201 height 15
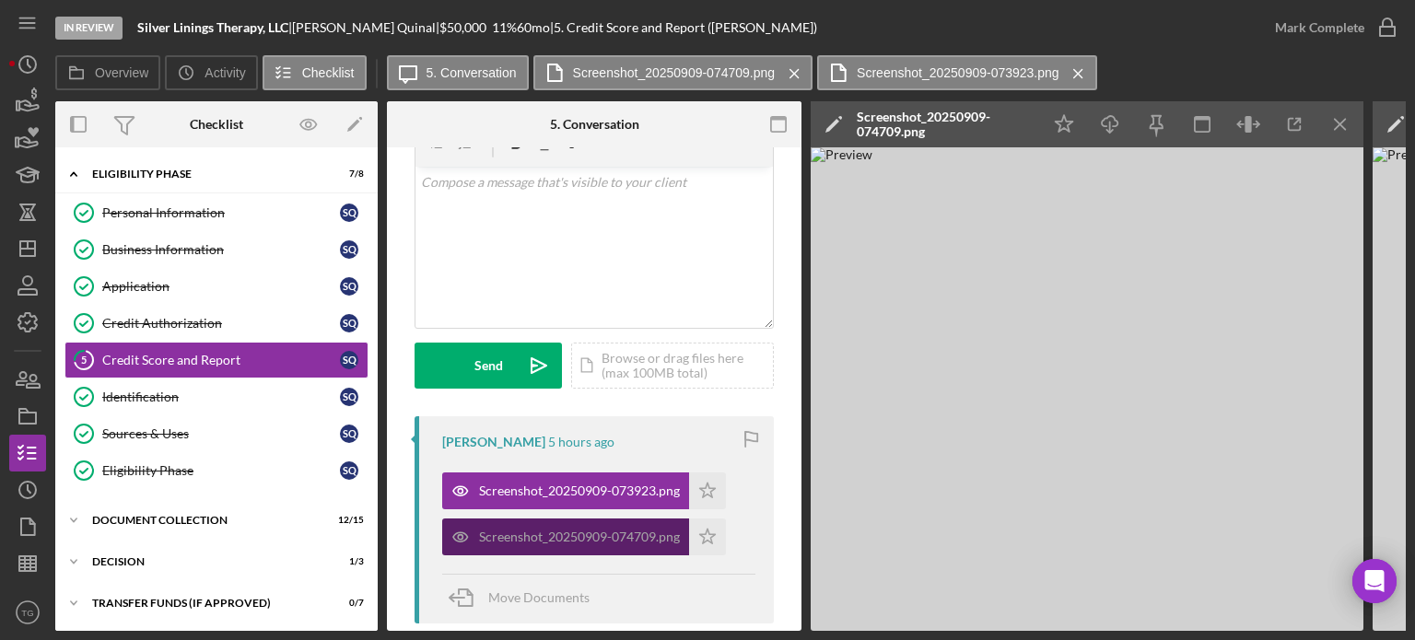
click at [591, 538] on div "Screenshot_20250909-074709.png" at bounding box center [579, 537] width 201 height 15
click at [634, 537] on div "Screenshot_20250909-074709.png" at bounding box center [579, 537] width 201 height 15
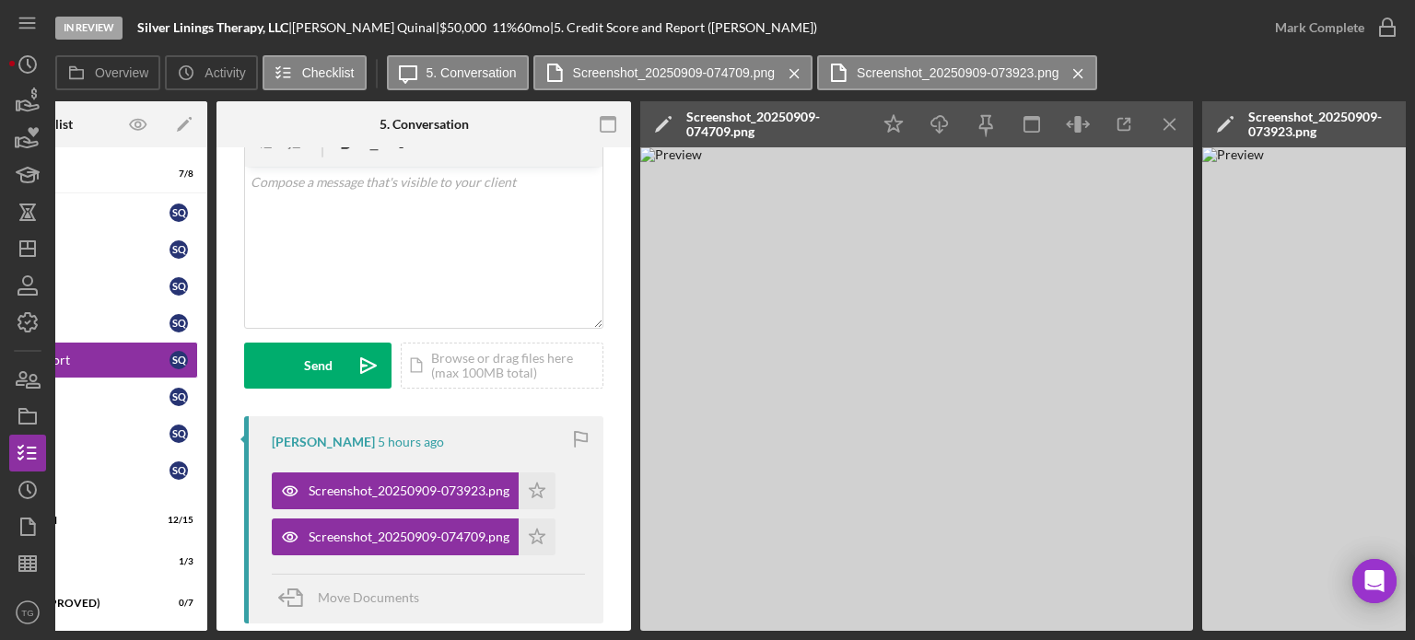
scroll to position [0, 0]
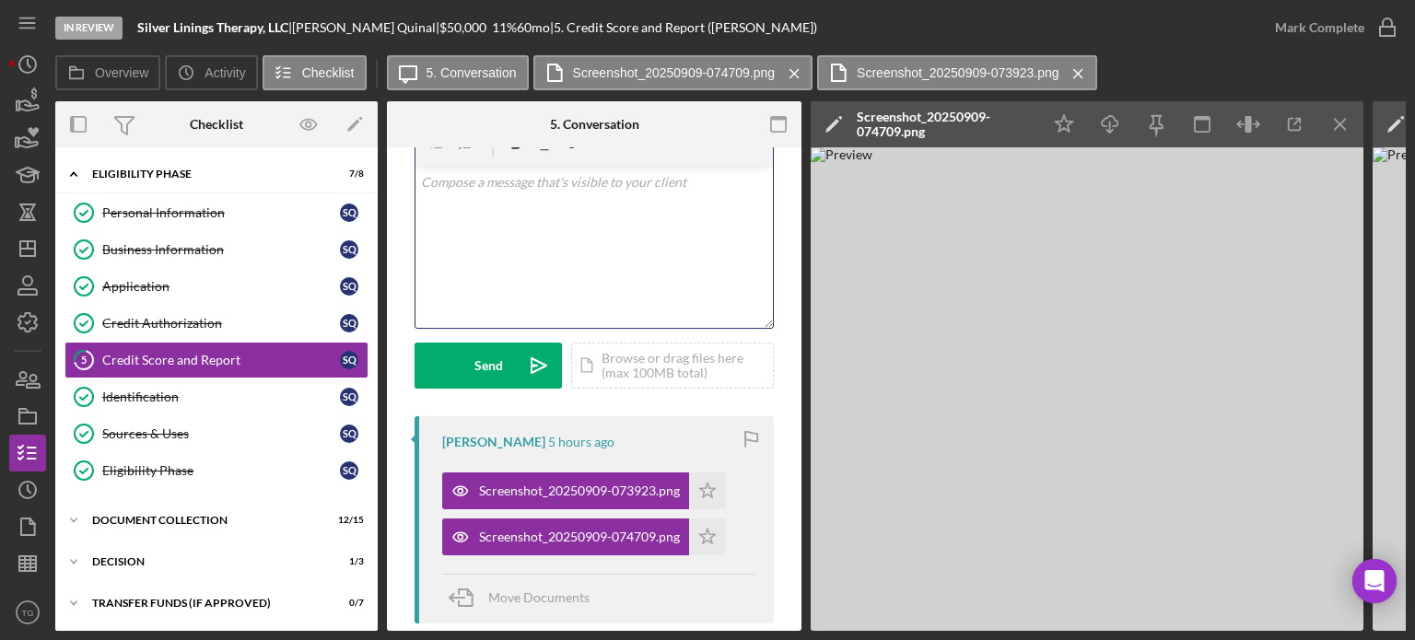
click at [448, 184] on p at bounding box center [594, 182] width 347 height 20
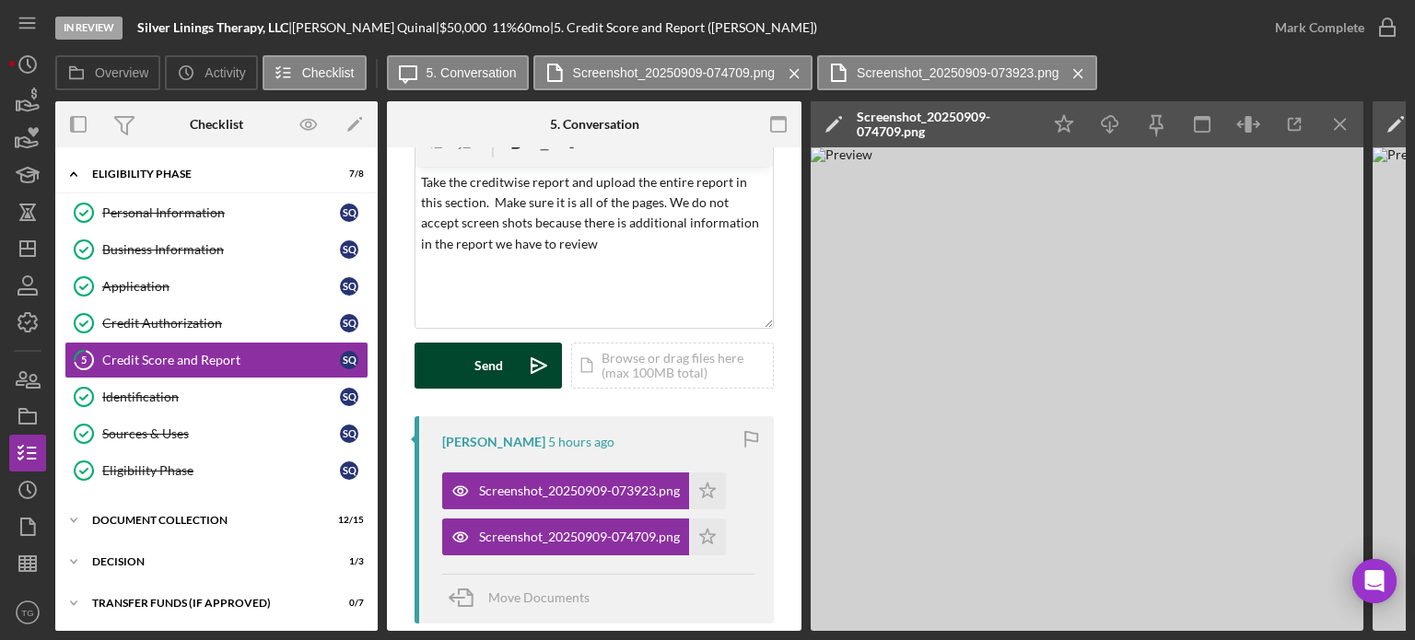
click at [481, 370] on div "Send" at bounding box center [489, 366] width 29 height 46
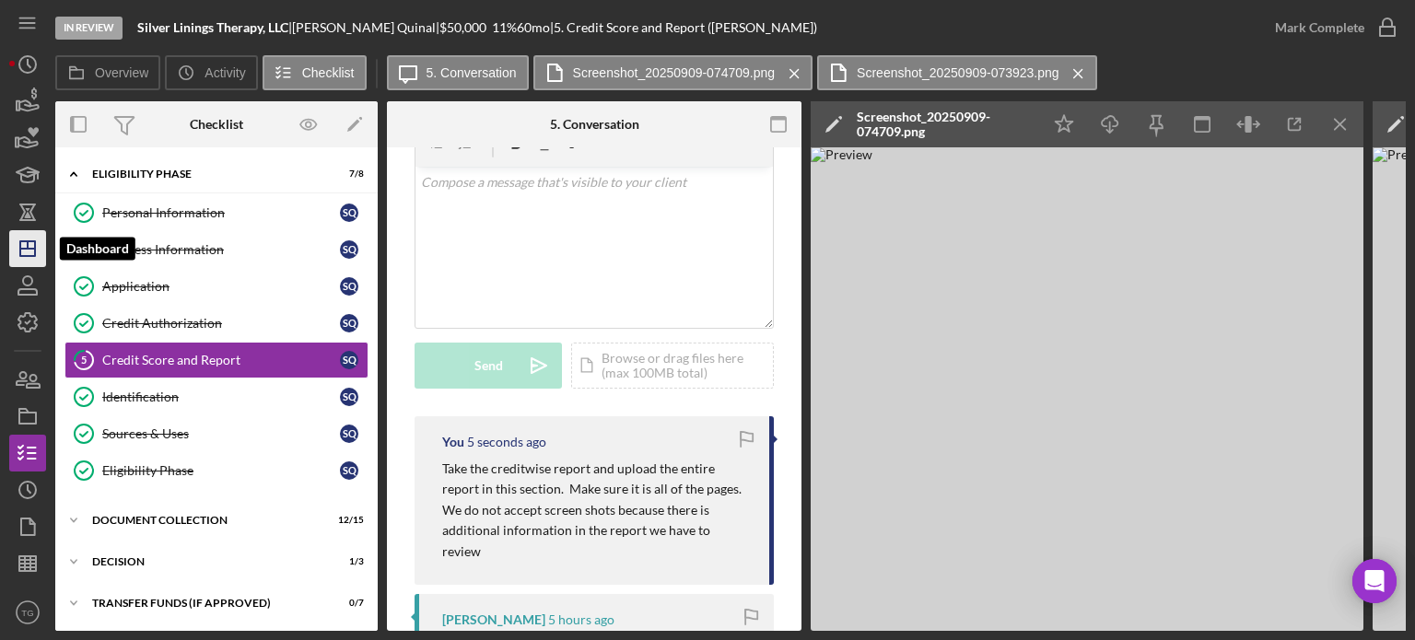
click at [33, 251] on icon "Icon/Dashboard" at bounding box center [28, 249] width 46 height 46
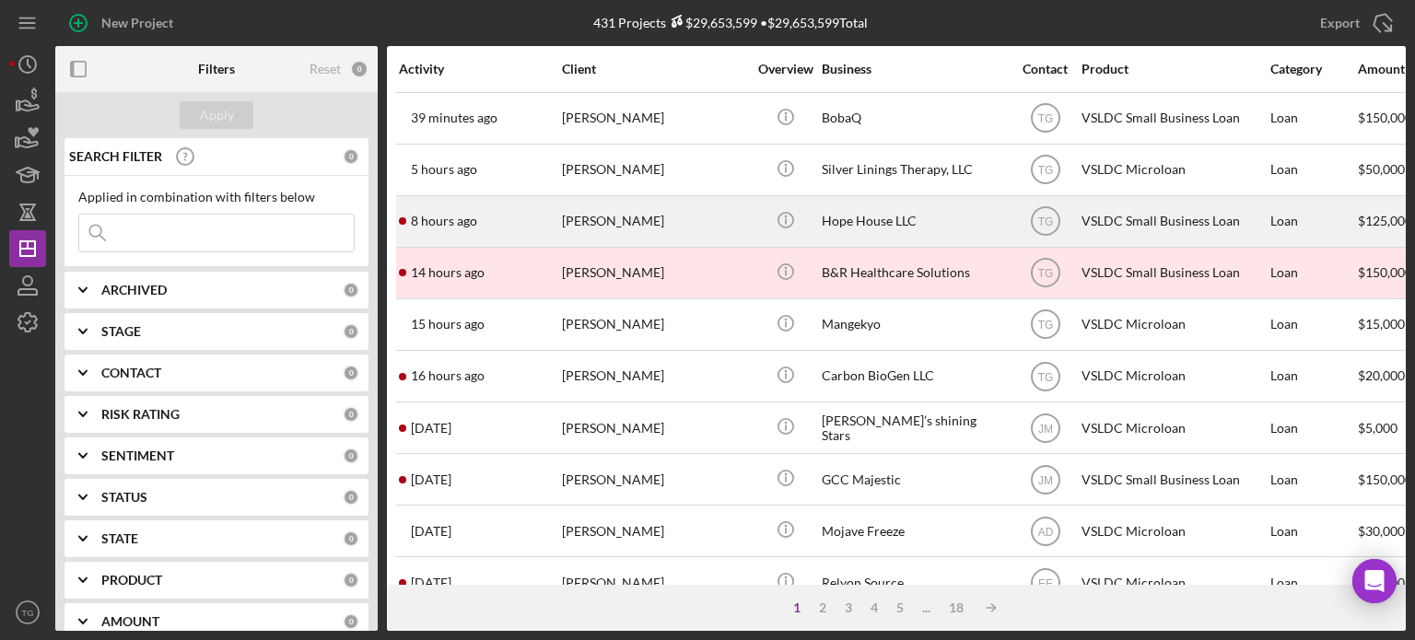
click at [621, 228] on div "[PERSON_NAME]" at bounding box center [654, 221] width 184 height 49
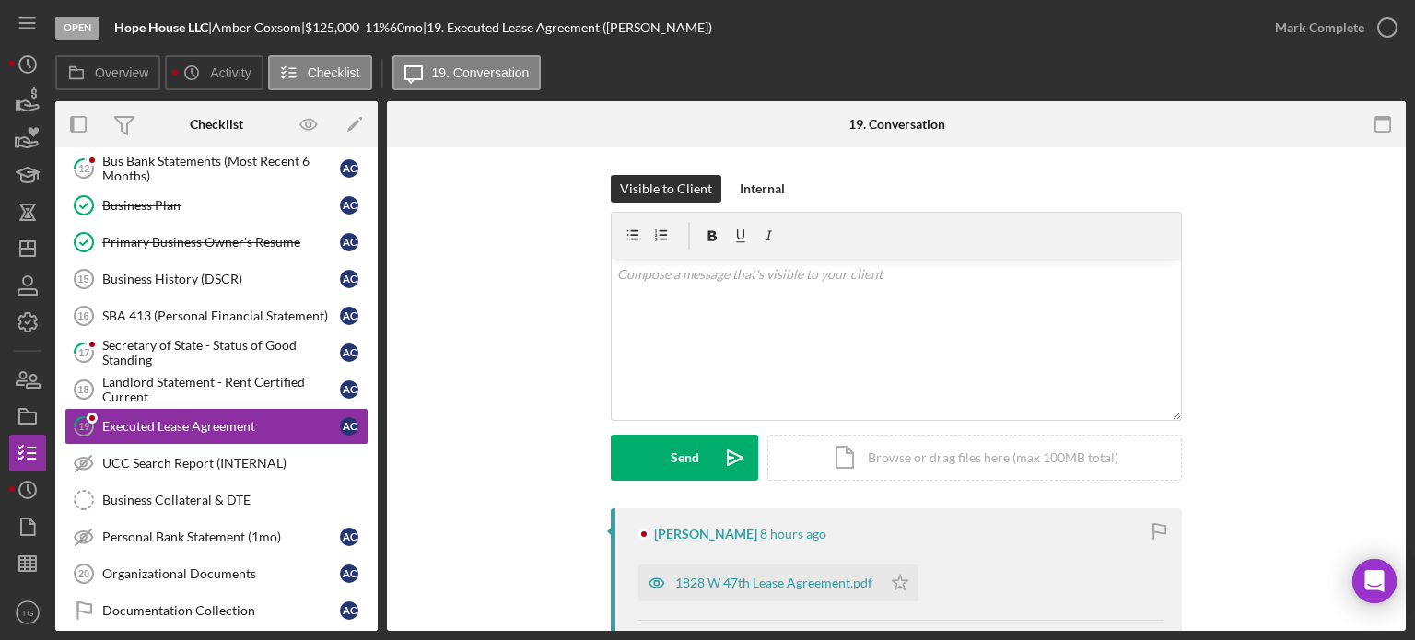
scroll to position [265, 0]
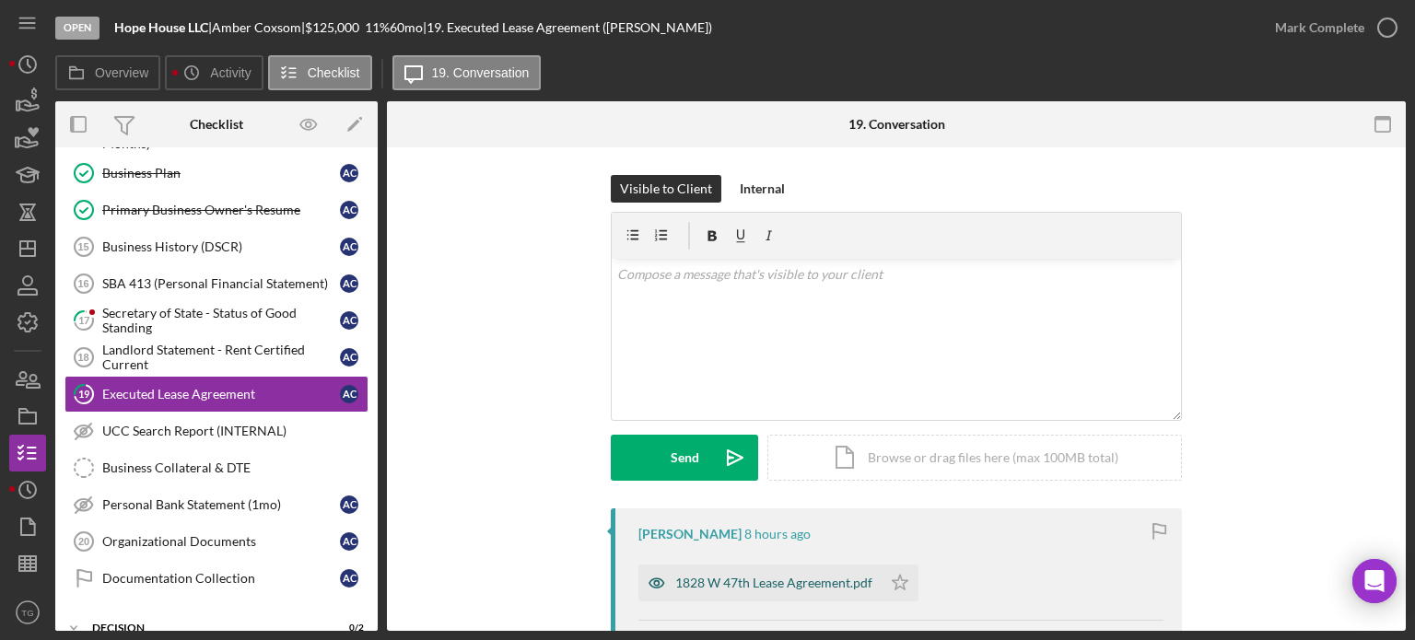
click at [824, 588] on div "1828 W 47th Lease Agreement.pdf" at bounding box center [773, 583] width 197 height 15
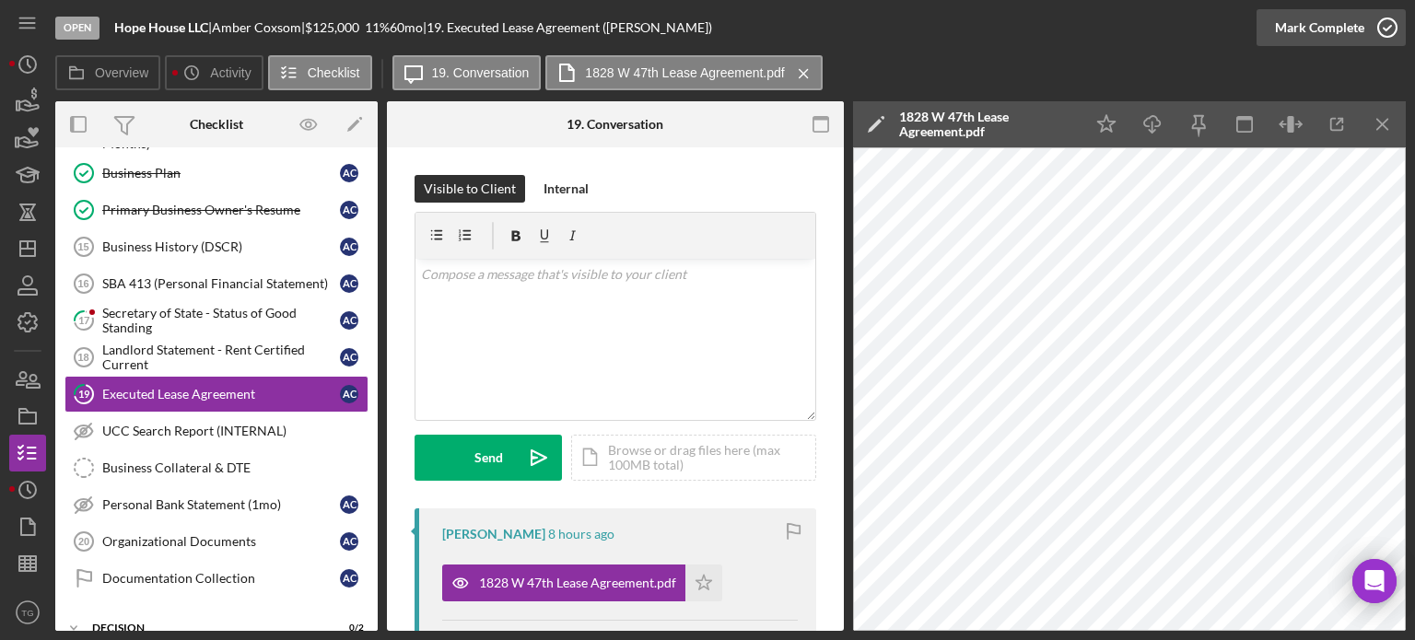
click at [1385, 32] on icon "button" at bounding box center [1388, 28] width 46 height 46
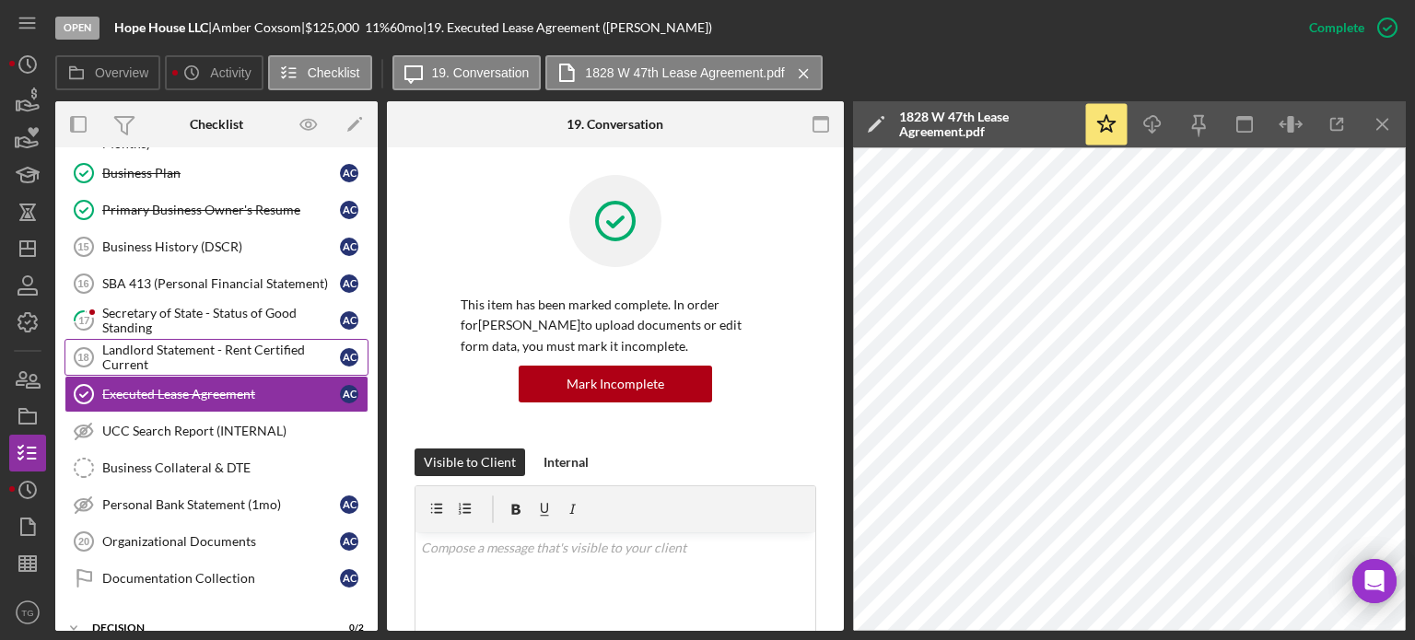
click at [173, 343] on div "Landlord Statement - Rent Certified Current" at bounding box center [221, 357] width 238 height 29
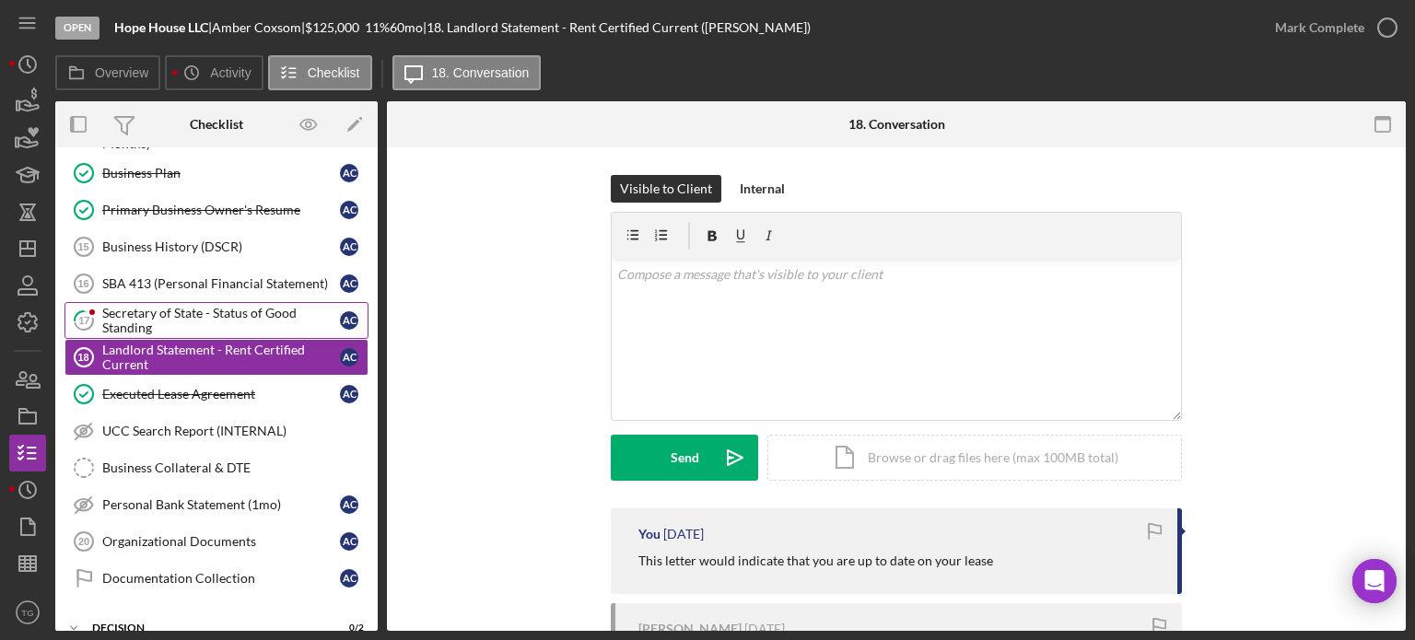
click at [111, 316] on div "Secretary of State - Status of Good Standing" at bounding box center [221, 320] width 238 height 29
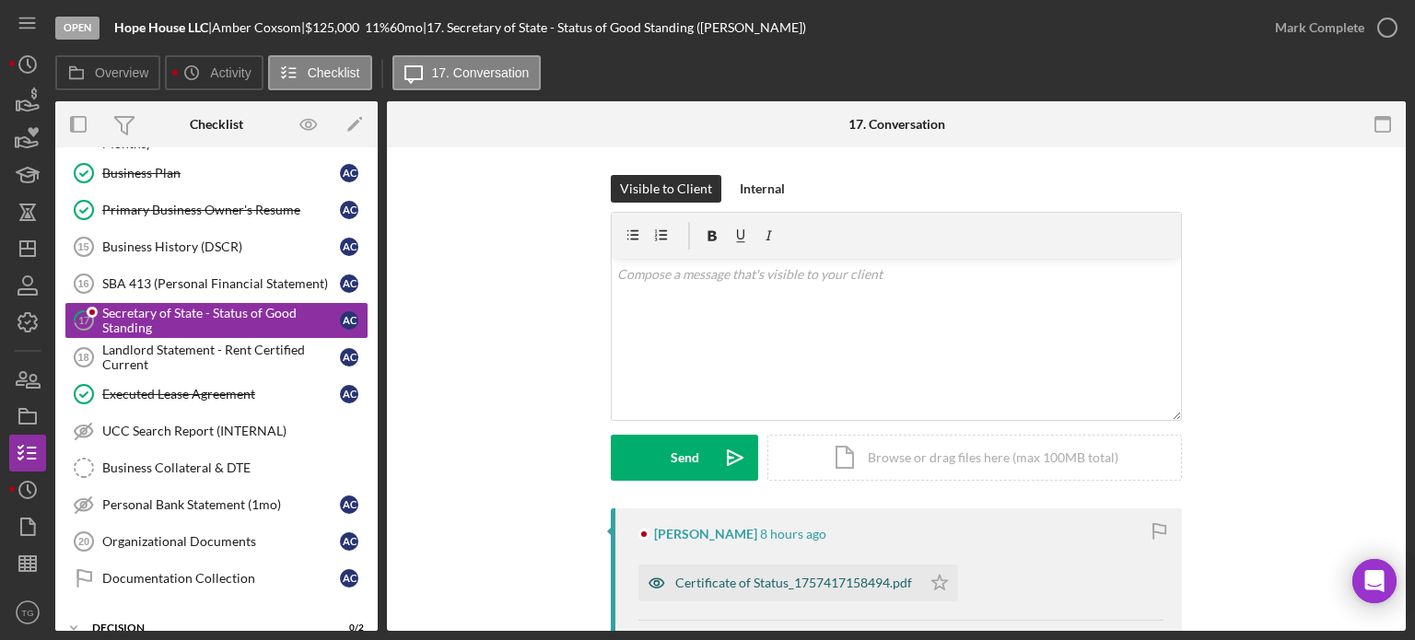
click at [824, 577] on div "Certificate of Status_1757417158494.pdf" at bounding box center [793, 583] width 237 height 15
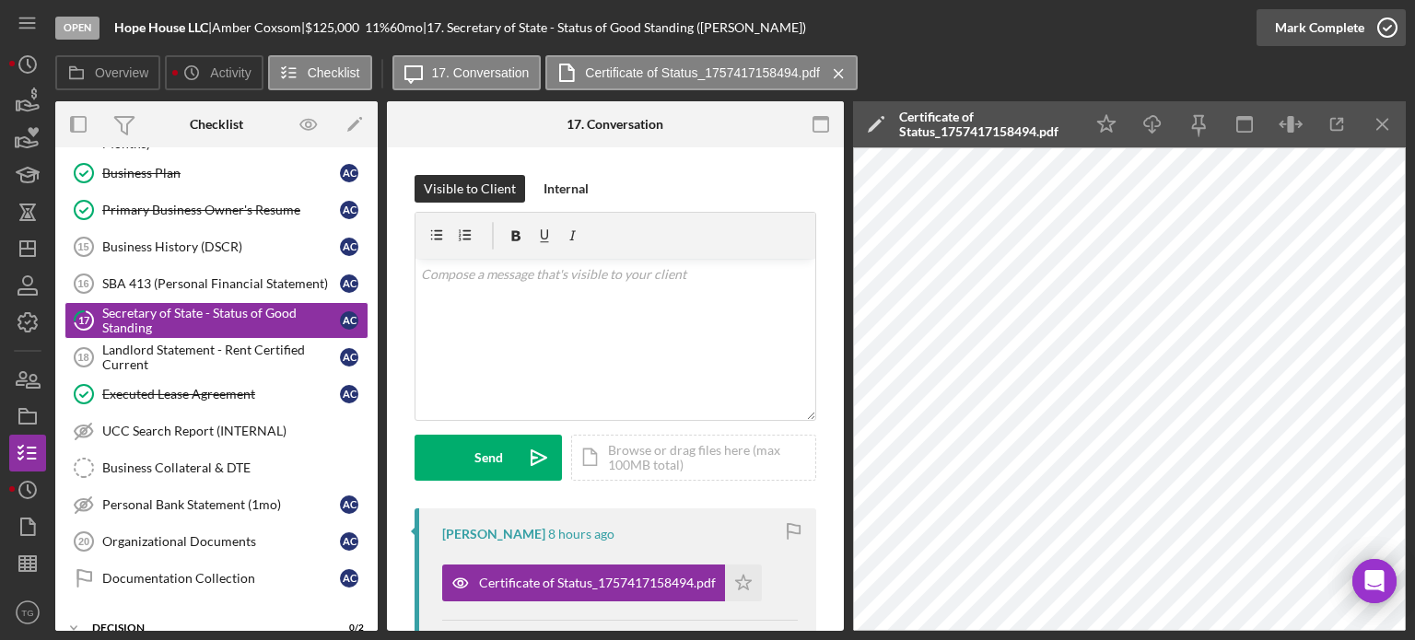
click at [1390, 35] on circle "button" at bounding box center [1387, 27] width 18 height 18
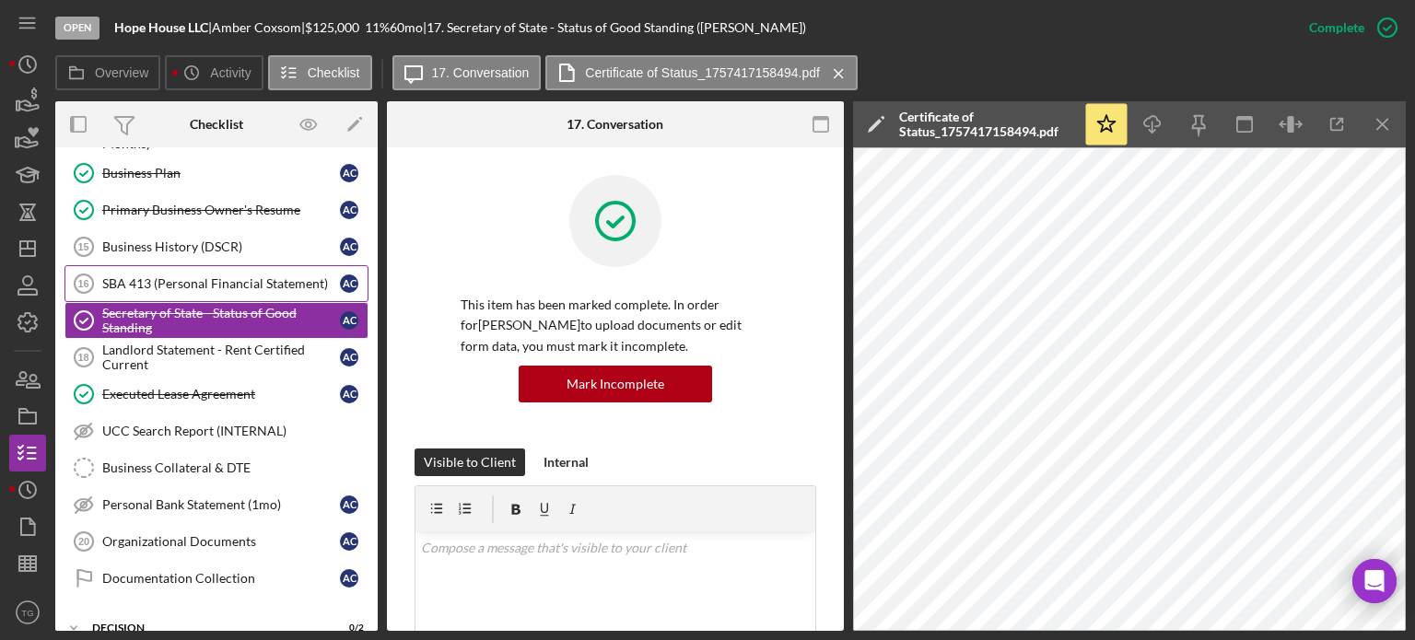
click at [193, 283] on div "SBA 413 (Personal Financial Statement)" at bounding box center [221, 283] width 238 height 15
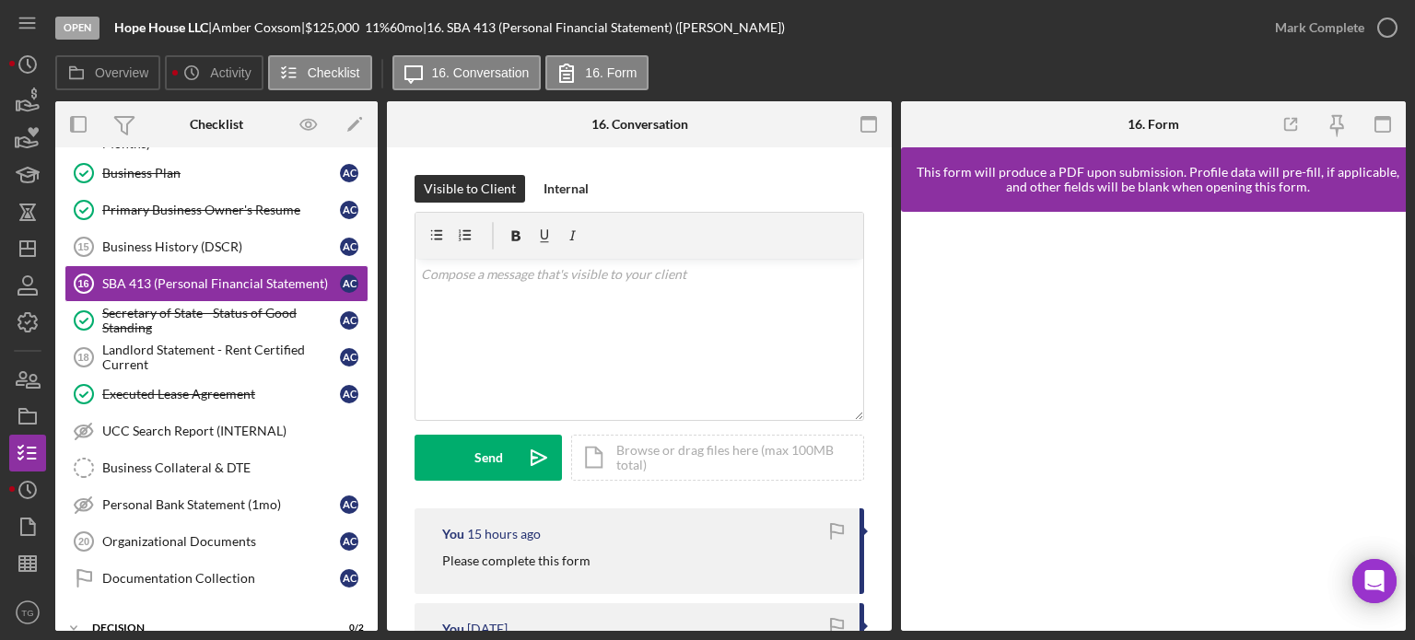
scroll to position [184, 0]
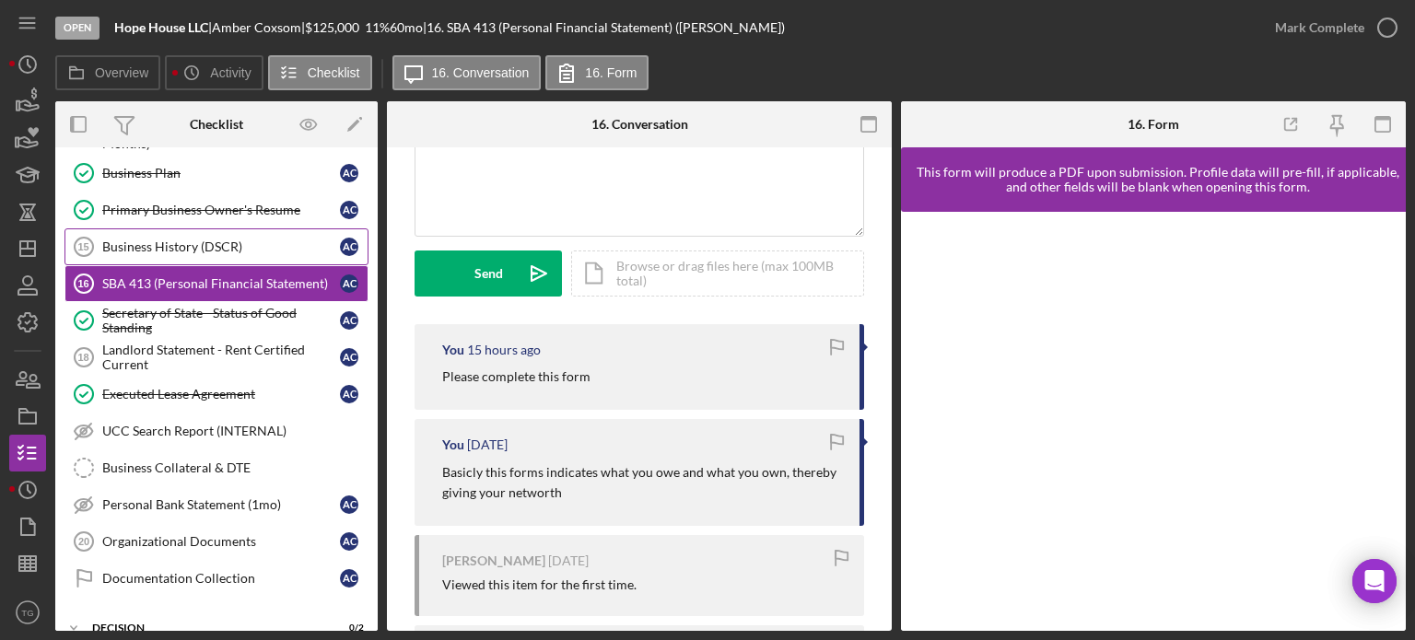
click at [175, 243] on div "Business History (DSCR)" at bounding box center [221, 247] width 238 height 15
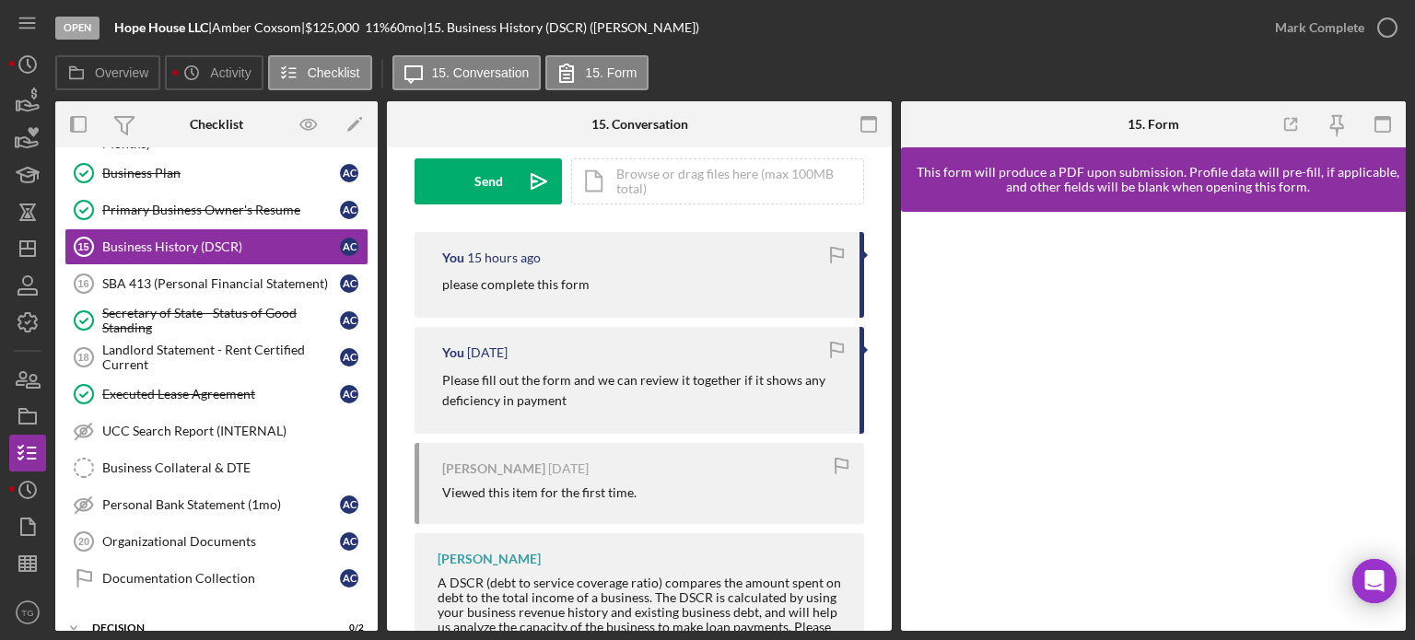
scroll to position [354, 0]
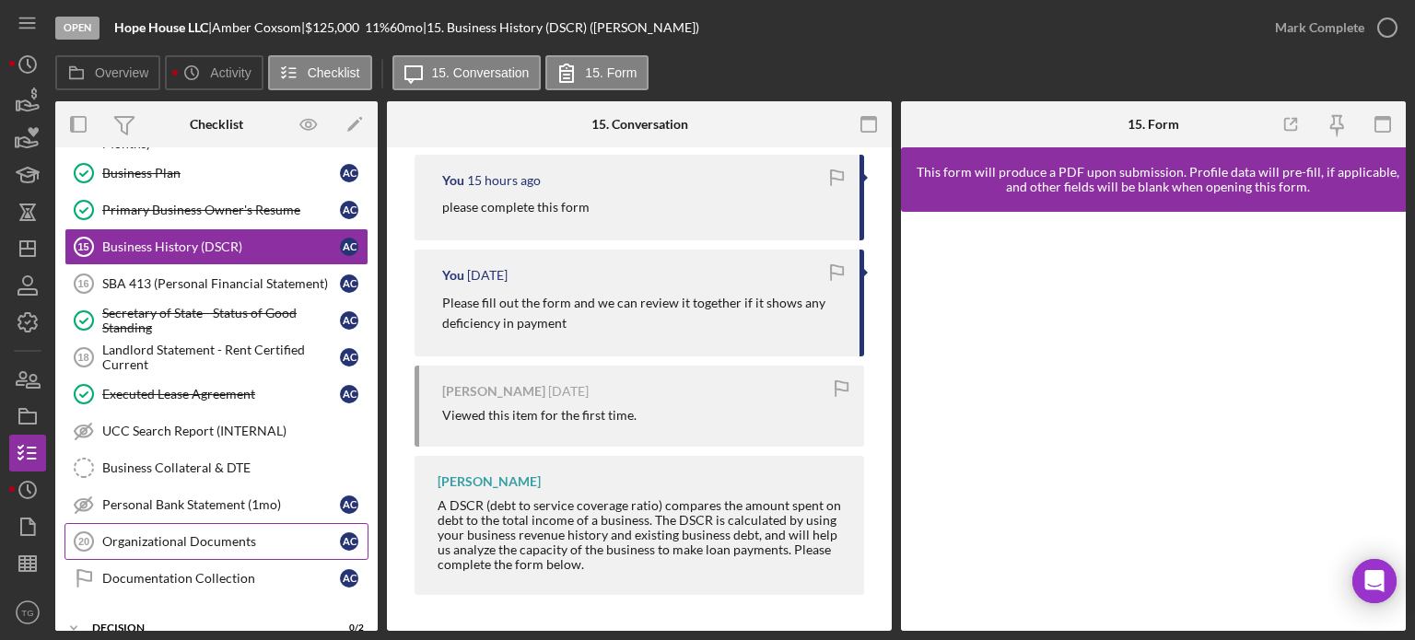
click at [232, 546] on link "Organizational Documents 20 Organizational Documents A C" at bounding box center [216, 541] width 304 height 37
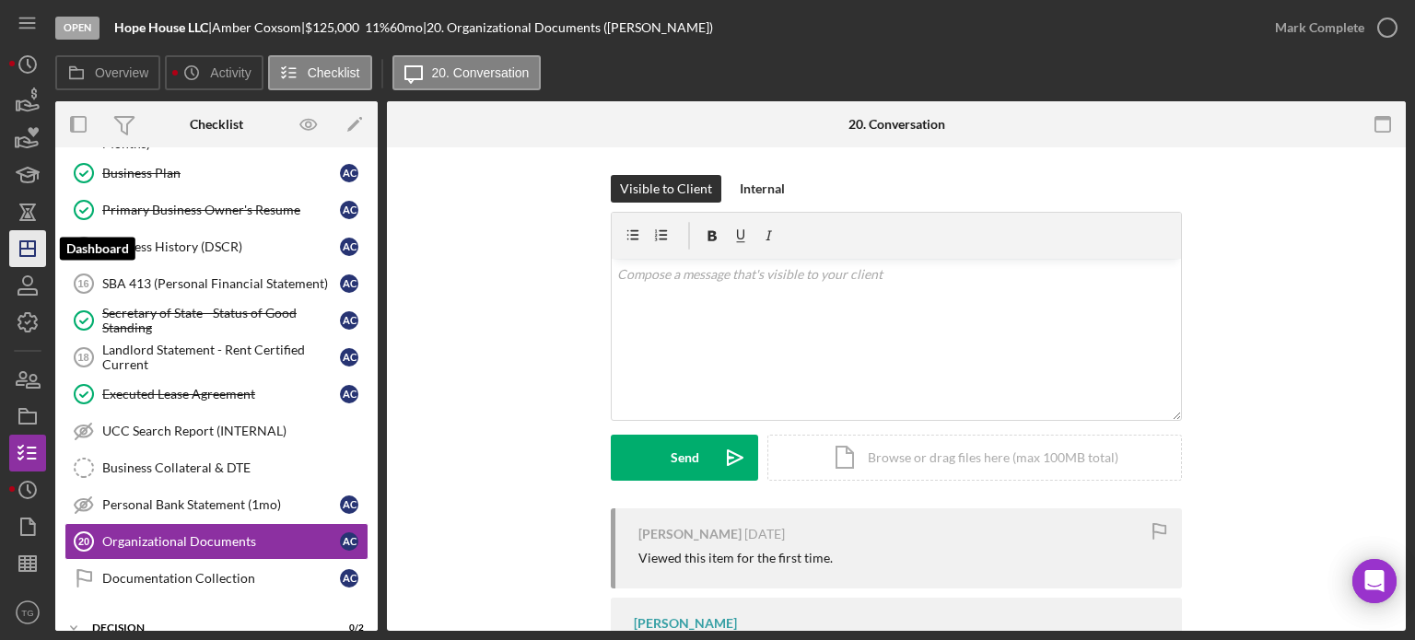
click at [20, 252] on polygon "button" at bounding box center [27, 248] width 15 height 15
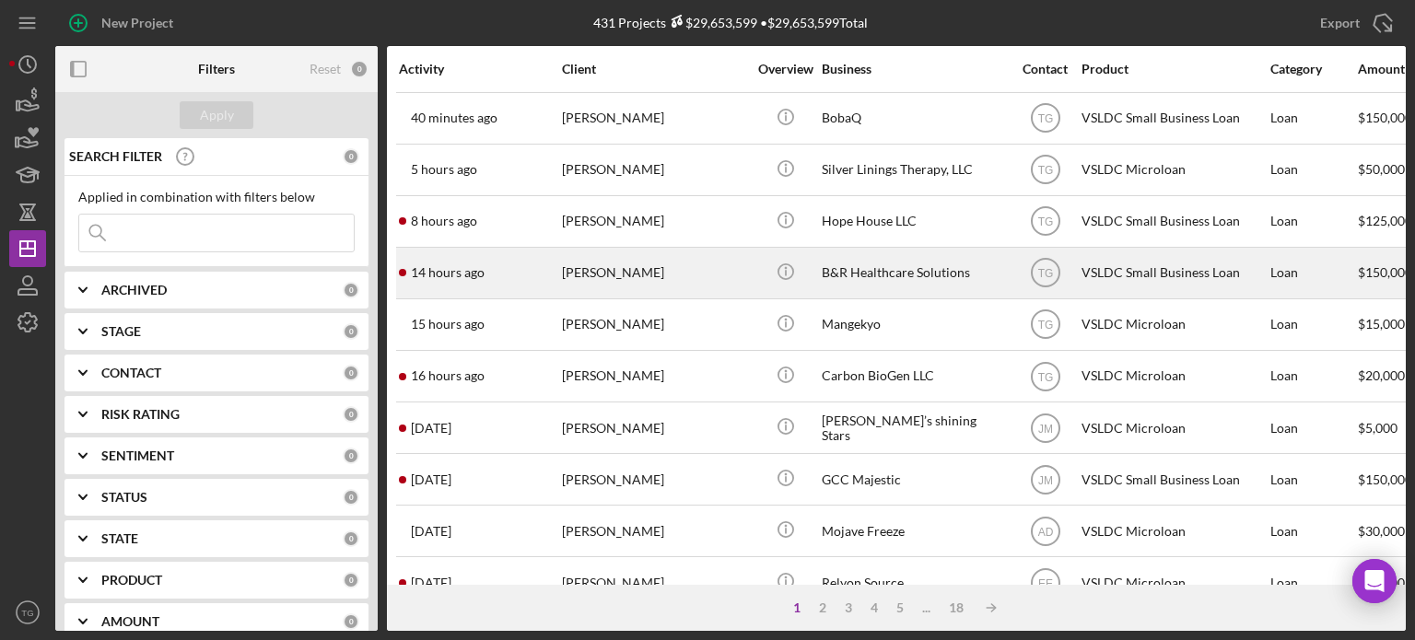
click at [617, 262] on div "[PERSON_NAME]" at bounding box center [654, 273] width 184 height 49
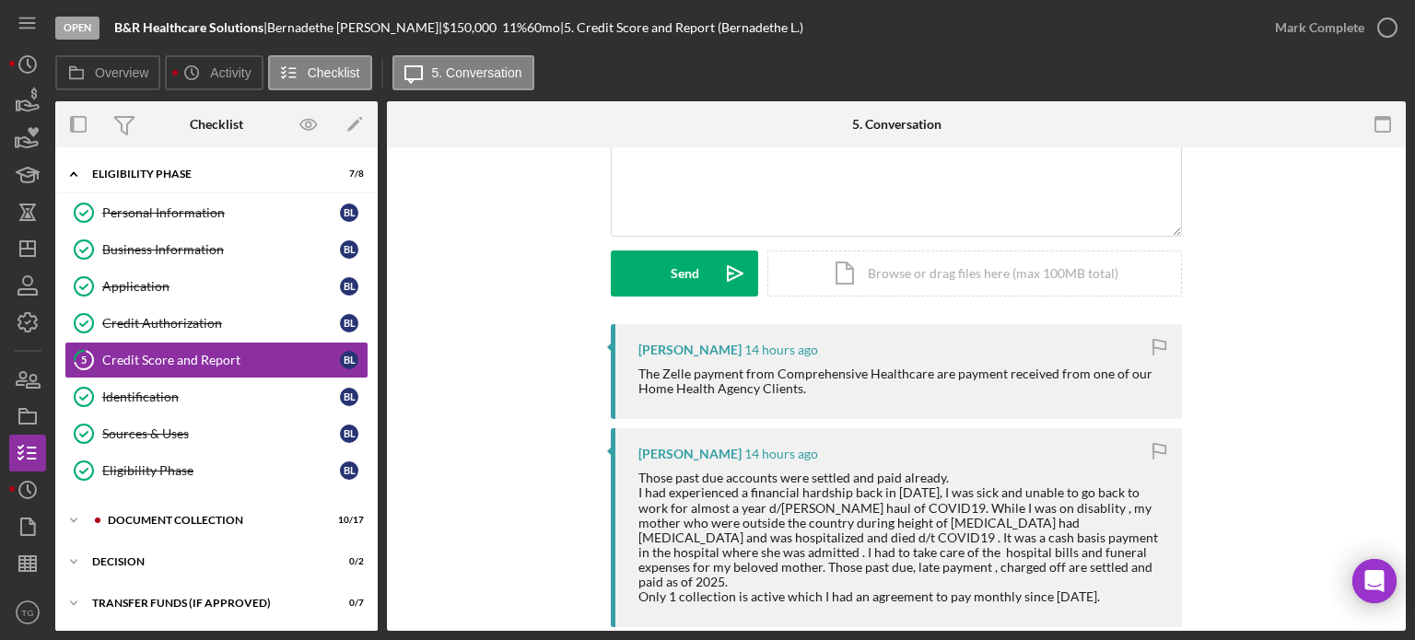
scroll to position [276, 0]
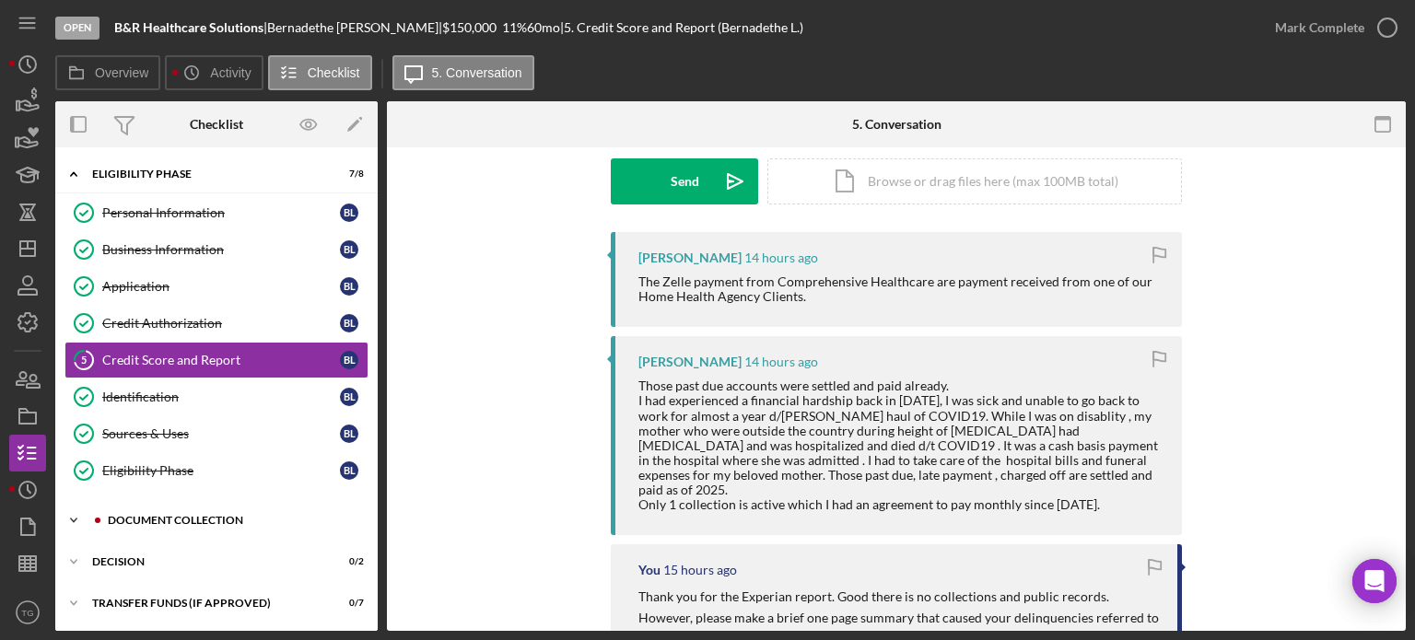
click at [199, 518] on div "Document Collection" at bounding box center [231, 520] width 247 height 11
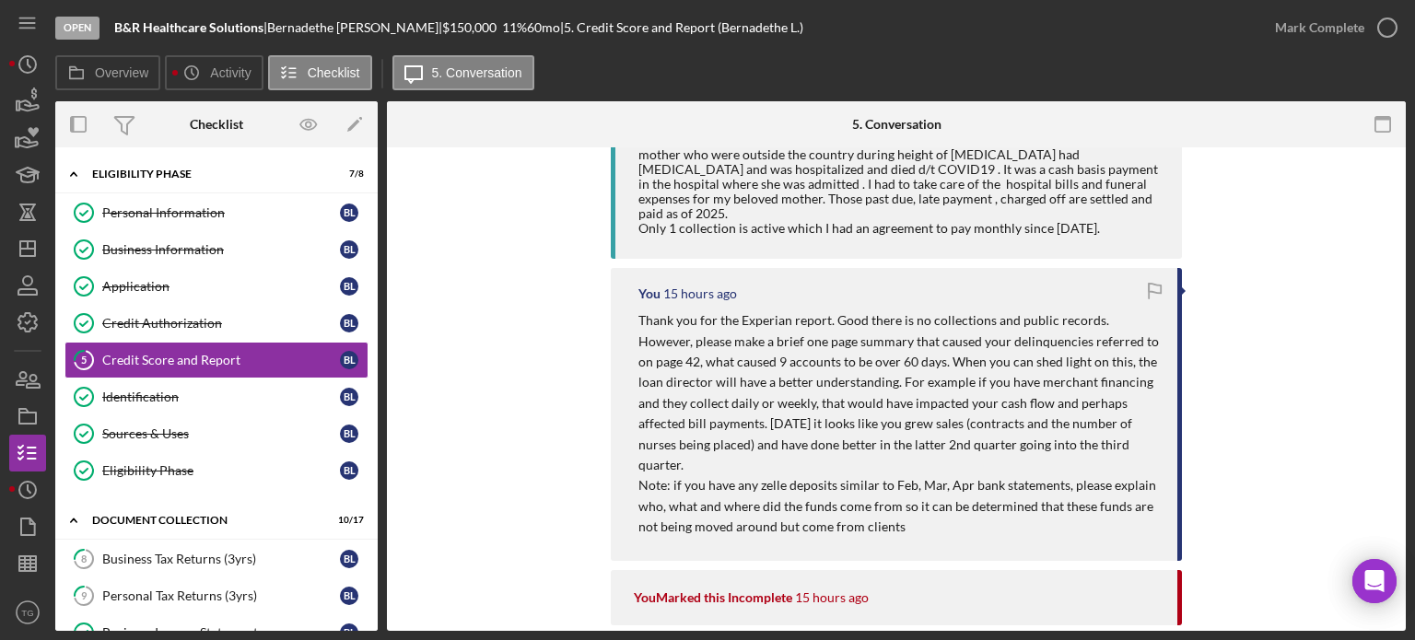
scroll to position [737, 0]
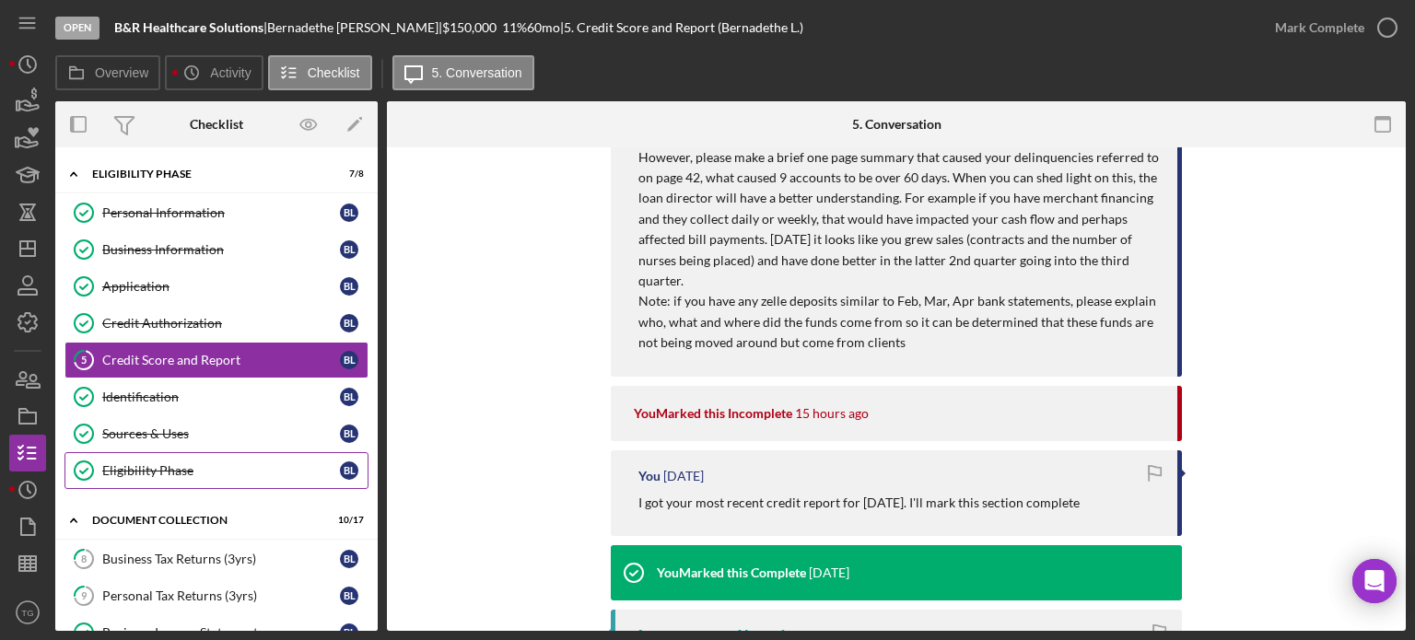
click at [241, 463] on div "Eligibility Phase" at bounding box center [221, 470] width 238 height 15
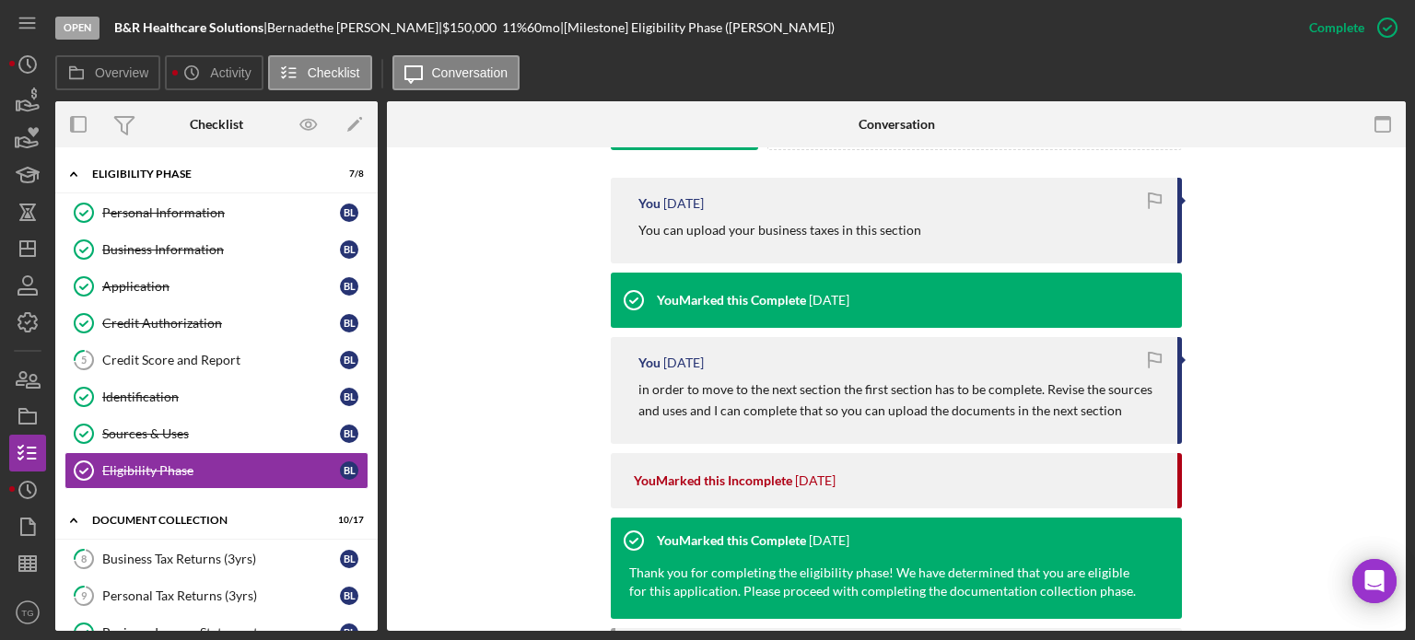
scroll to position [553, 0]
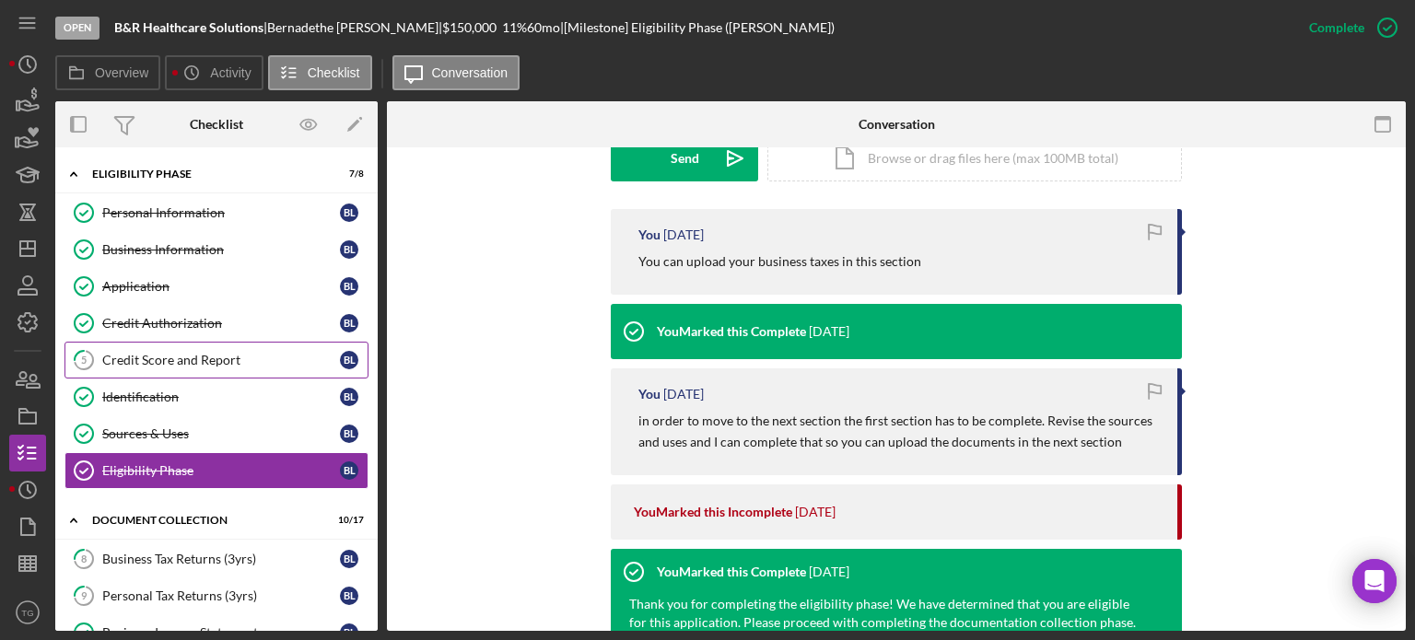
click at [269, 362] on div "Credit Score and Report" at bounding box center [221, 360] width 238 height 15
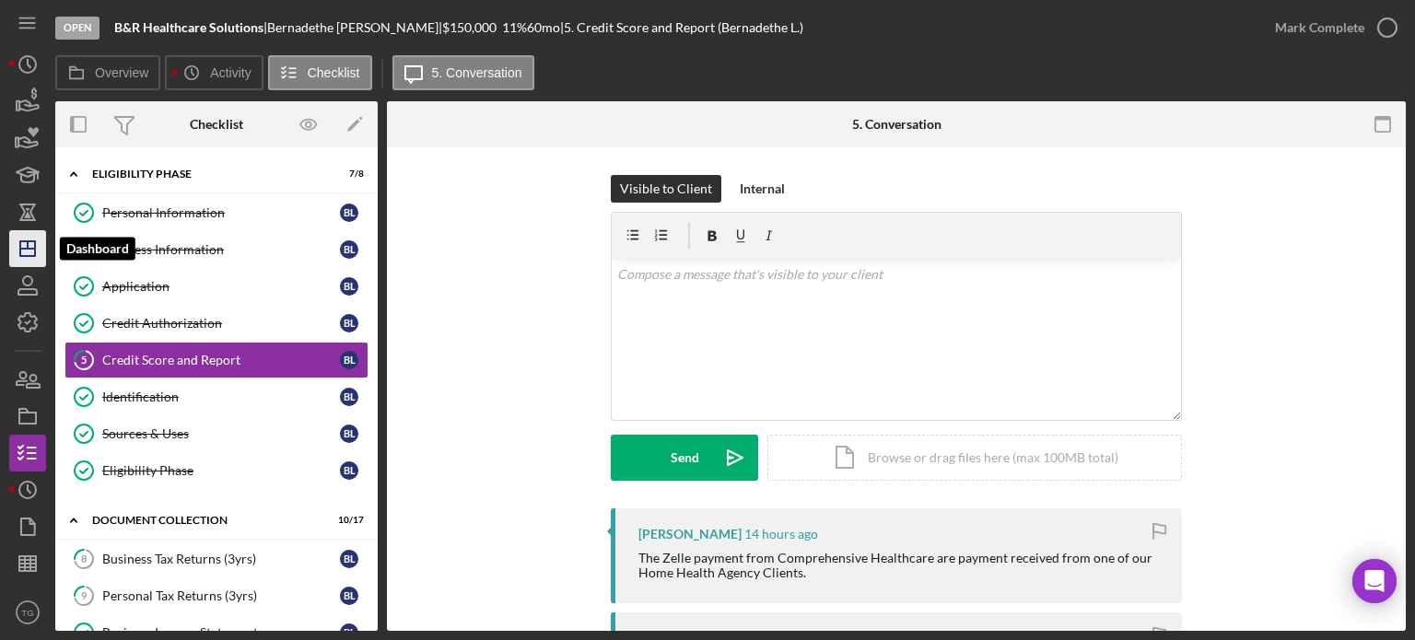
click at [20, 245] on polygon "button" at bounding box center [27, 248] width 15 height 15
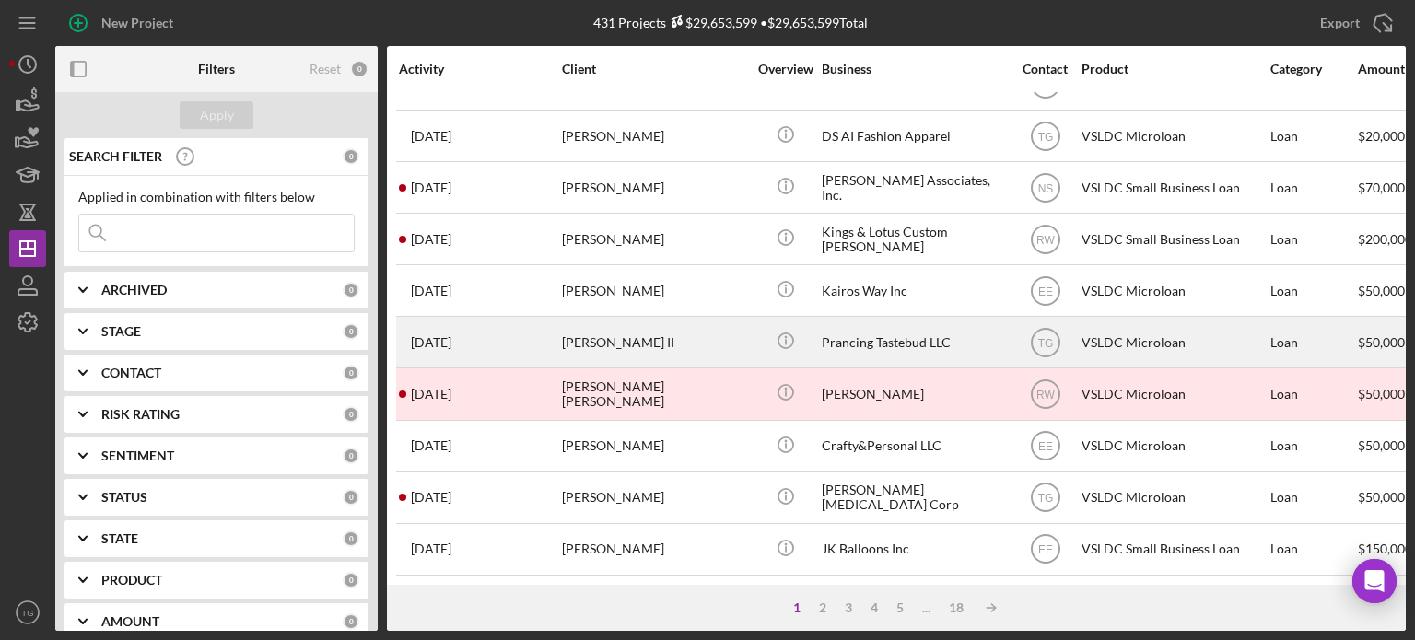
scroll to position [822, 0]
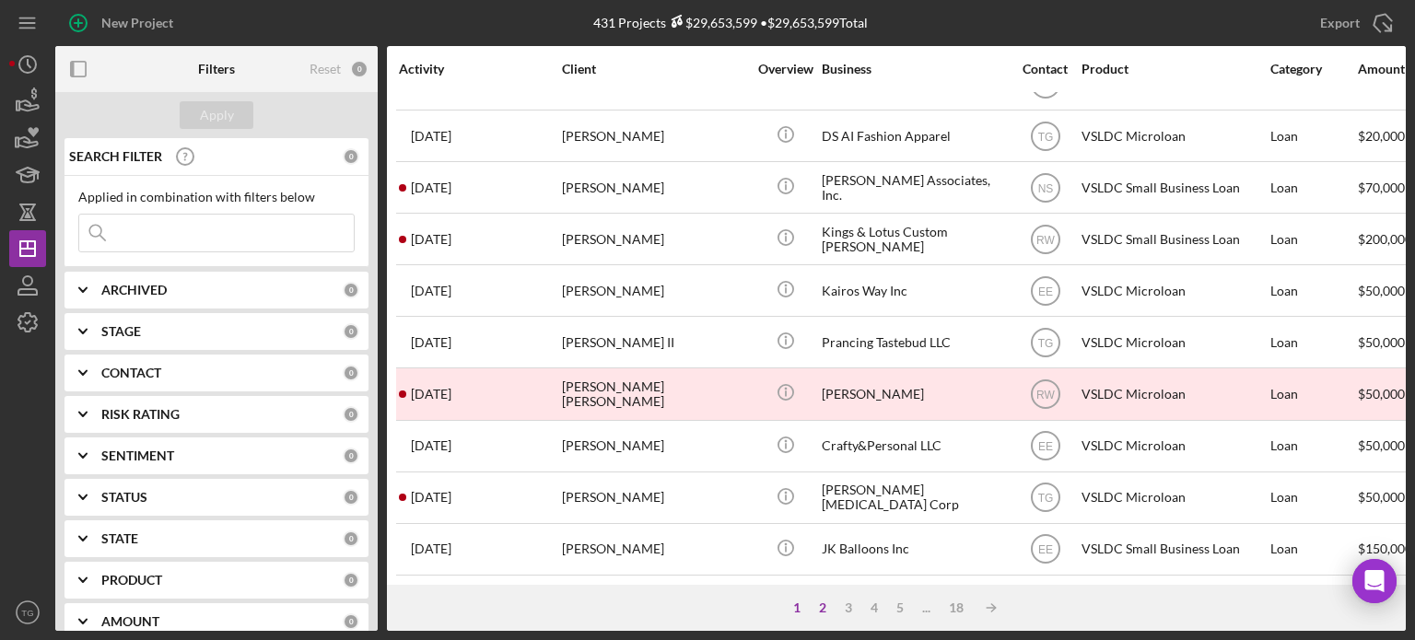
click at [827, 612] on div "2" at bounding box center [823, 608] width 26 height 15
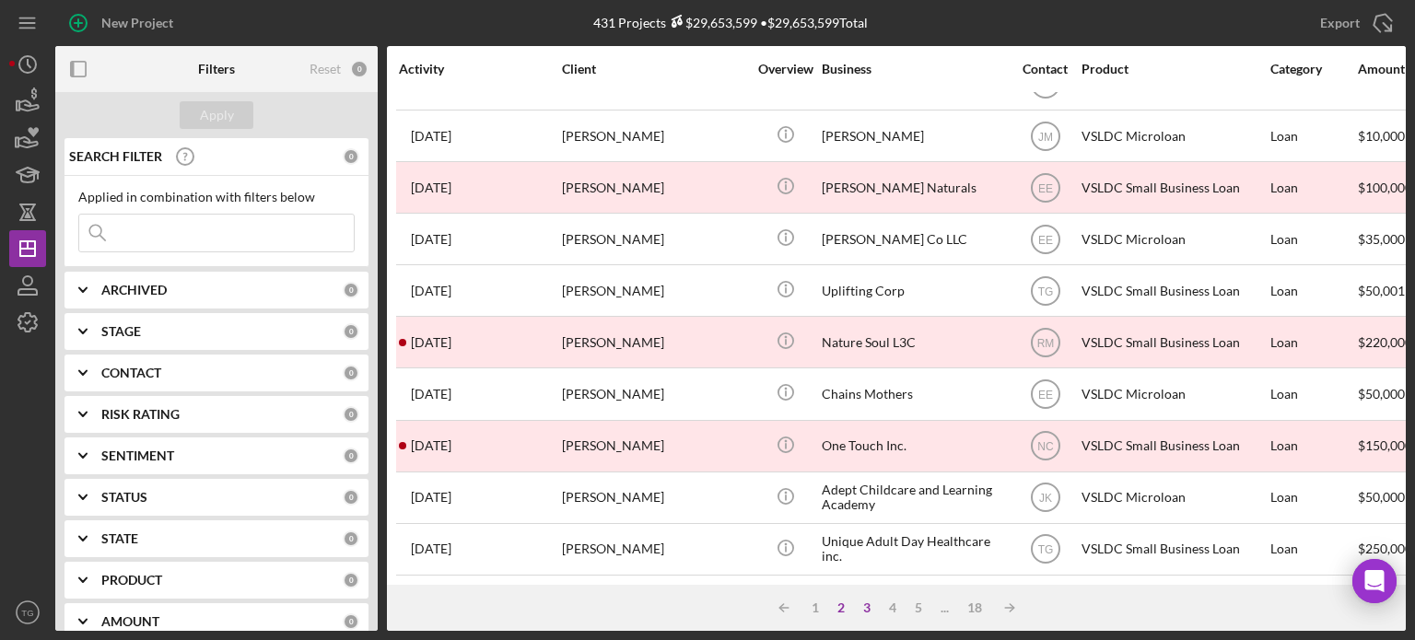
click at [865, 611] on div "3" at bounding box center [867, 608] width 26 height 15
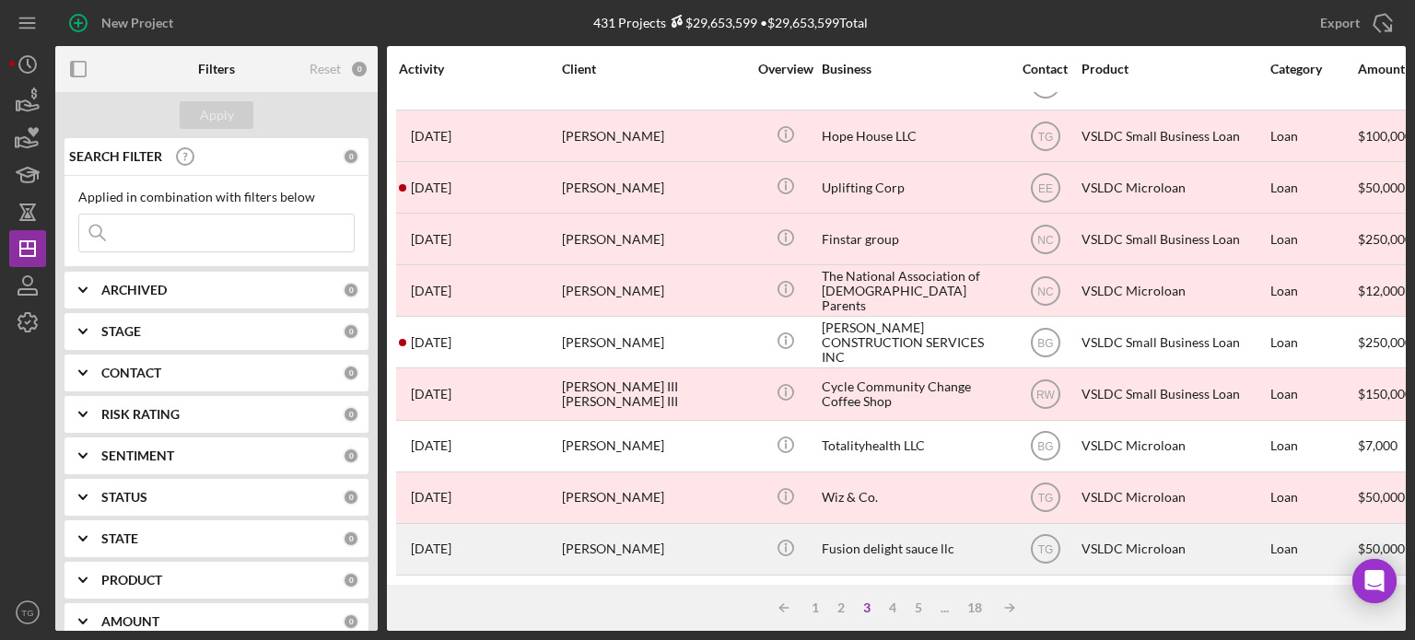
click at [575, 528] on div "[PERSON_NAME]" at bounding box center [654, 549] width 184 height 49
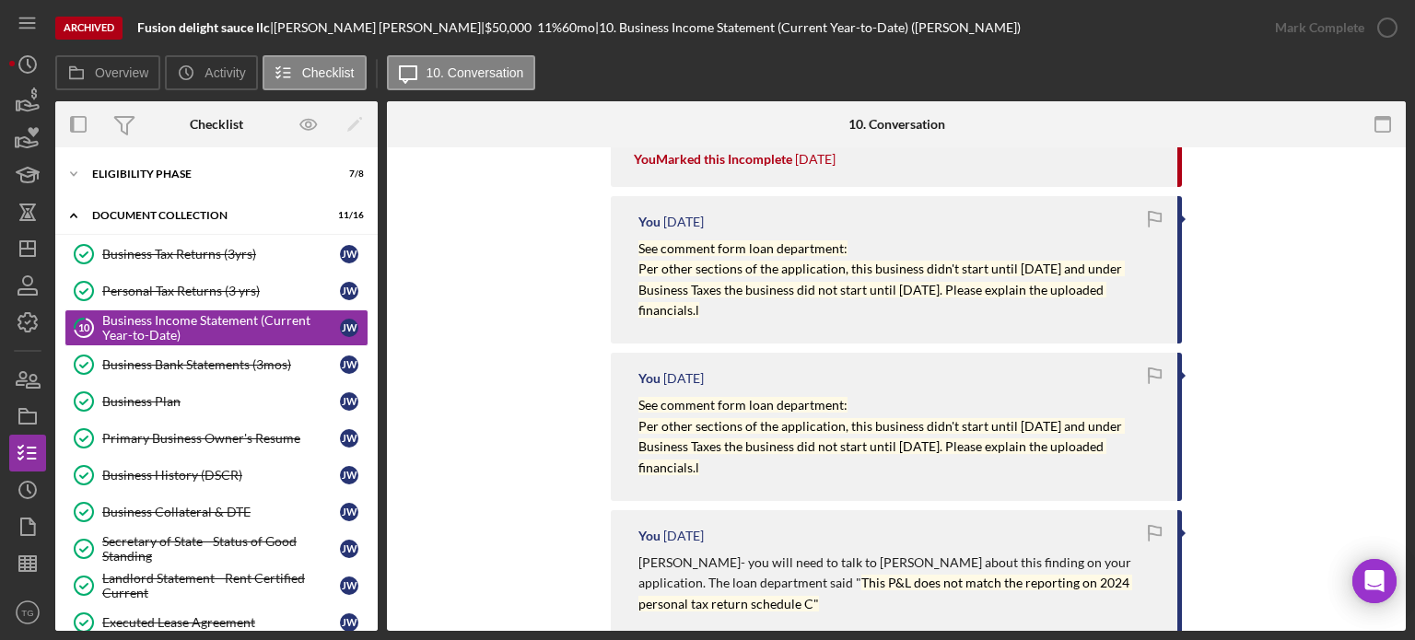
scroll to position [276, 0]
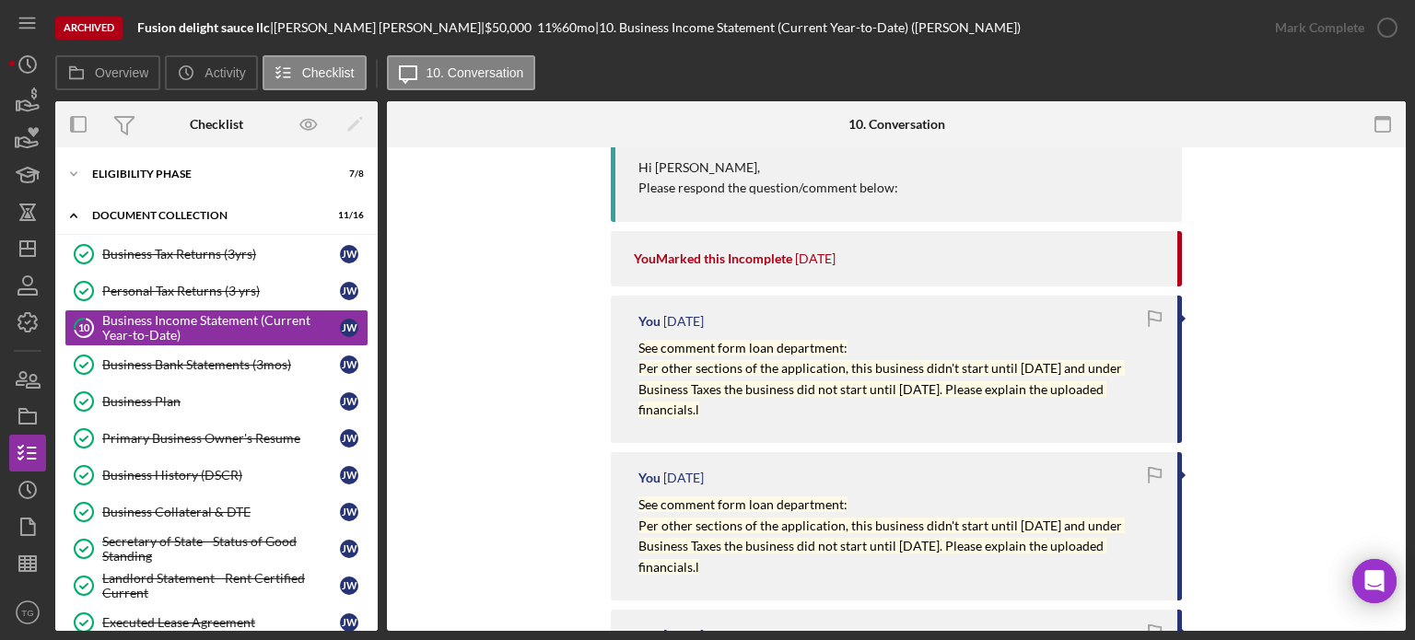
drag, startPoint x: 715, startPoint y: 417, endPoint x: 631, endPoint y: 358, distance: 103.0
click at [631, 358] on div "You [DATE] See comment form loan department: Per other sections of the applicat…" at bounding box center [896, 370] width 571 height 148
copy div "See comment form loan department: Per other sections of the application, this b…"
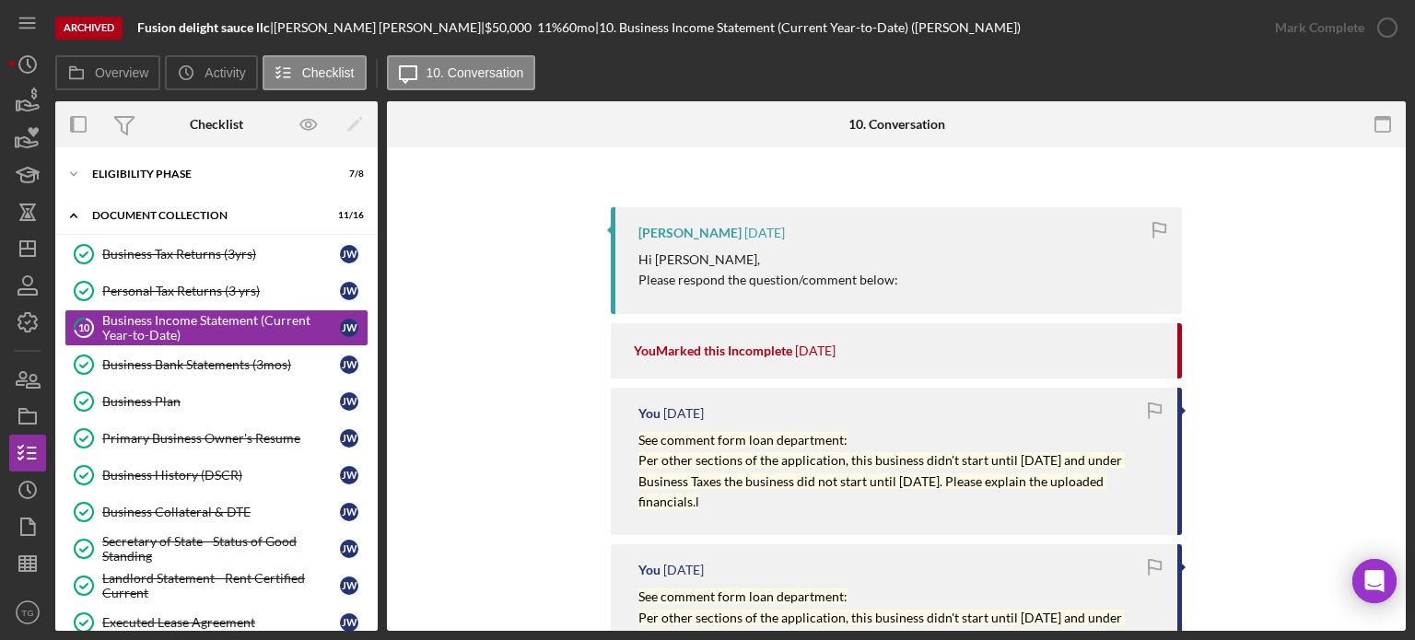
scroll to position [369, 0]
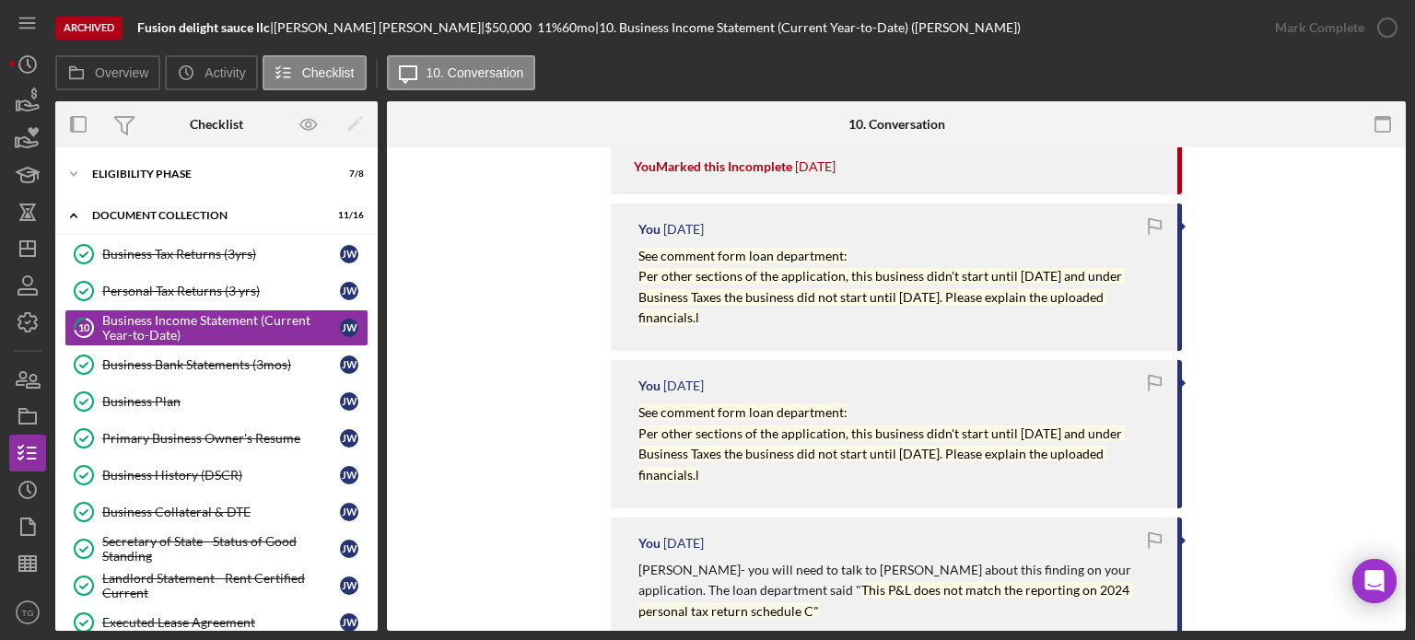
click at [912, 242] on div "You [DATE] See comment form loan department: Per other sections of the applicat…" at bounding box center [896, 278] width 571 height 148
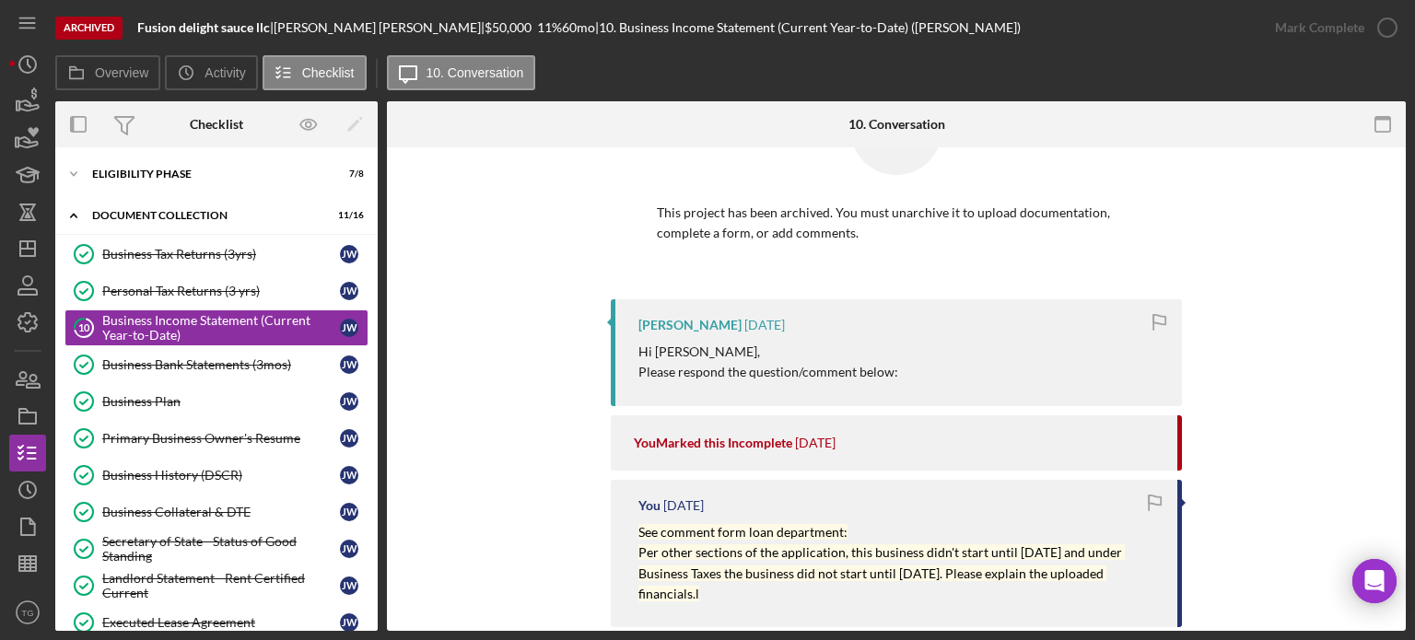
scroll to position [0, 0]
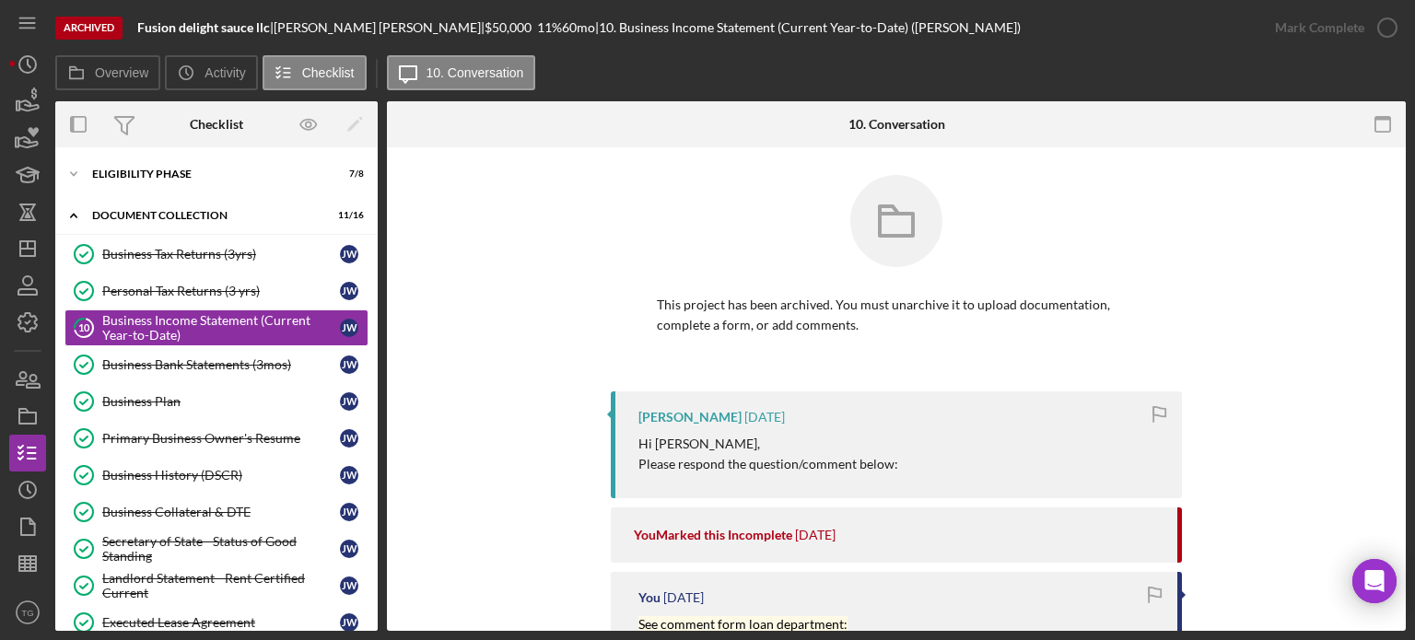
click at [895, 229] on icon at bounding box center [896, 221] width 92 height 92
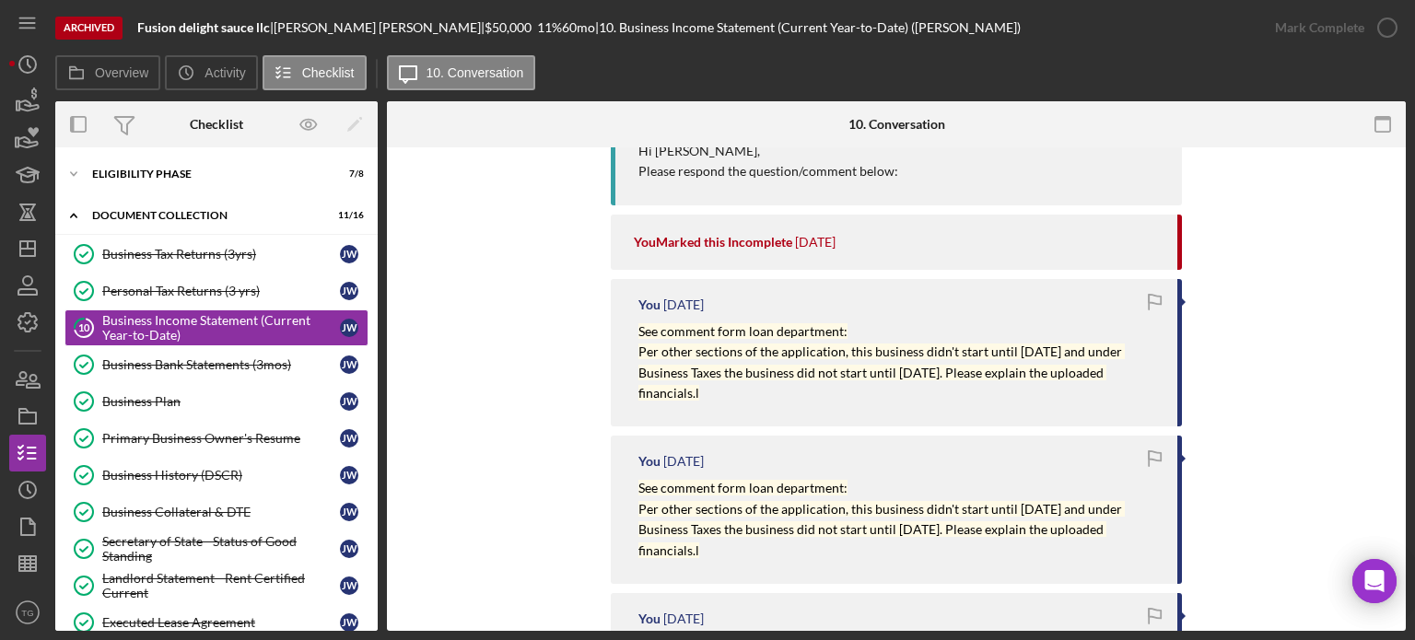
scroll to position [289, 0]
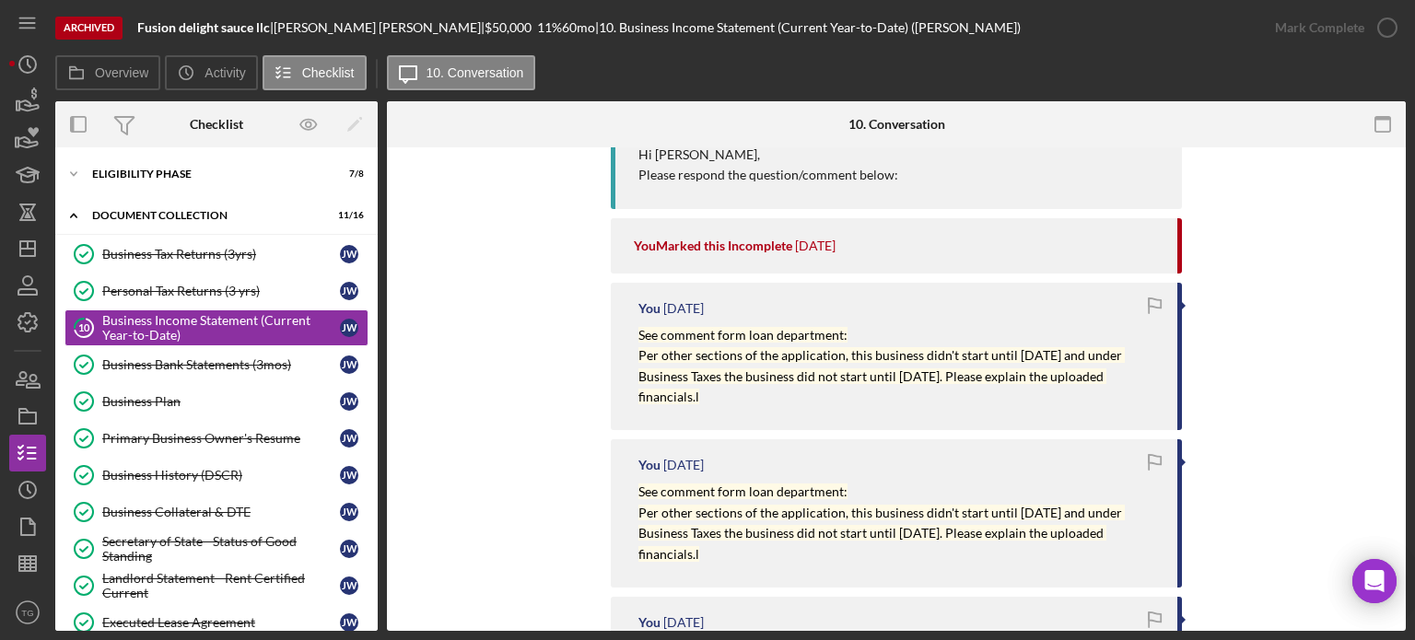
click at [706, 338] on mark "See comment form loan department:" at bounding box center [743, 335] width 209 height 16
click at [836, 247] on time "[DATE]" at bounding box center [815, 246] width 41 height 15
click at [702, 234] on div "You Marked this Incomplete [DATE]" at bounding box center [896, 245] width 525 height 55
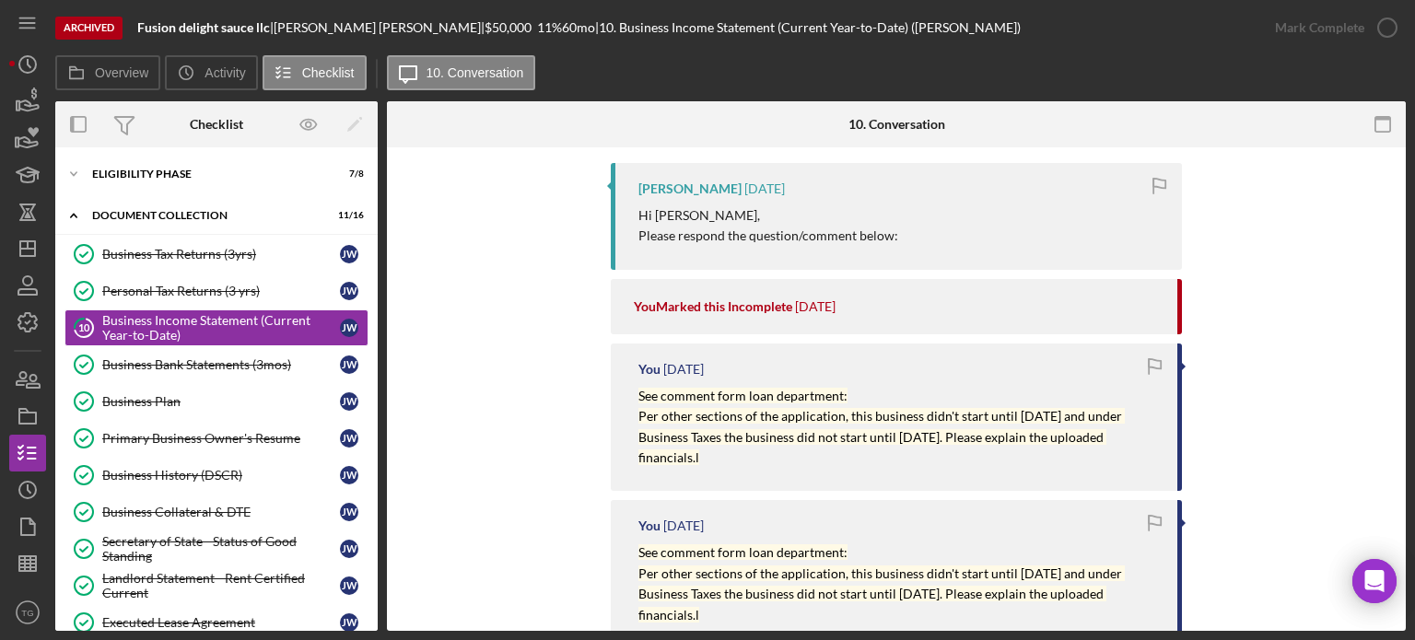
scroll to position [197, 0]
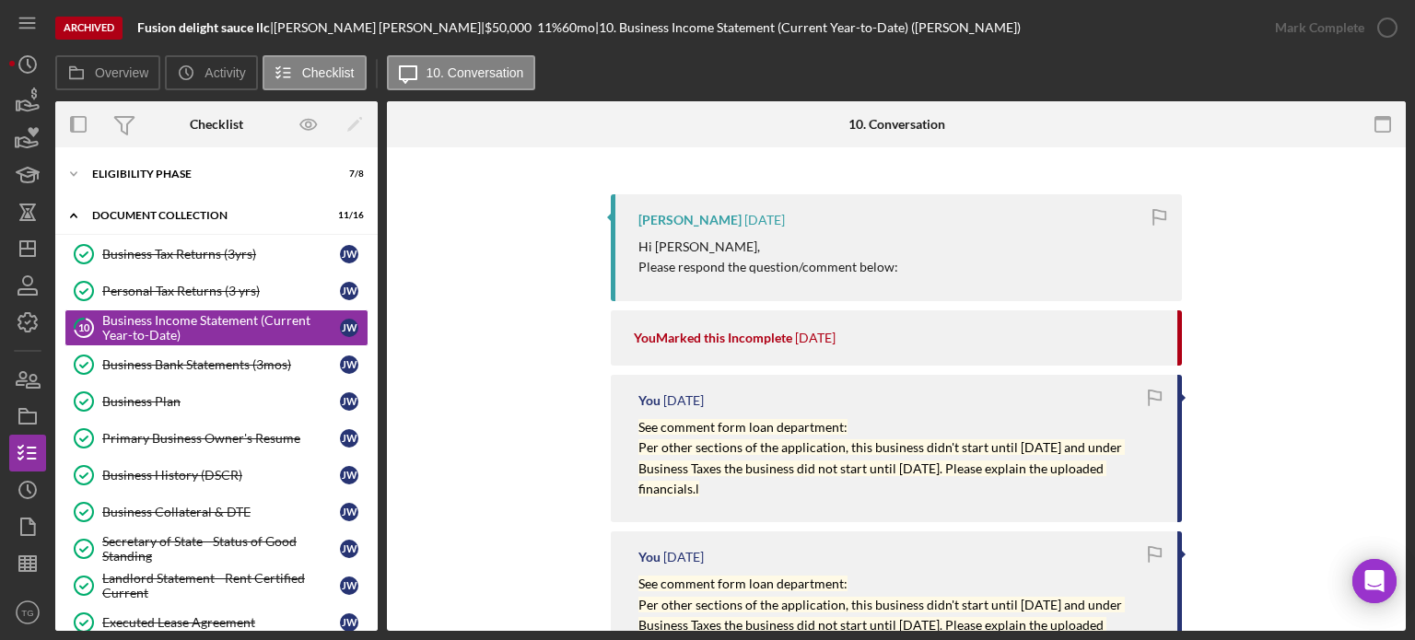
click at [656, 241] on p "Hi [PERSON_NAME]," at bounding box center [769, 247] width 260 height 20
click at [934, 260] on div "Hi [PERSON_NAME], Please respond the question/comment below:" at bounding box center [901, 257] width 525 height 41
click at [166, 313] on div "Business Income Statement (Current Year-to-Date)" at bounding box center [221, 327] width 238 height 29
click at [248, 323] on div "Business Income Statement (Current Year-to-Date)" at bounding box center [221, 327] width 238 height 29
click at [109, 25] on div "Archived" at bounding box center [88, 28] width 67 height 23
